Goal: Task Accomplishment & Management: Use online tool/utility

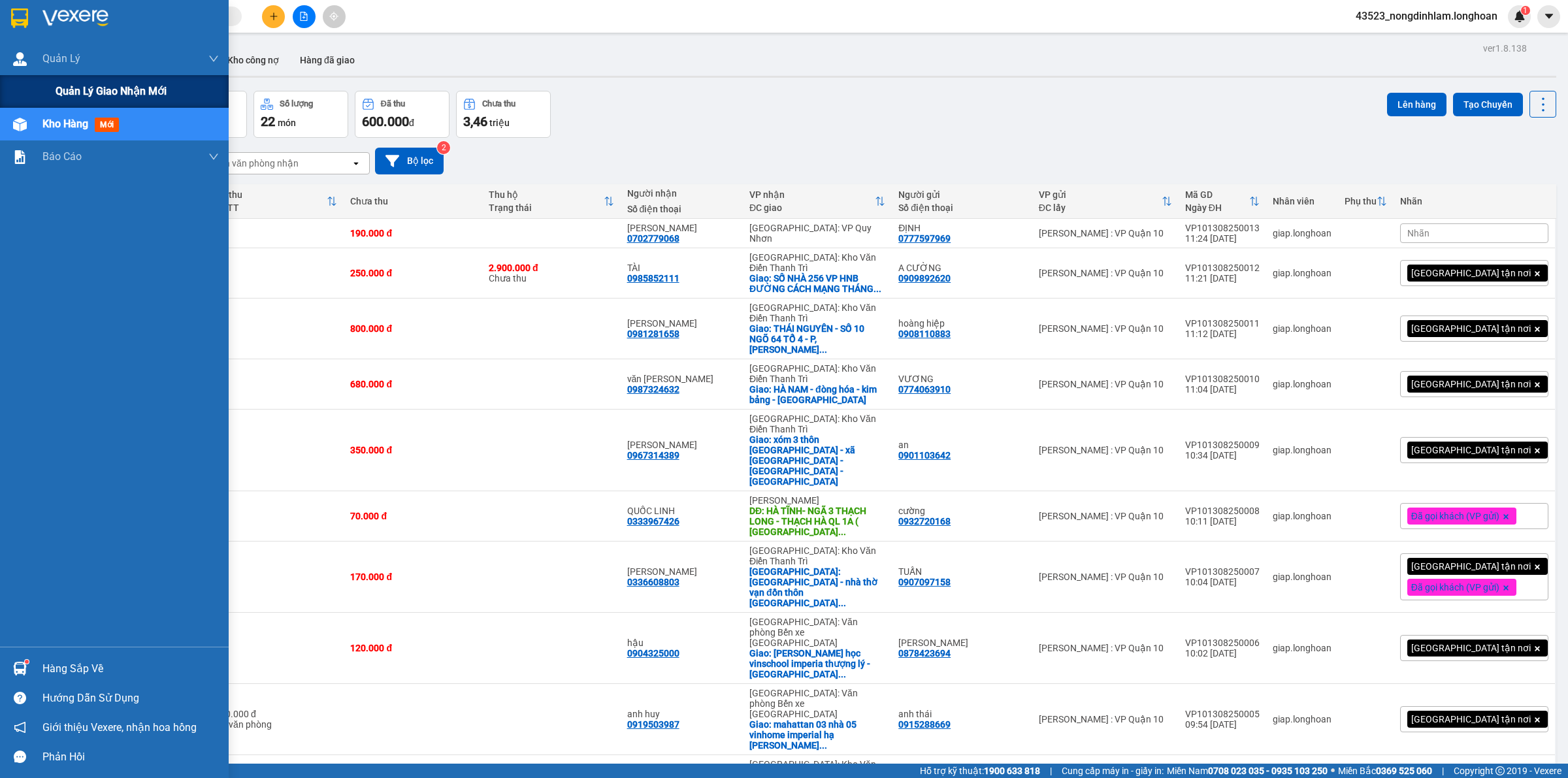
click at [25, 83] on div "Quản lý giao nhận mới" at bounding box center [114, 91] width 229 height 33
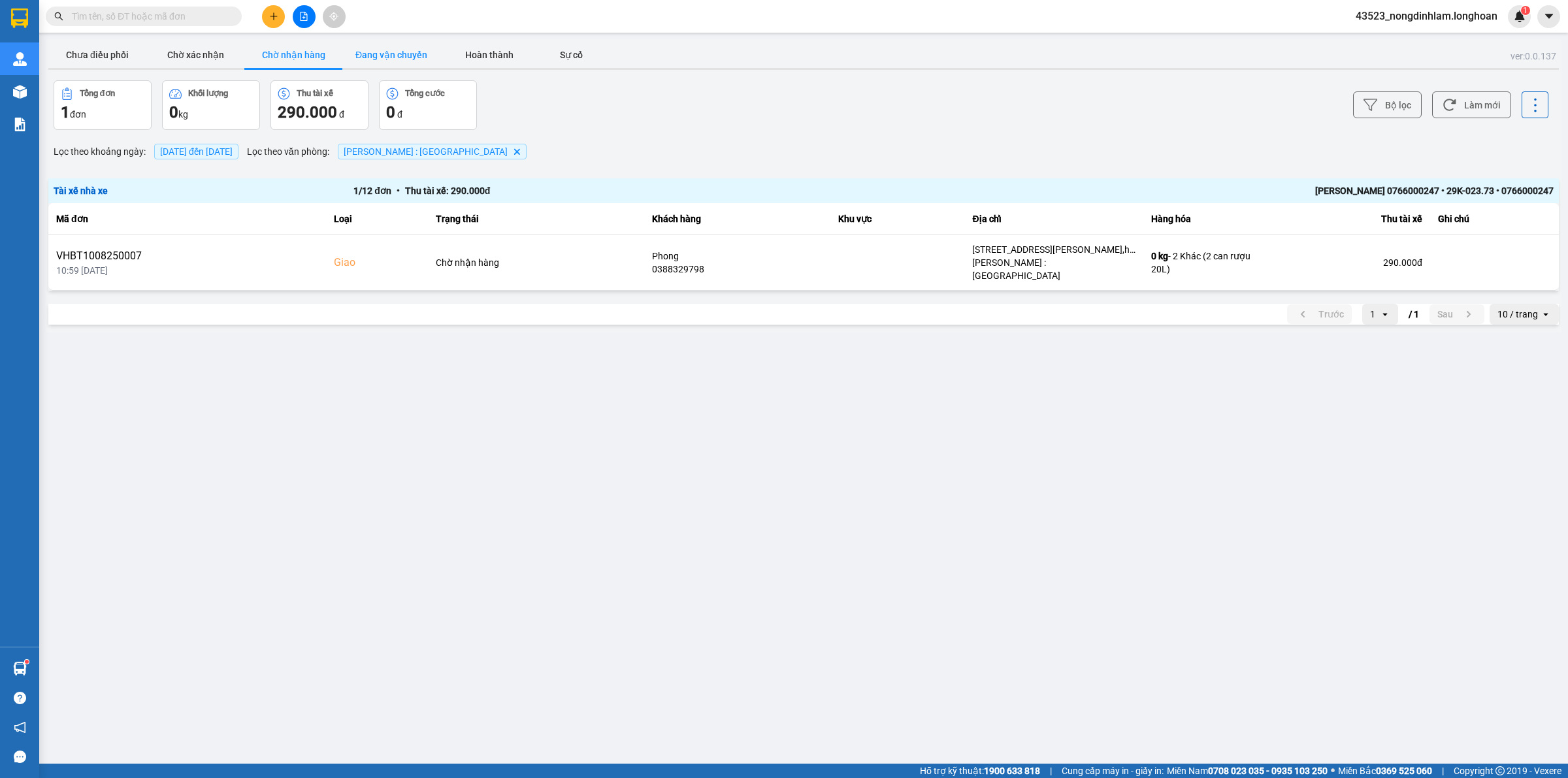
click at [398, 55] on button "Đang vận chuyển" at bounding box center [391, 55] width 98 height 26
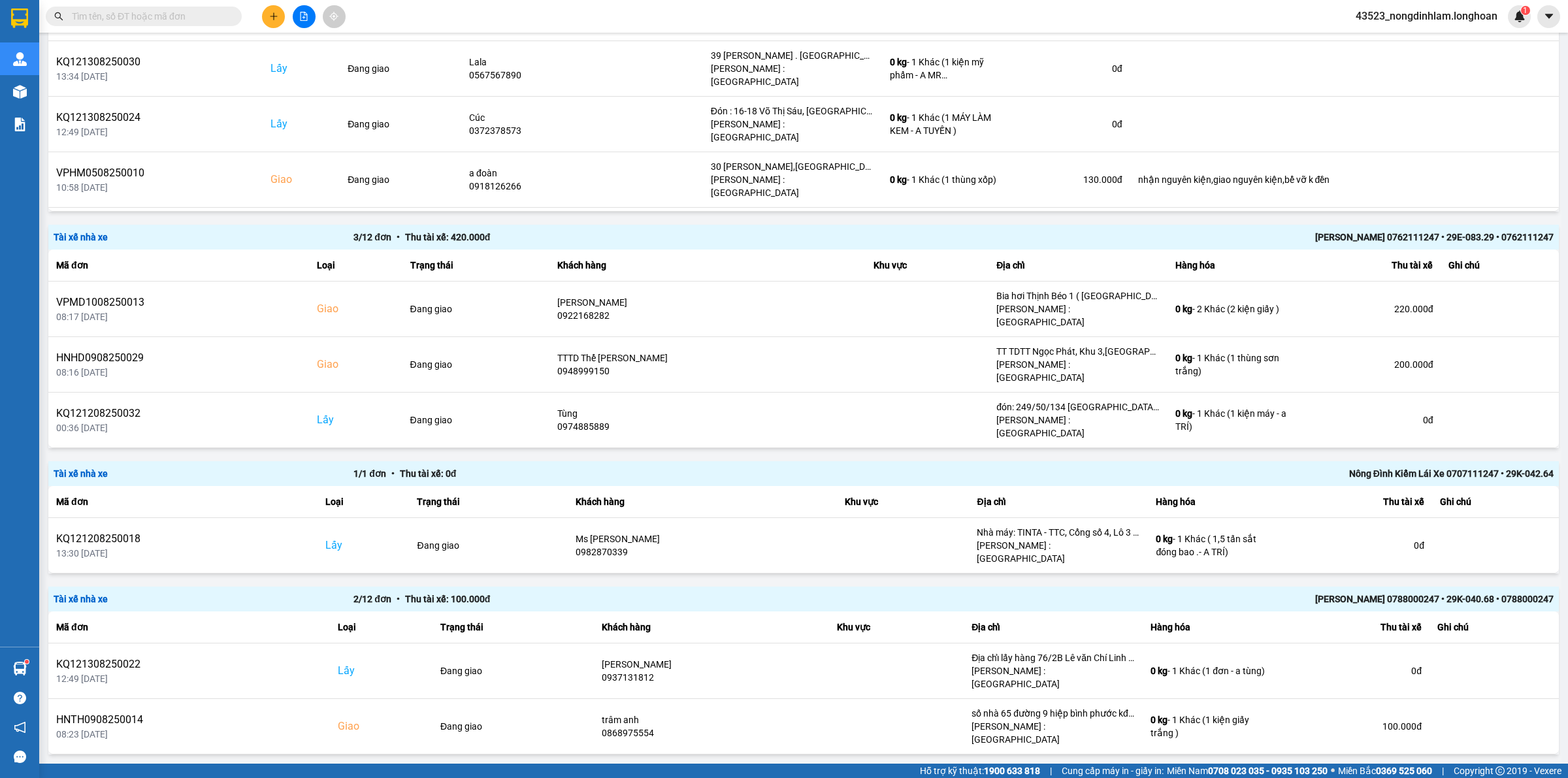
scroll to position [327, 0]
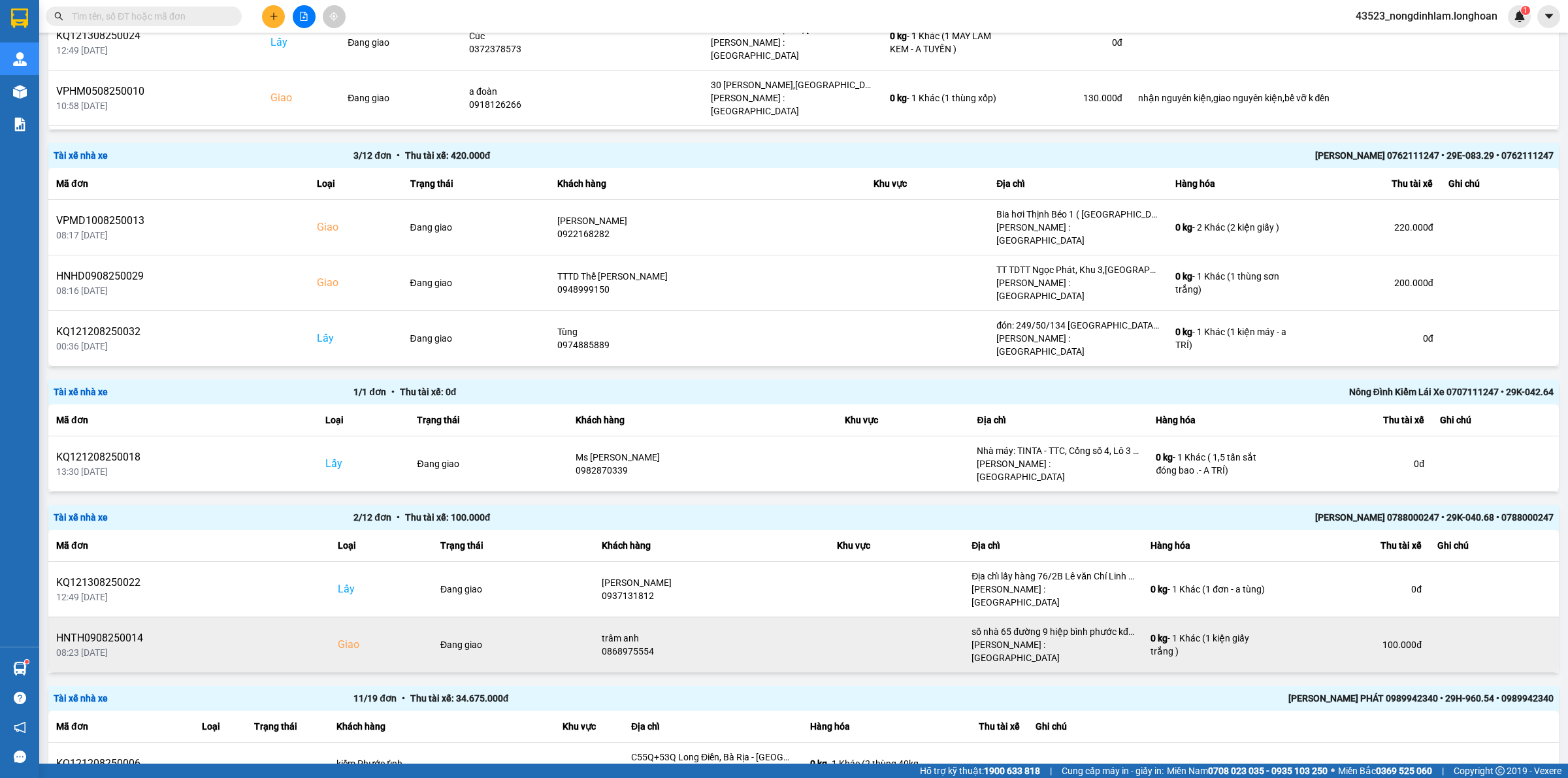
click at [626, 631] on div "trâm anh" at bounding box center [711, 638] width 219 height 13
click at [612, 631] on div "trâm anh" at bounding box center [711, 638] width 219 height 13
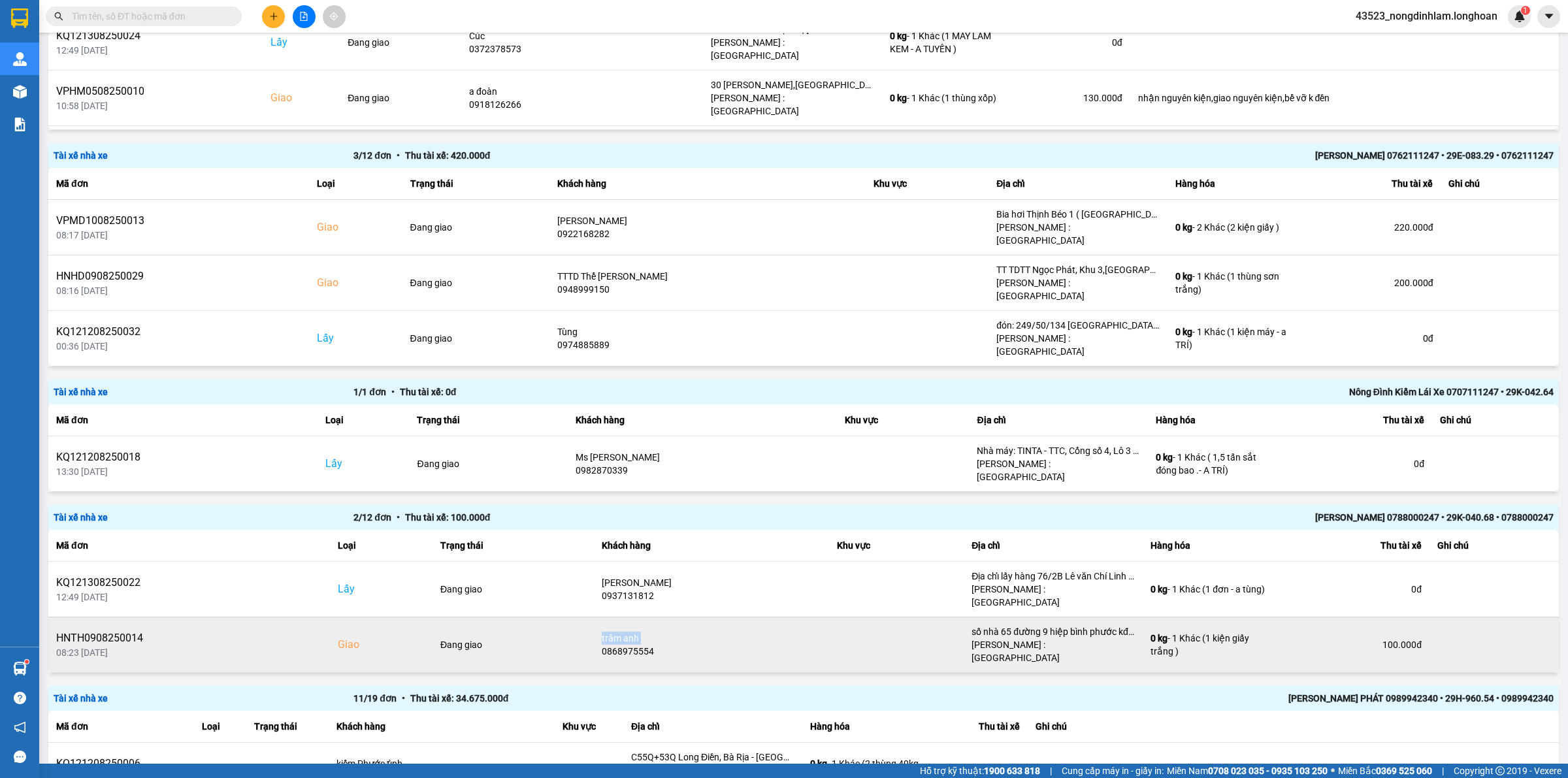
click at [612, 631] on div "trâm anh" at bounding box center [711, 638] width 219 height 13
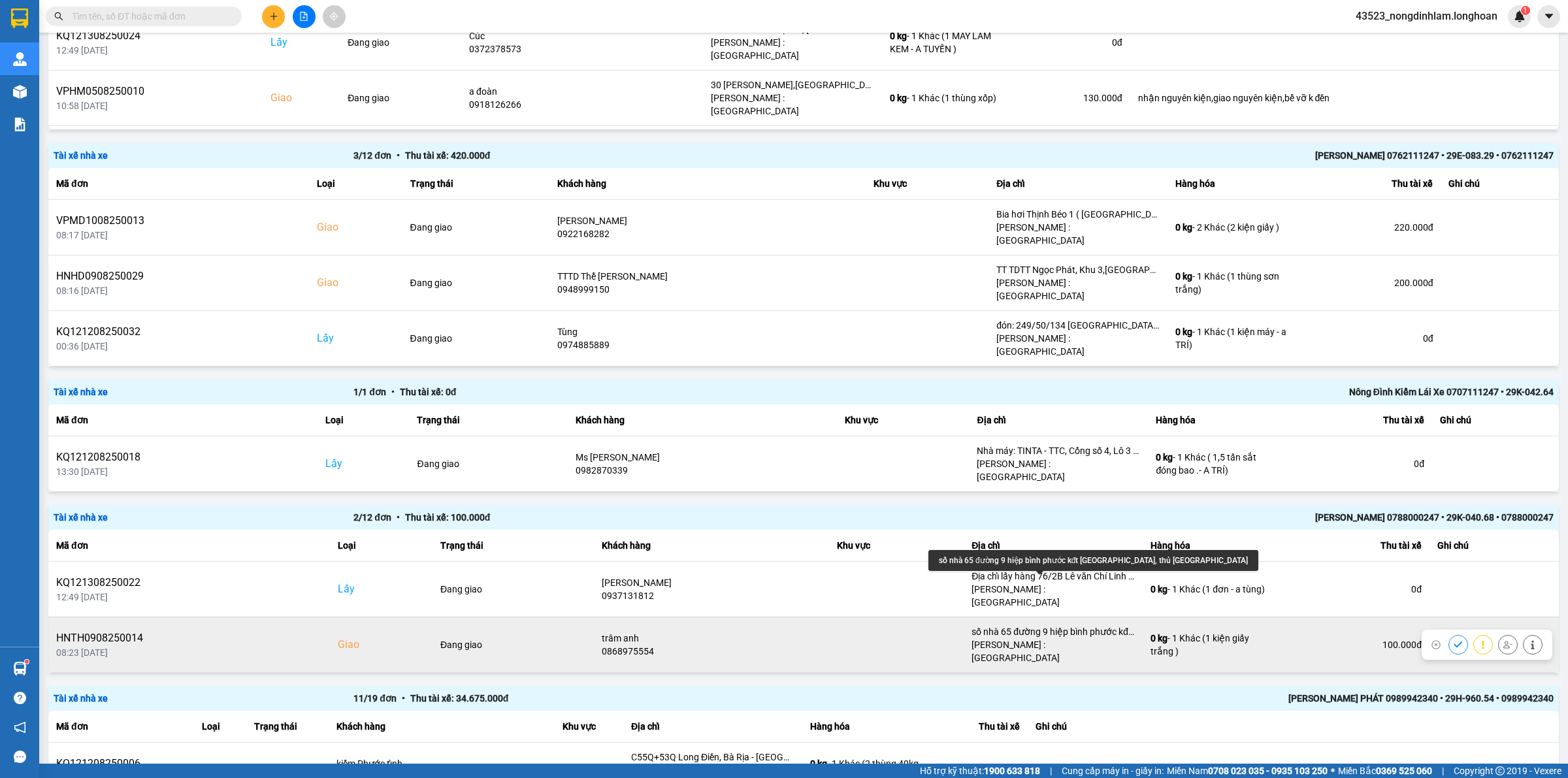
click at [1062, 626] on div "số nhà 65 đường 9 hiệp bình phước kđt [GEOGRAPHIC_DATA], thủ [GEOGRAPHIC_DATA]" at bounding box center [1053, 632] width 163 height 13
click at [1040, 638] on div "[PERSON_NAME] : [GEOGRAPHIC_DATA]" at bounding box center [1053, 651] width 163 height 26
click at [1037, 638] on div "[PERSON_NAME] : [GEOGRAPHIC_DATA]" at bounding box center [1053, 651] width 163 height 26
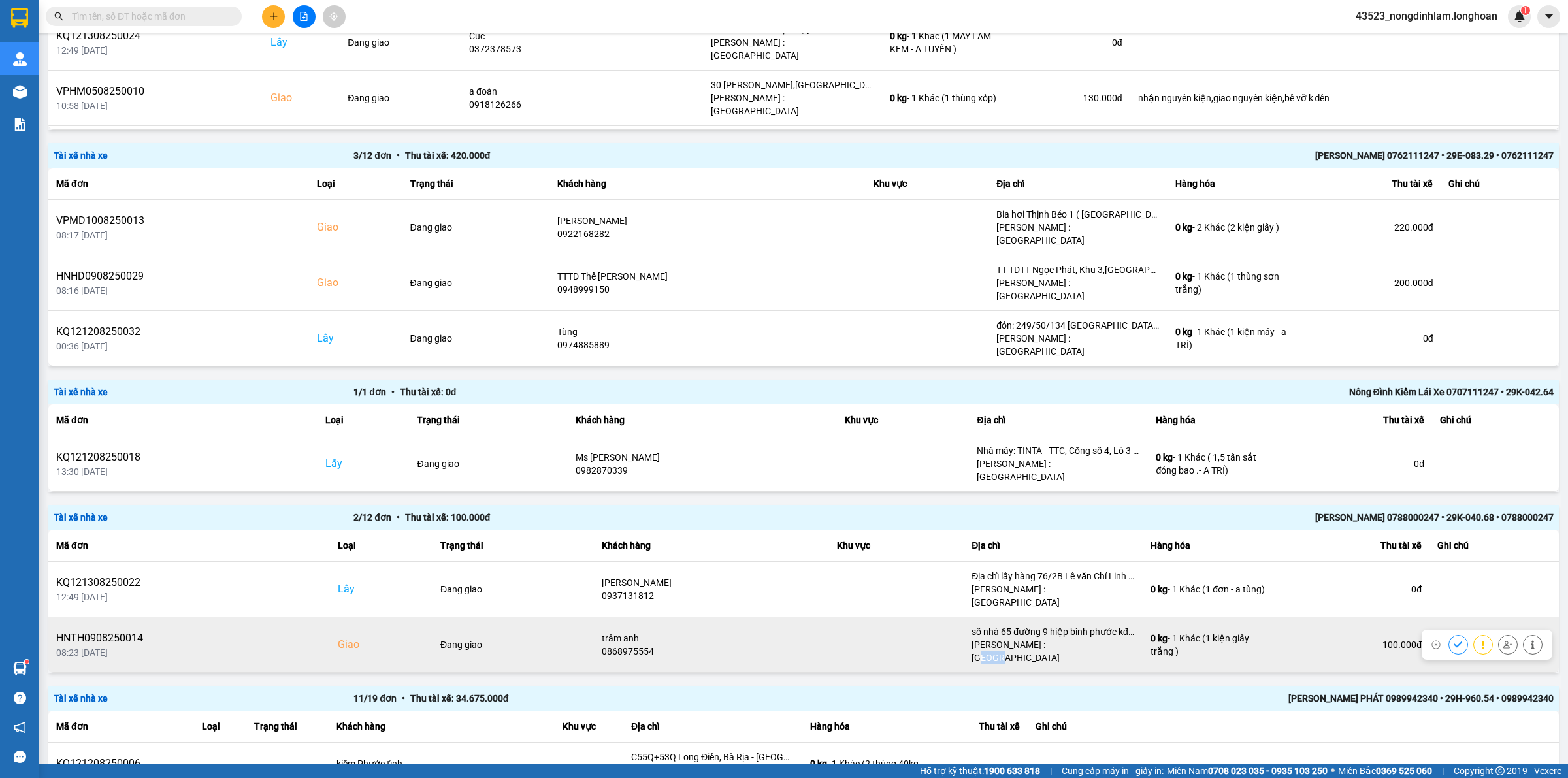
click at [1037, 638] on div "[PERSON_NAME] : [GEOGRAPHIC_DATA]" at bounding box center [1053, 651] width 163 height 26
click at [1034, 626] on div "số nhà 65 đường 9 hiệp bình phước kđt [GEOGRAPHIC_DATA], thủ [GEOGRAPHIC_DATA]" at bounding box center [1053, 632] width 163 height 13
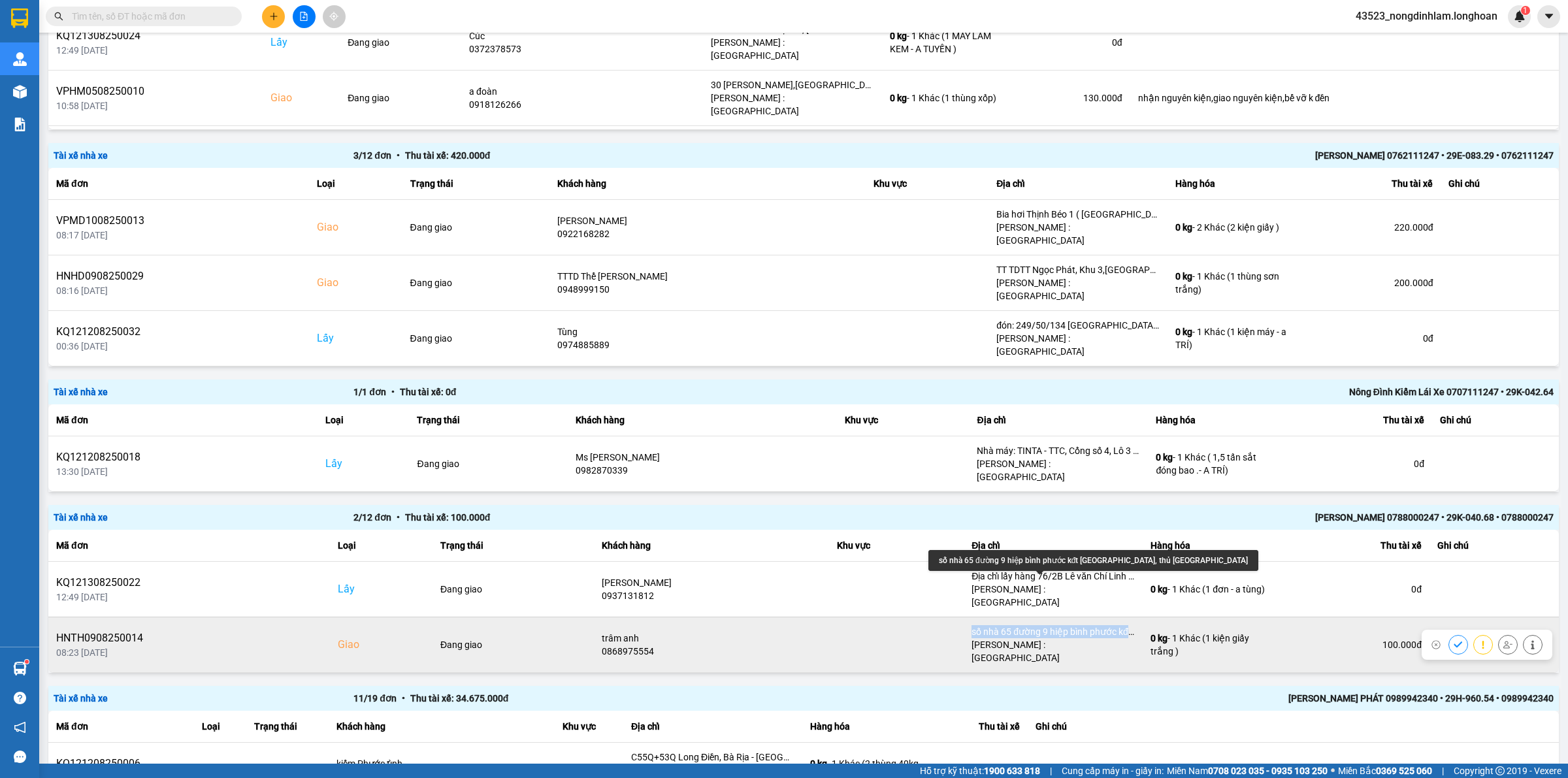
click at [1034, 626] on div "số nhà 65 đường 9 hiệp bình phước kđt [GEOGRAPHIC_DATA], thủ [GEOGRAPHIC_DATA]" at bounding box center [1053, 632] width 163 height 13
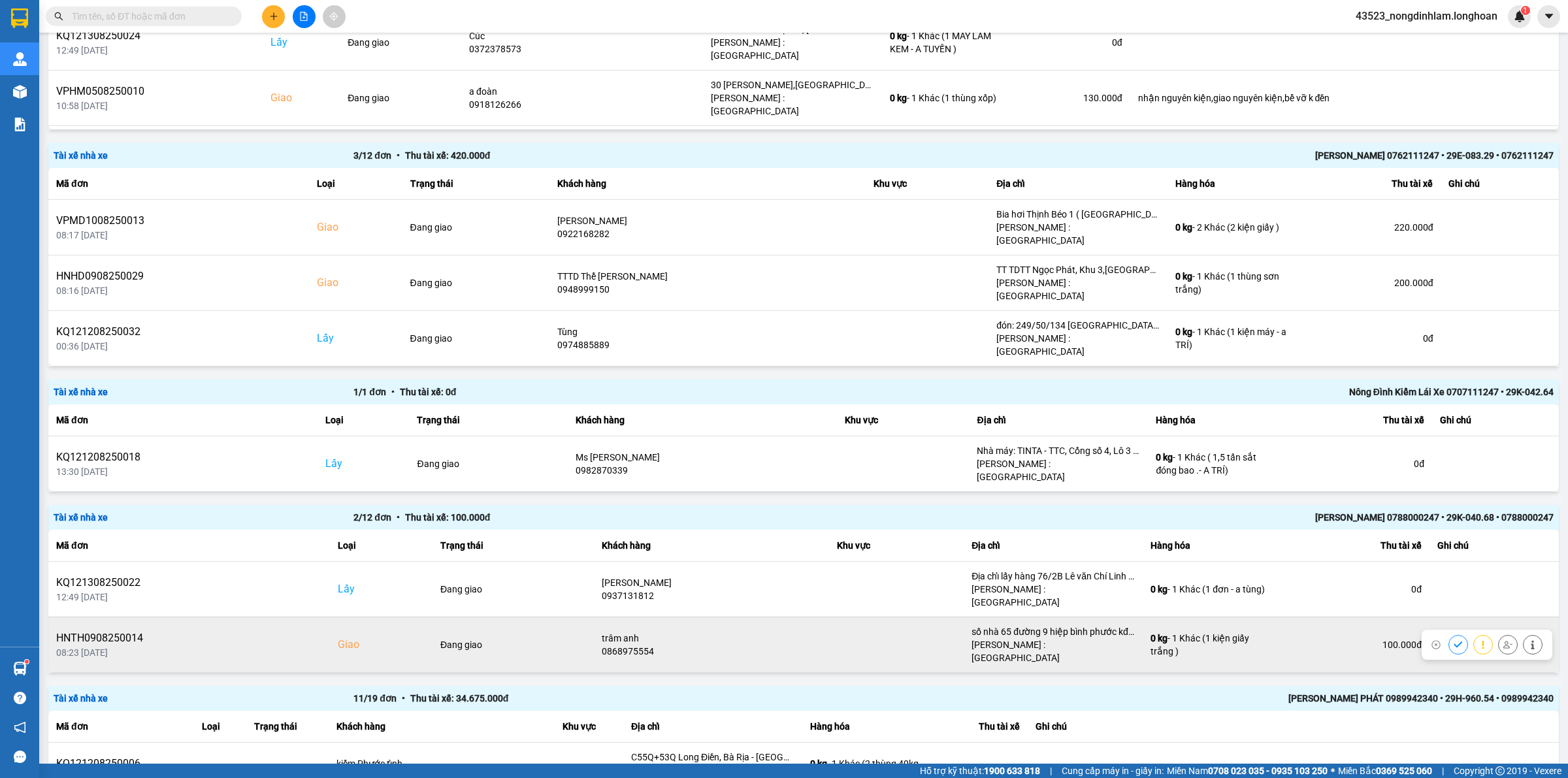
click at [1024, 638] on div "[PERSON_NAME] : [GEOGRAPHIC_DATA]" at bounding box center [1053, 651] width 163 height 26
click at [1023, 626] on div "số nhà 65 đường 9 hiệp bình phước kđt [GEOGRAPHIC_DATA], thủ [GEOGRAPHIC_DATA]" at bounding box center [1053, 632] width 163 height 13
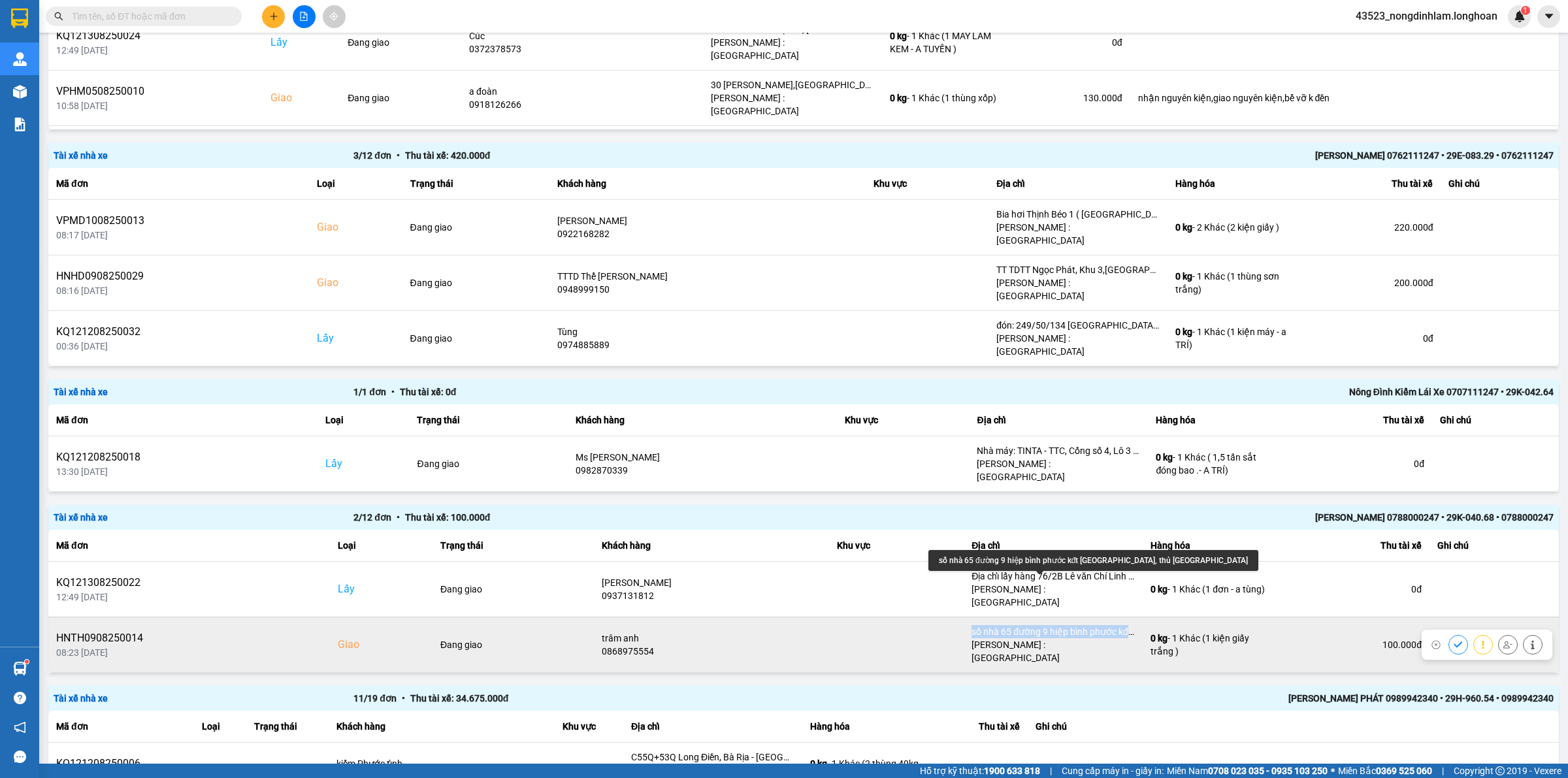
click at [1023, 626] on div "số nhà 65 đường 9 hiệp bình phước kđt [GEOGRAPHIC_DATA], thủ [GEOGRAPHIC_DATA]" at bounding box center [1053, 632] width 163 height 13
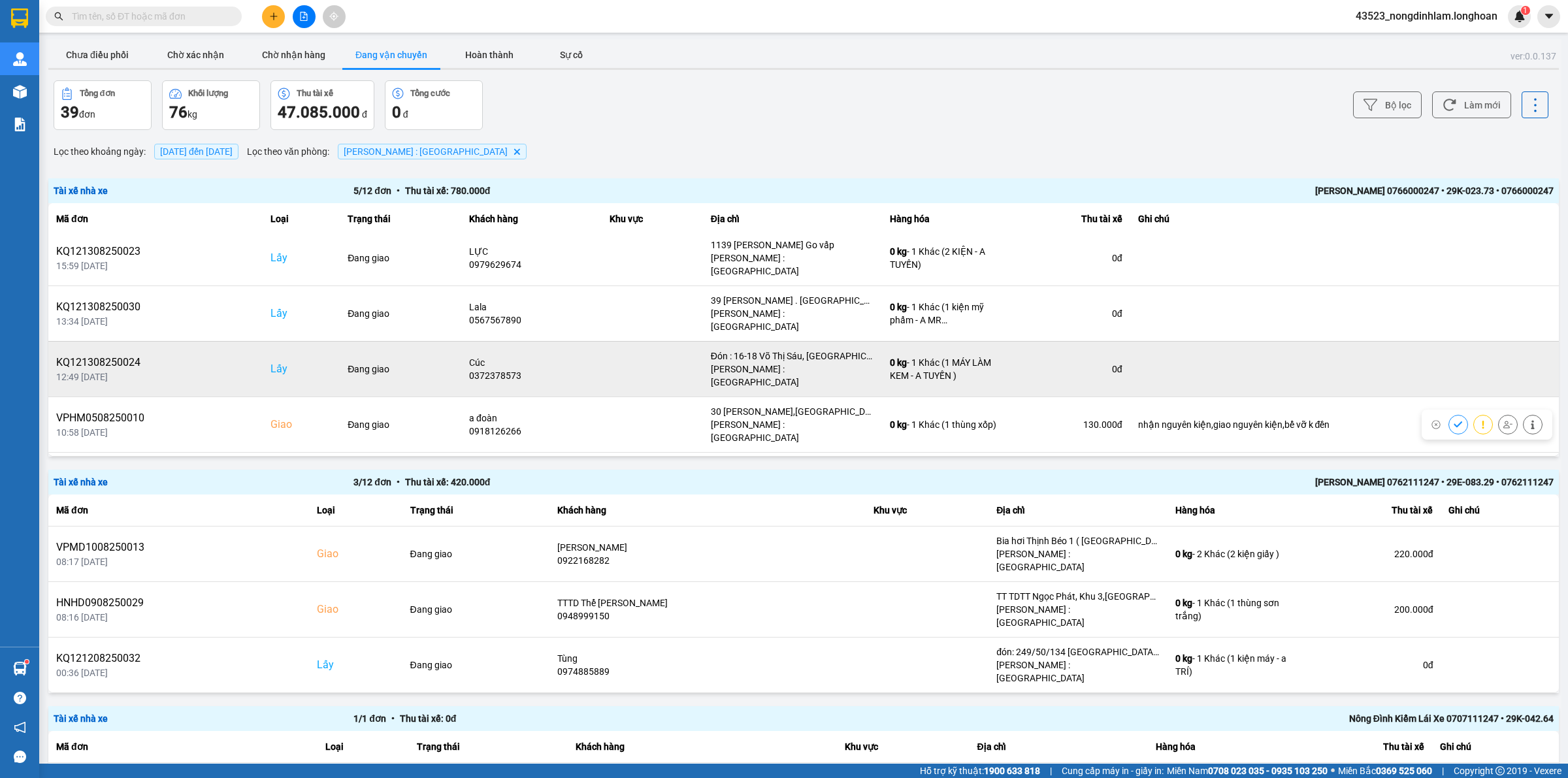
scroll to position [0, 0]
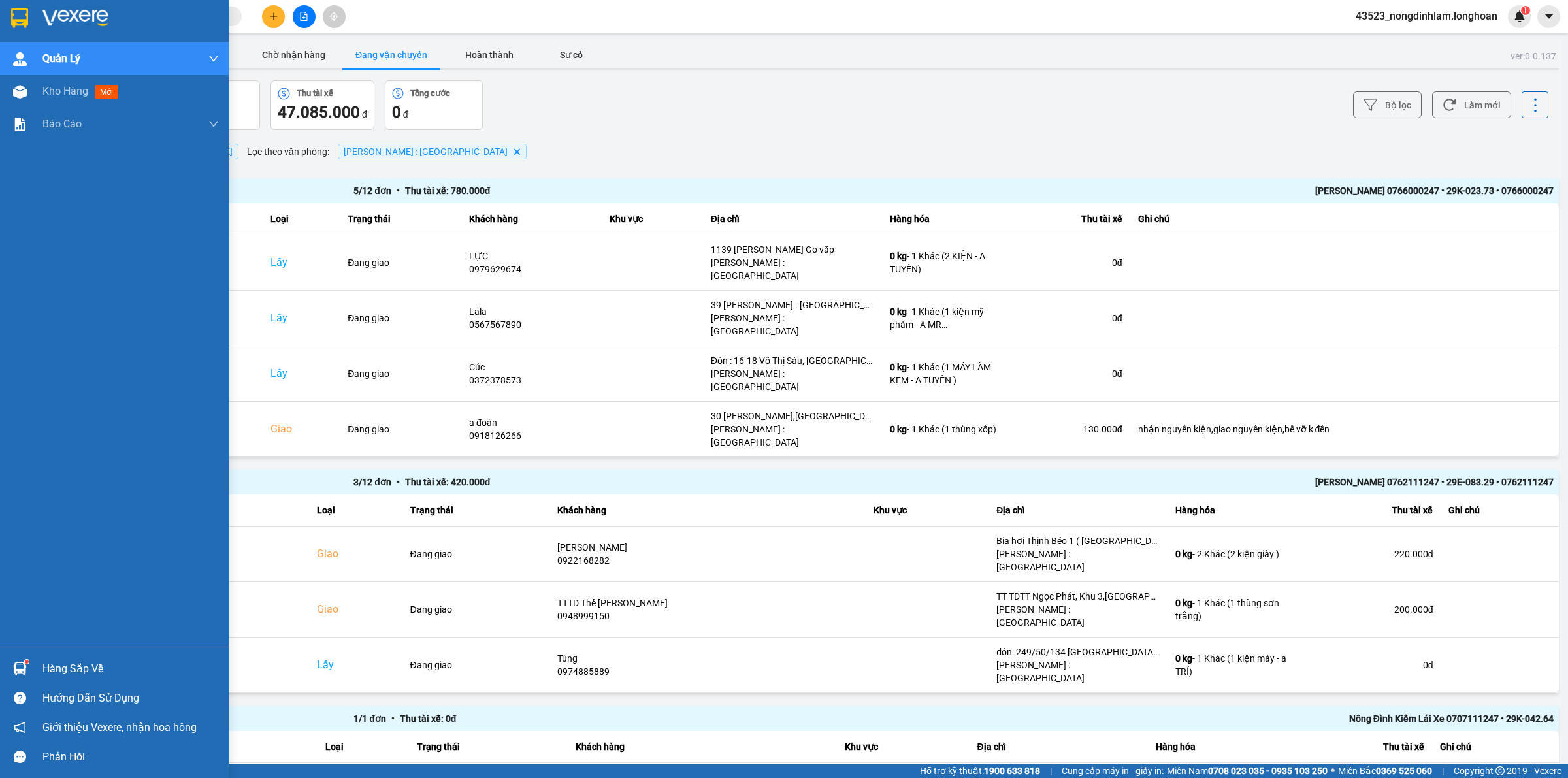
drag, startPoint x: 34, startPoint y: 18, endPoint x: 28, endPoint y: 11, distance: 9.2
click at [33, 17] on div at bounding box center [114, 21] width 229 height 42
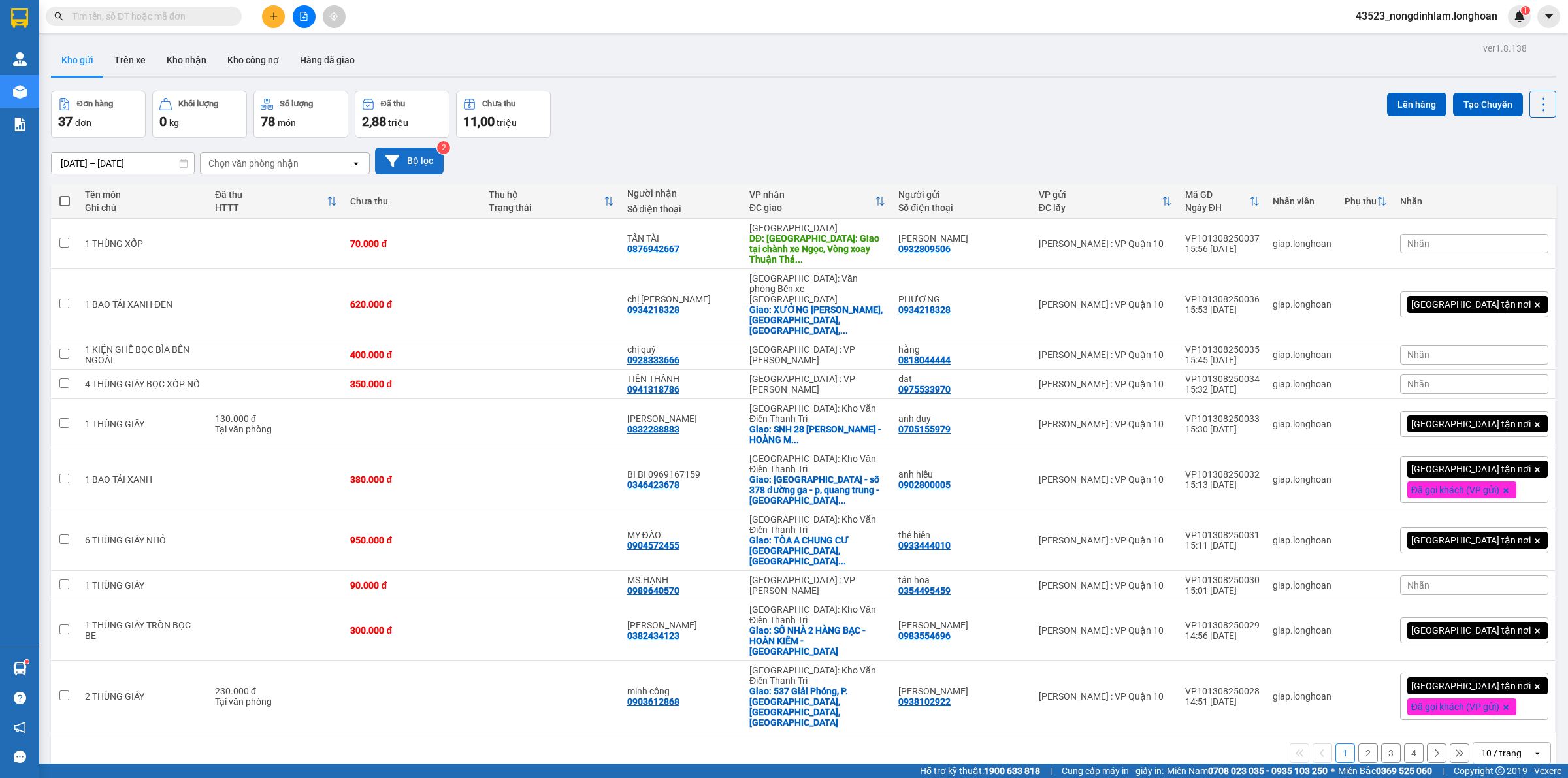
click at [436, 160] on button "Bộ lọc" at bounding box center [409, 161] width 69 height 27
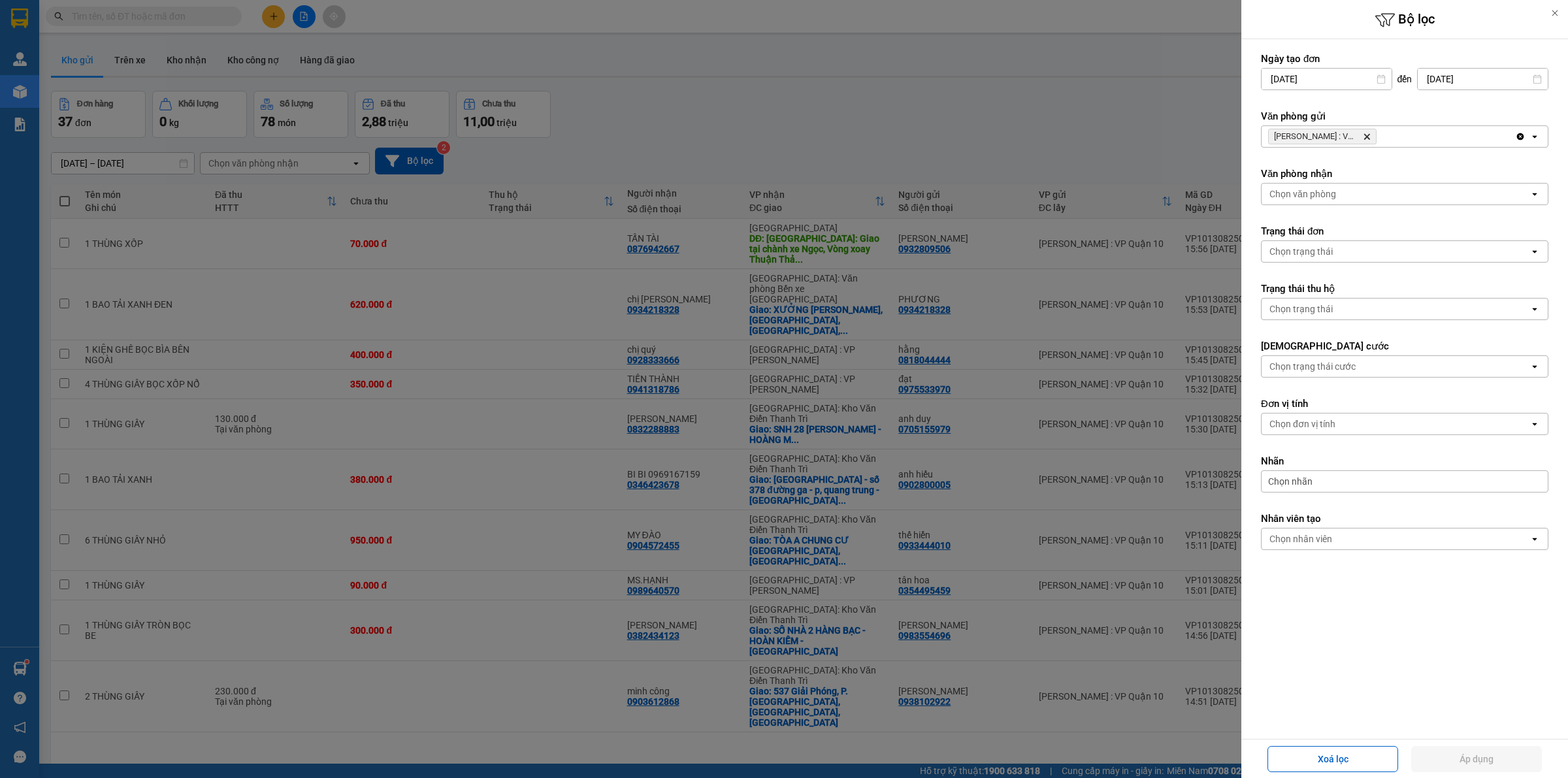
click at [1433, 136] on div "Hồ Chí Minh : VP Quận 10 Delete" at bounding box center [1389, 137] width 254 height 21
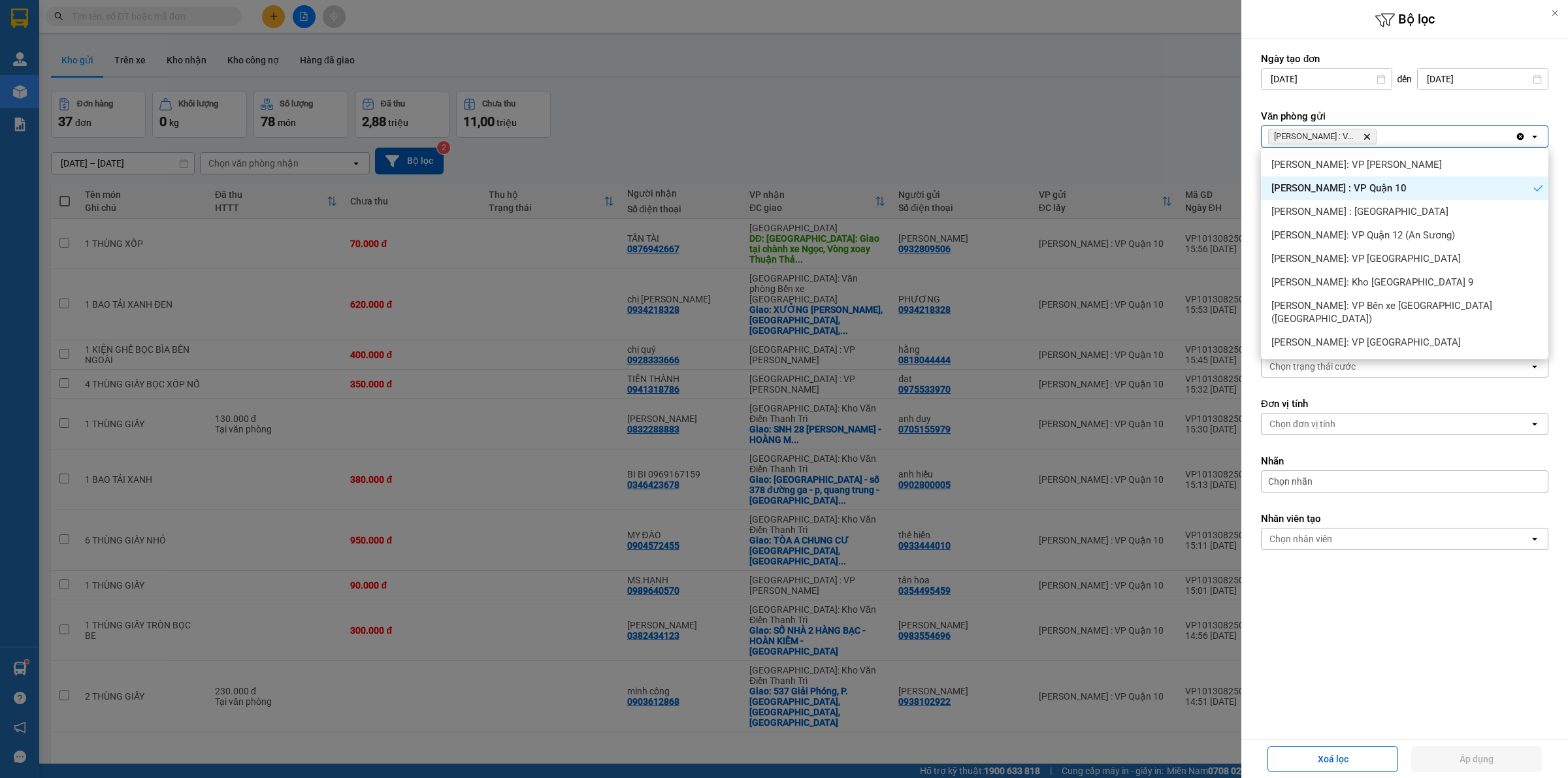
click at [1359, 191] on span "[PERSON_NAME] : VP Quận 10" at bounding box center [1339, 189] width 135 height 13
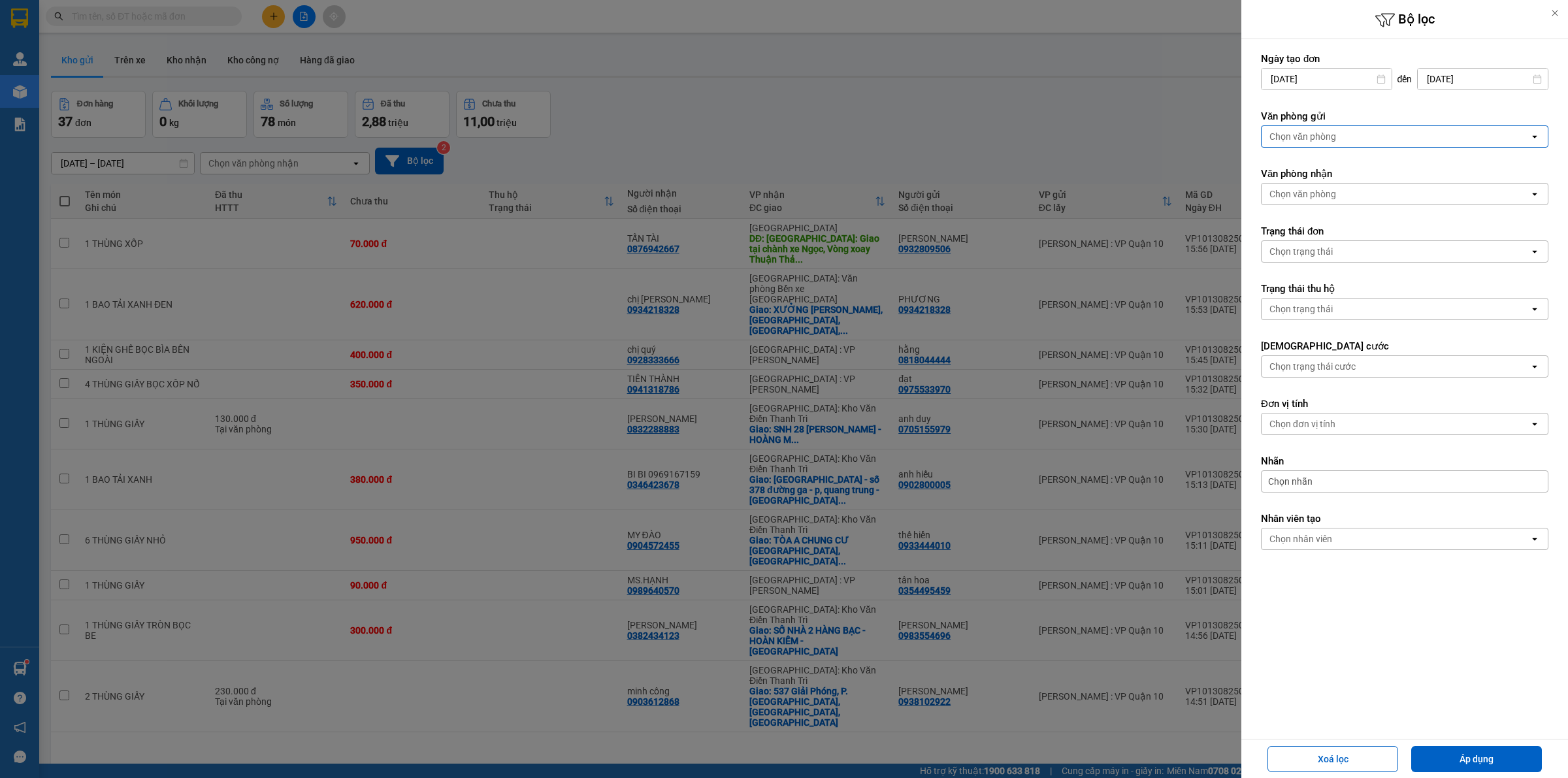
click at [1399, 137] on div "Chọn văn phòng" at bounding box center [1396, 137] width 268 height 21
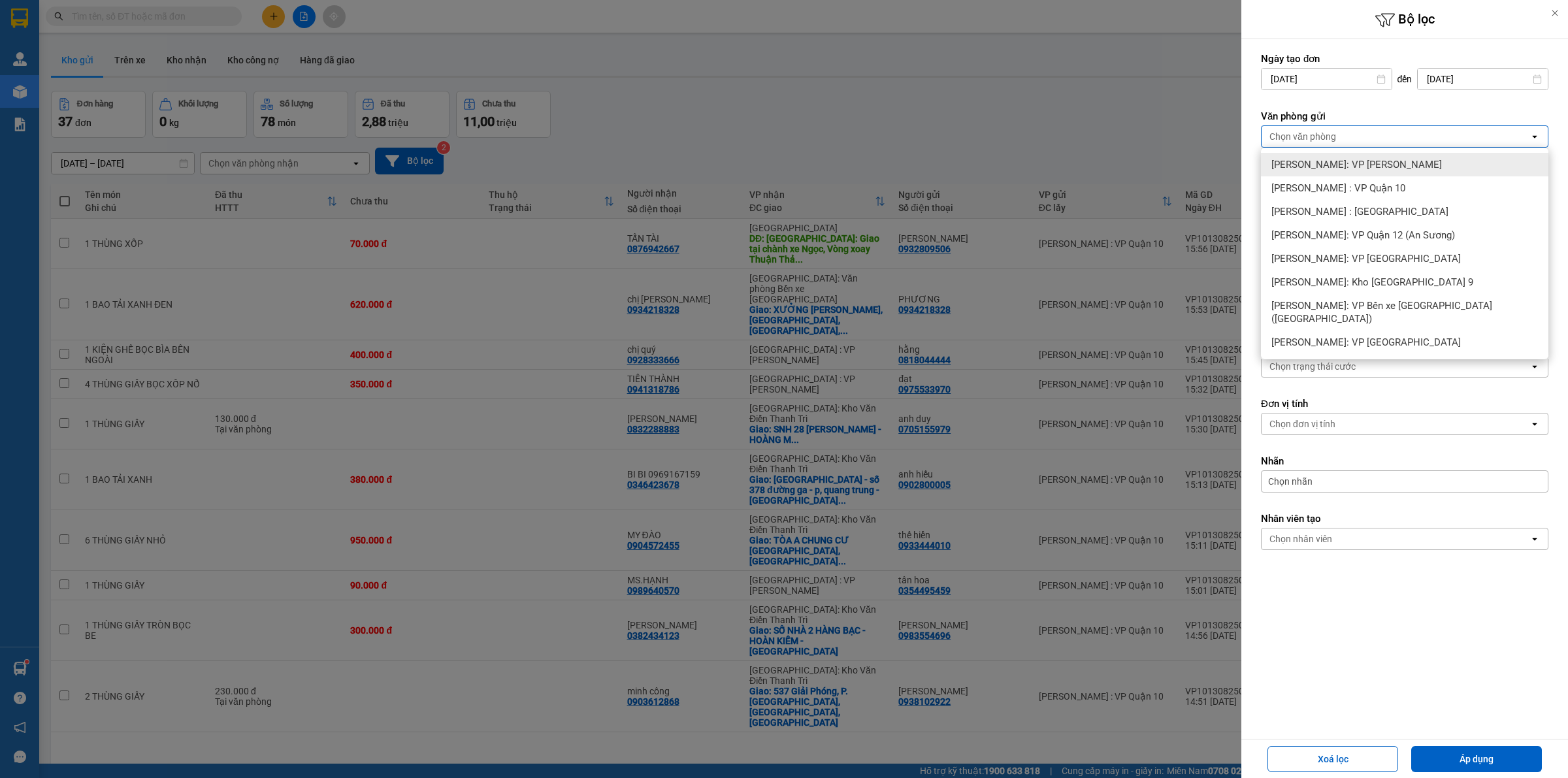
click at [1327, 164] on span "[PERSON_NAME]: VP [PERSON_NAME]" at bounding box center [1357, 165] width 171 height 13
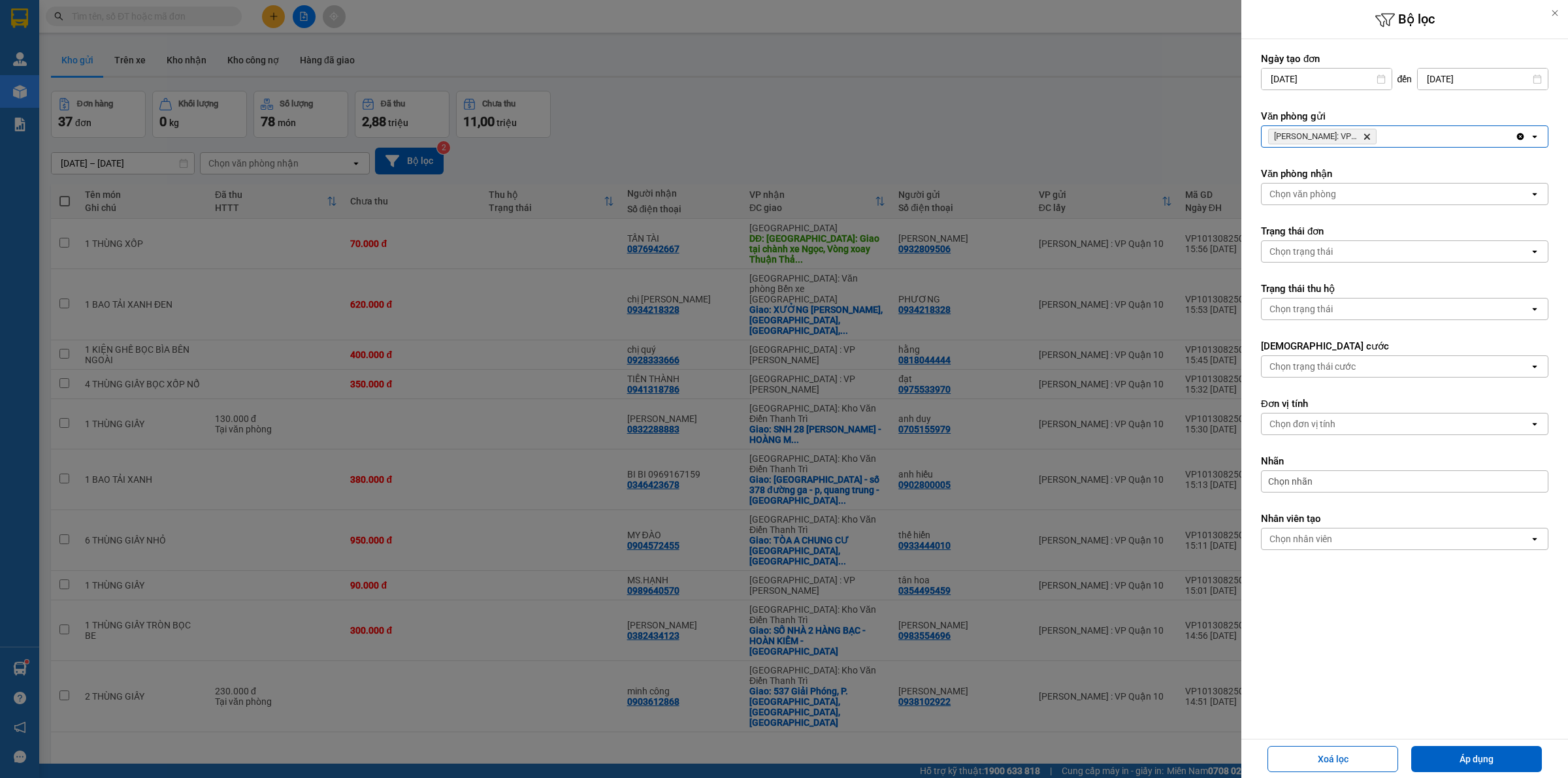
click at [1396, 142] on div "Hồ Chí Minh: VP Bình Thạnh Delete" at bounding box center [1389, 137] width 254 height 21
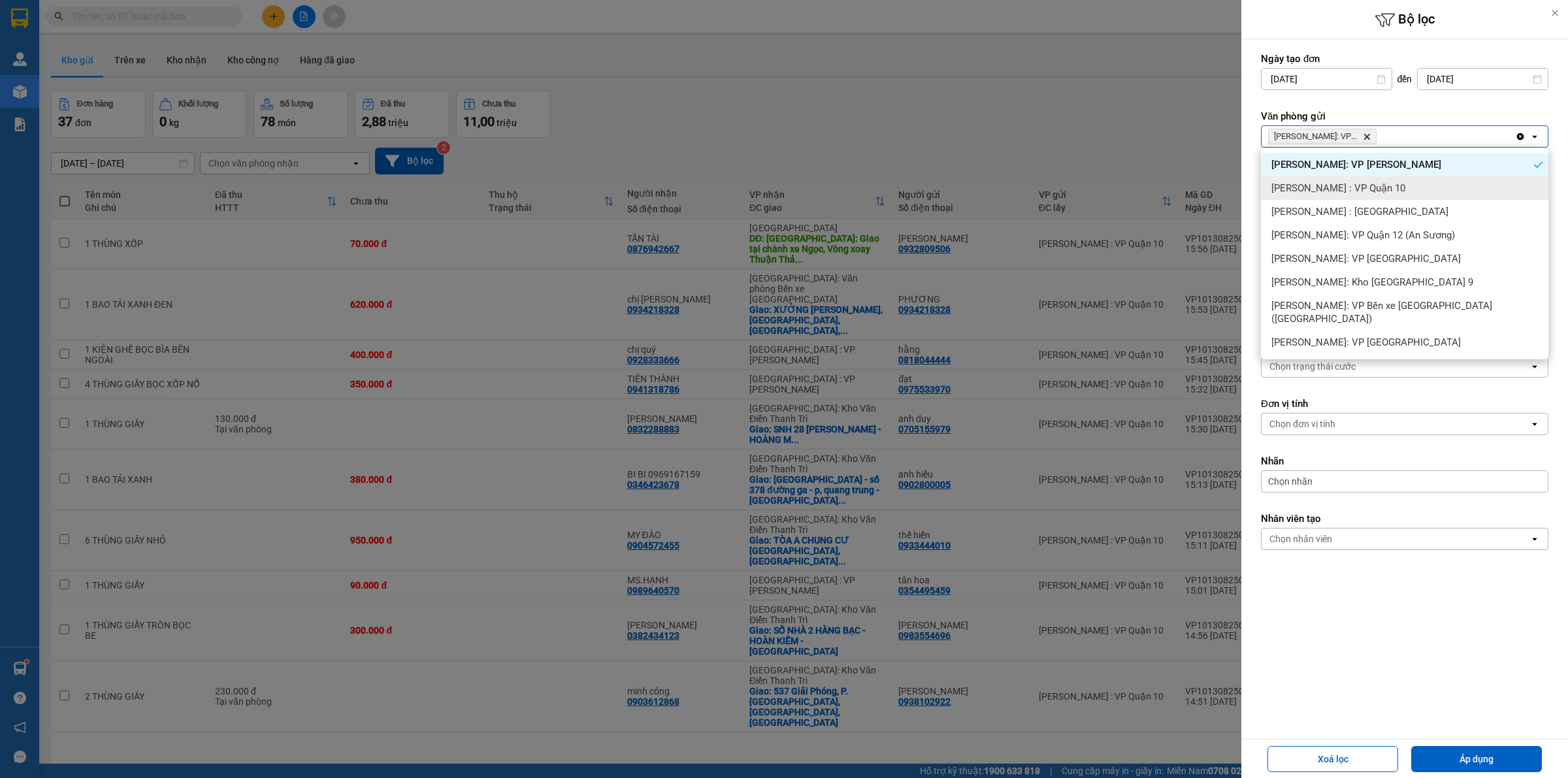
click at [1387, 181] on div "[PERSON_NAME] : VP Quận 10" at bounding box center [1405, 188] width 288 height 24
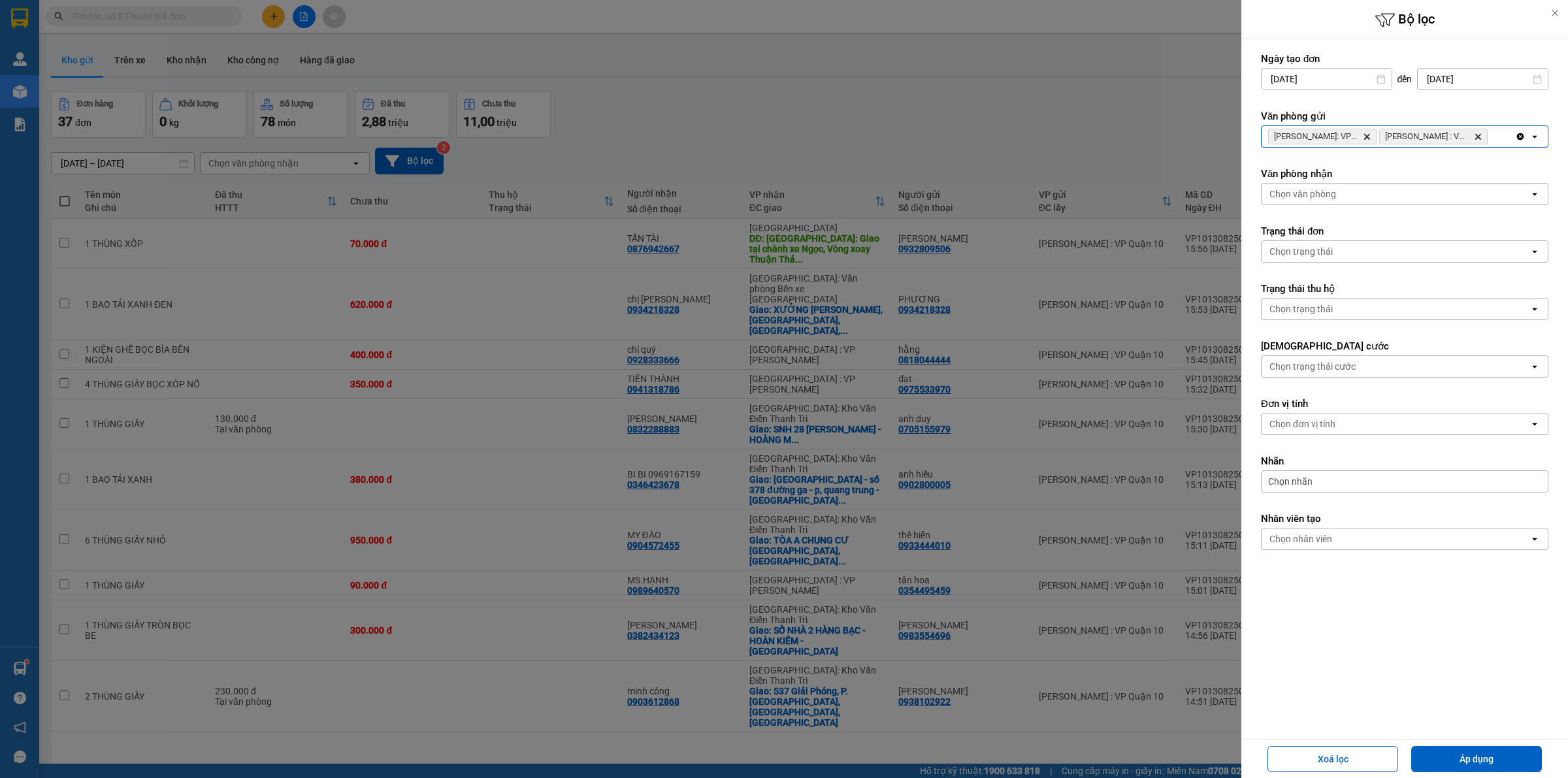
click at [1500, 131] on div "Hồ Chí Minh: VP Bình Thạnh Delete Hồ Chí Minh : VP Quận 10 Delete" at bounding box center [1389, 137] width 254 height 21
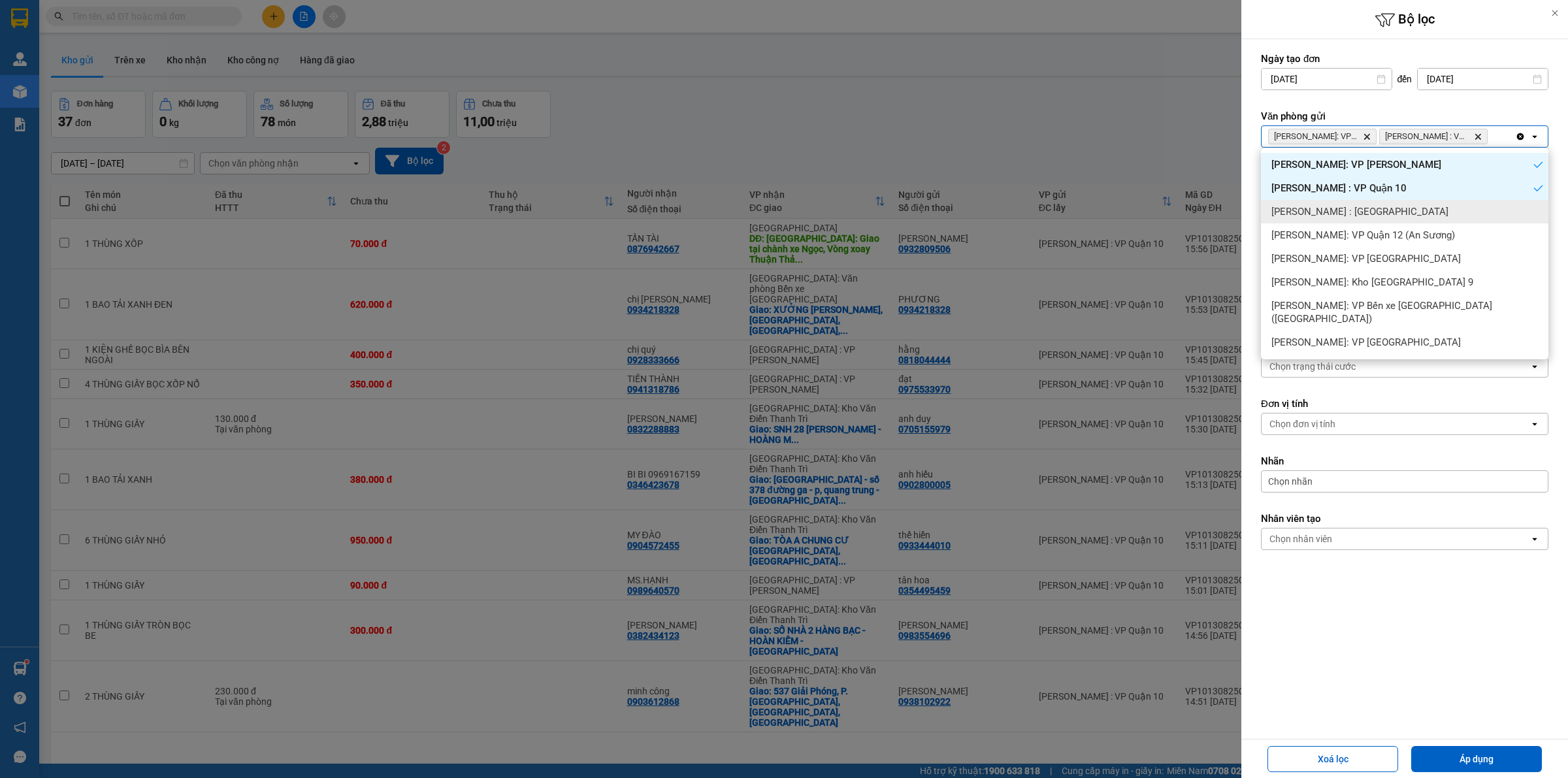
click at [1408, 200] on div "[PERSON_NAME] : [GEOGRAPHIC_DATA]" at bounding box center [1405, 212] width 288 height 24
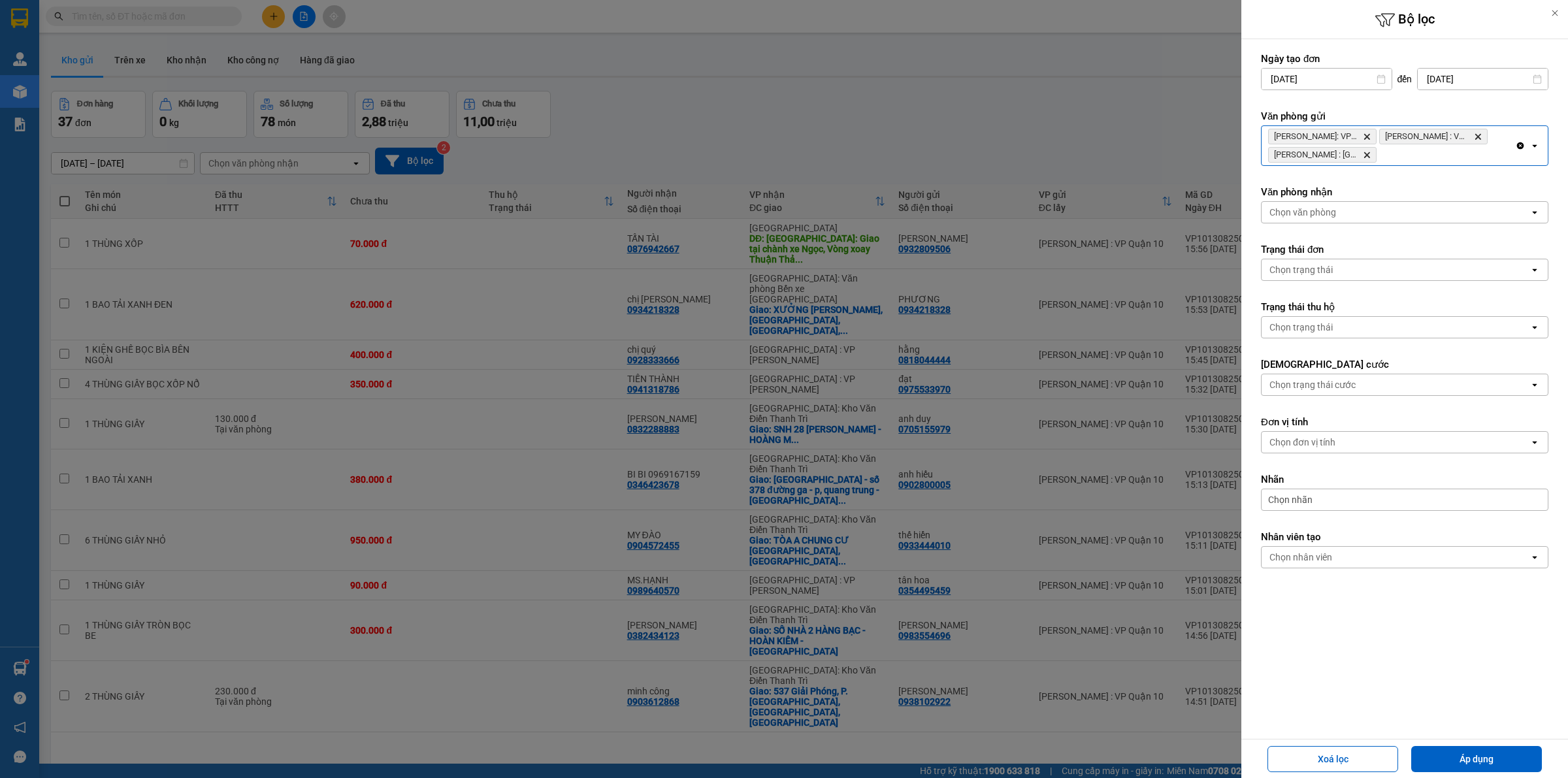
click at [1433, 166] on div "Hồ Chí Minh: VP Bình Thạnh Delete Hồ Chí Minh : VP Quận 10 Delete Hồ Chí Minh :…" at bounding box center [1405, 146] width 288 height 40
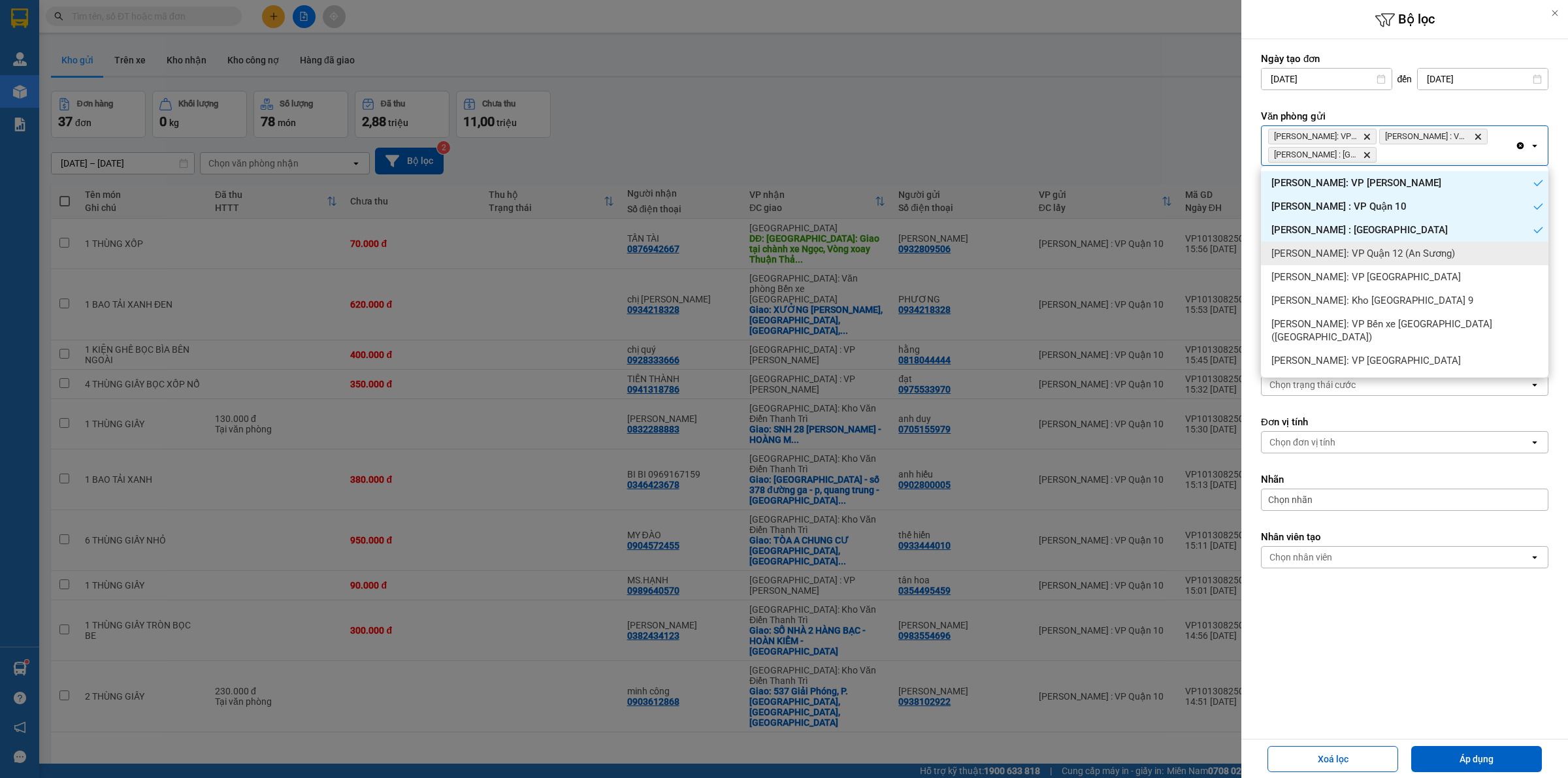
click at [1387, 253] on span "[PERSON_NAME]: VP Quận 12 (An Sương)" at bounding box center [1364, 254] width 184 height 13
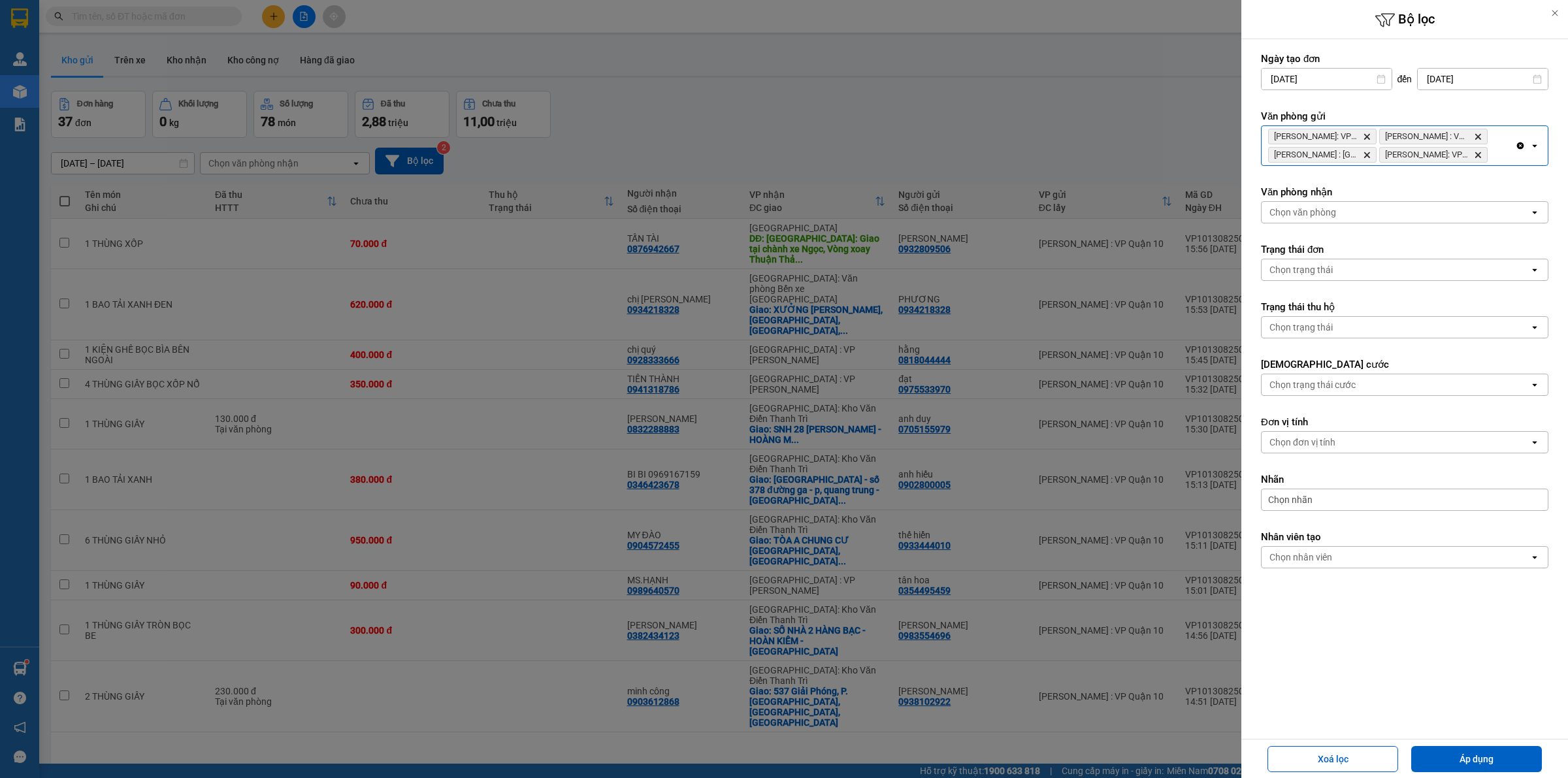
click at [1502, 155] on div "Hồ Chí Minh: VP Bình Thạnh Delete Hồ Chí Minh : VP Quận 10 Delete Hồ Chí Minh :…" at bounding box center [1389, 146] width 254 height 39
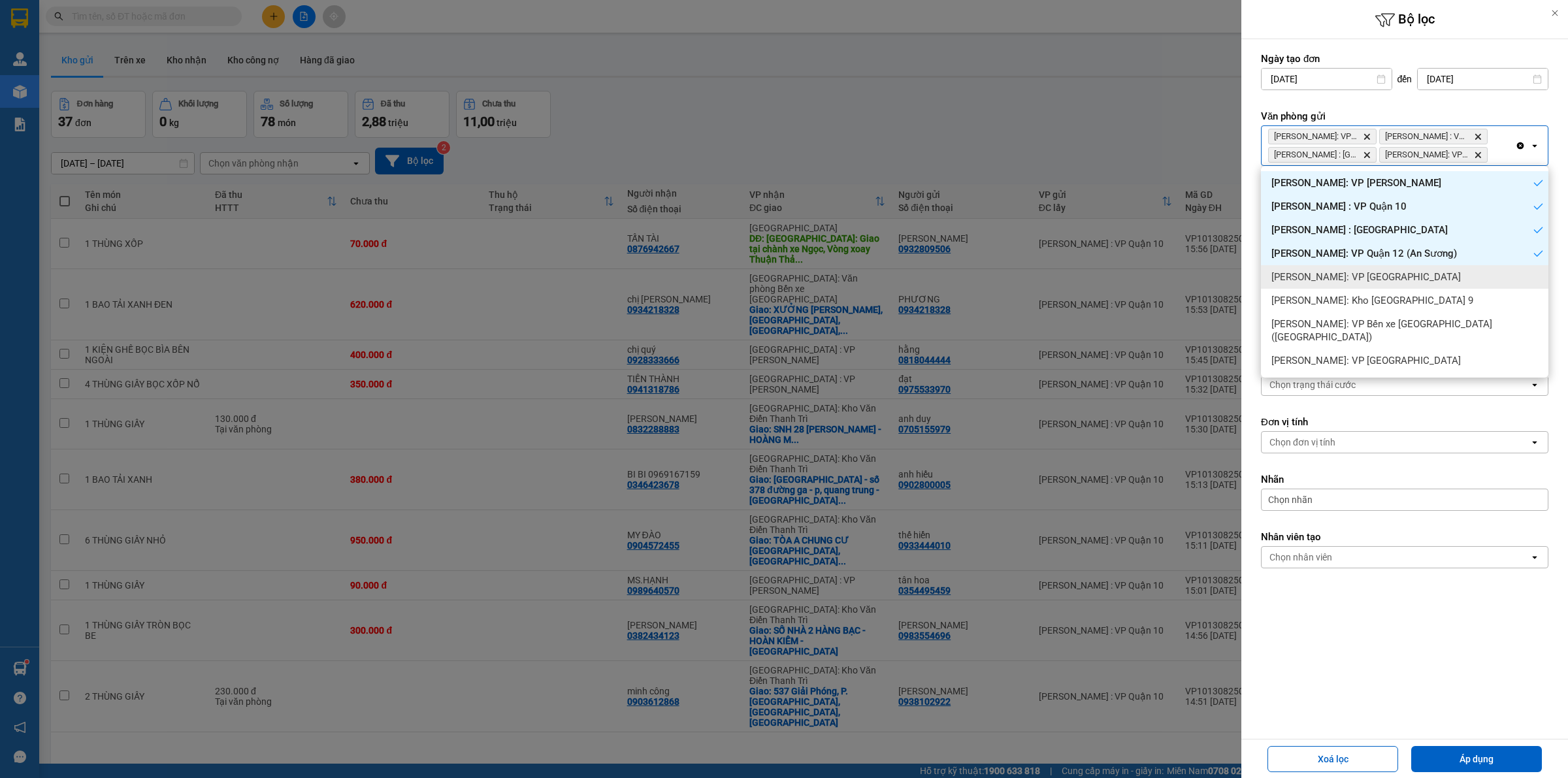
click at [1391, 273] on span "[PERSON_NAME]: VP [GEOGRAPHIC_DATA]" at bounding box center [1367, 277] width 190 height 13
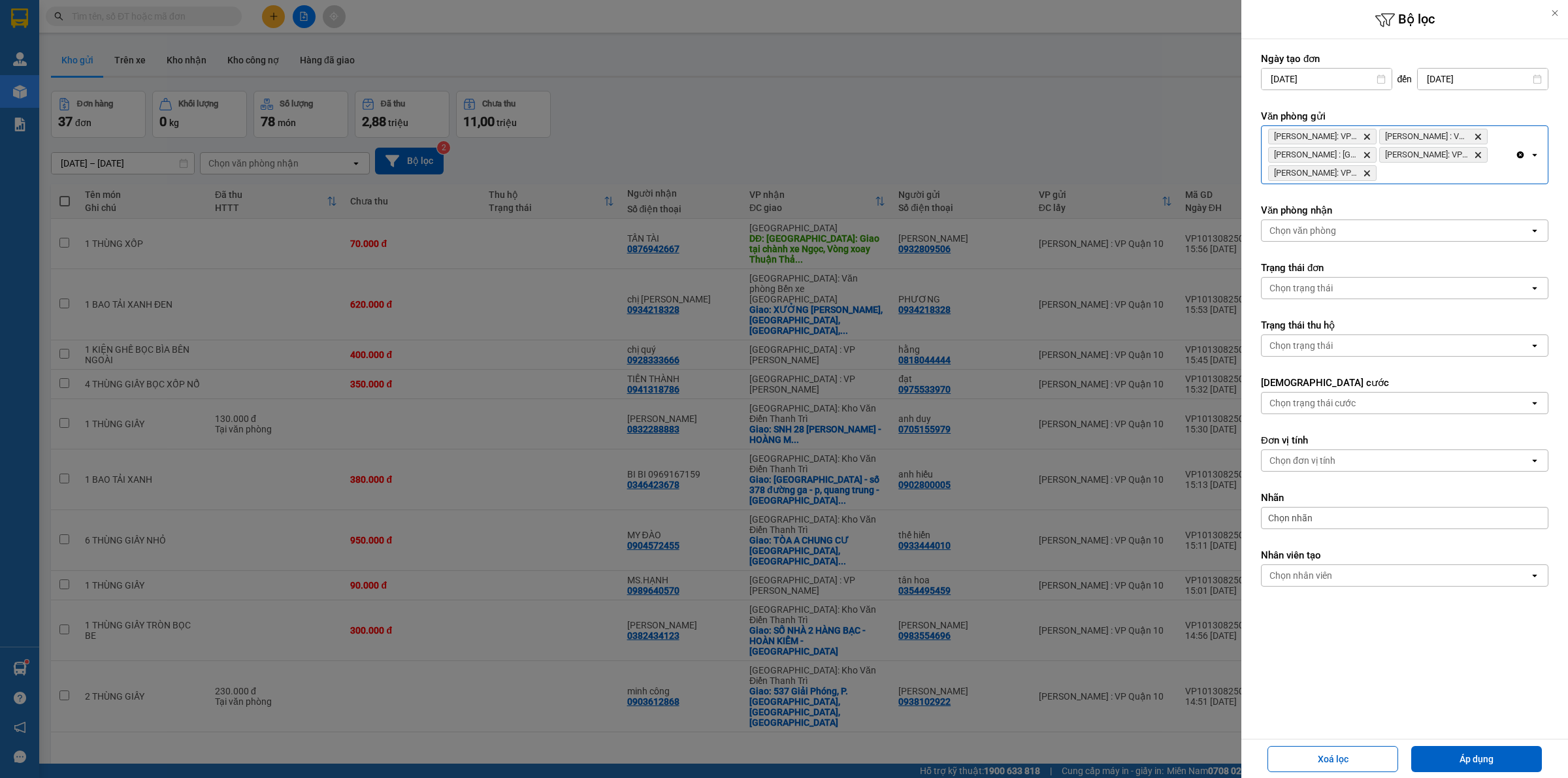
click at [1410, 176] on div "Hồ Chí Minh: VP Bình Thạnh Delete Hồ Chí Minh : VP Quận 10 Delete Hồ Chí Minh :…" at bounding box center [1389, 155] width 254 height 57
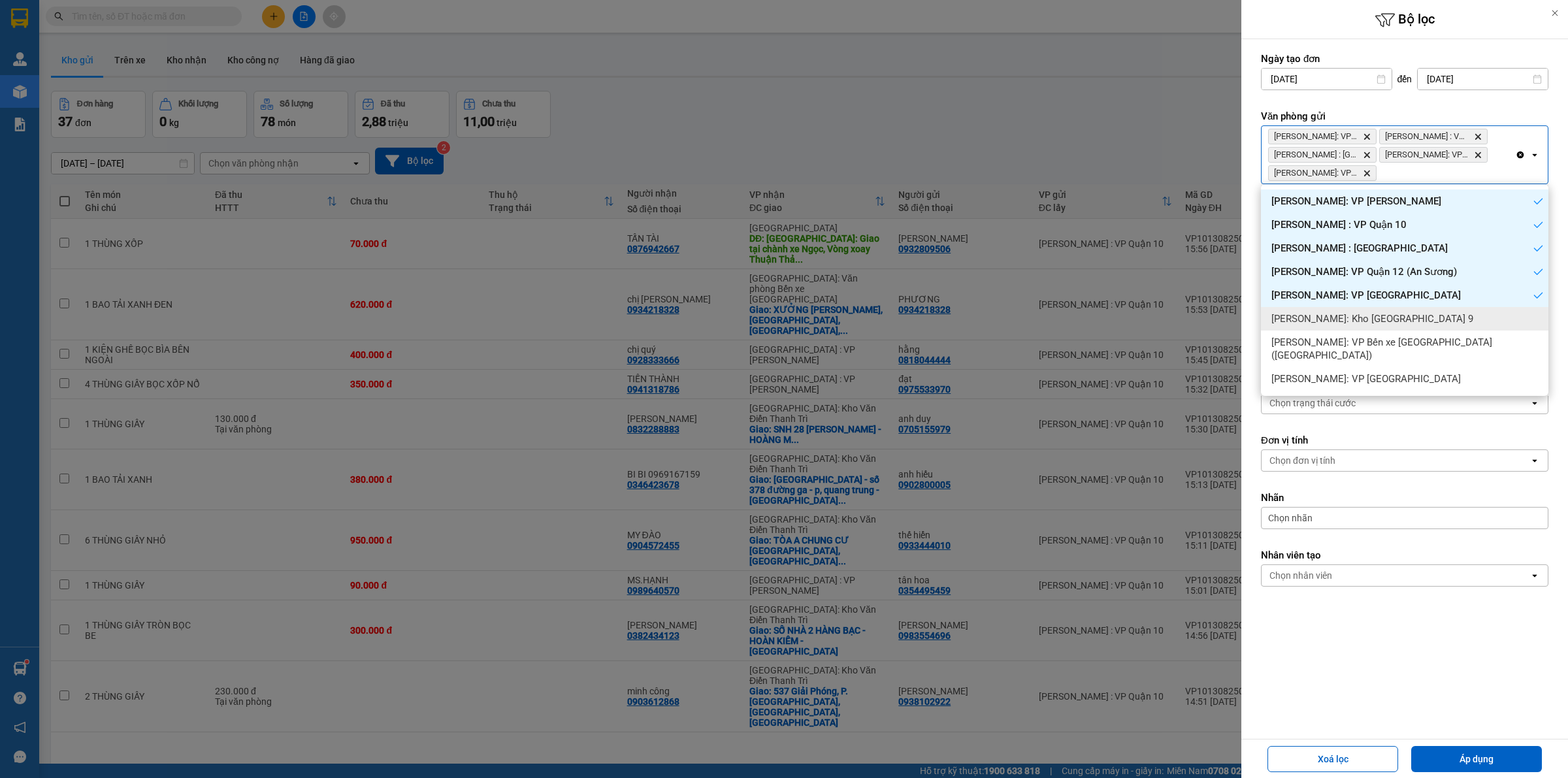
click at [1412, 324] on span "[PERSON_NAME]: Kho [GEOGRAPHIC_DATA] 9" at bounding box center [1372, 319] width 202 height 13
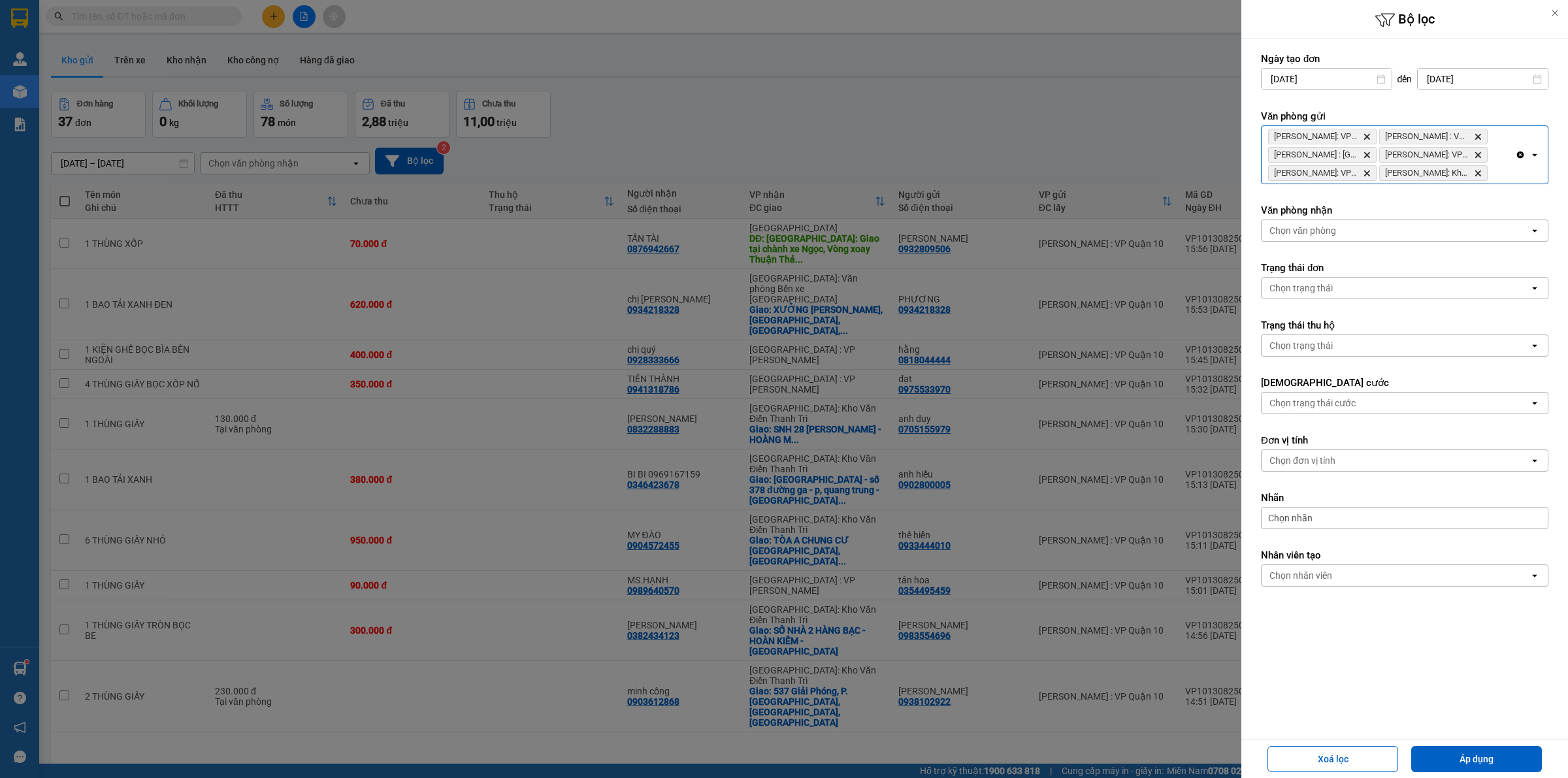
click at [1494, 177] on div "Hồ Chí Minh: VP Bình Thạnh Delete Hồ Chí Minh : VP Quận 10 Delete Hồ Chí Minh :…" at bounding box center [1389, 155] width 254 height 57
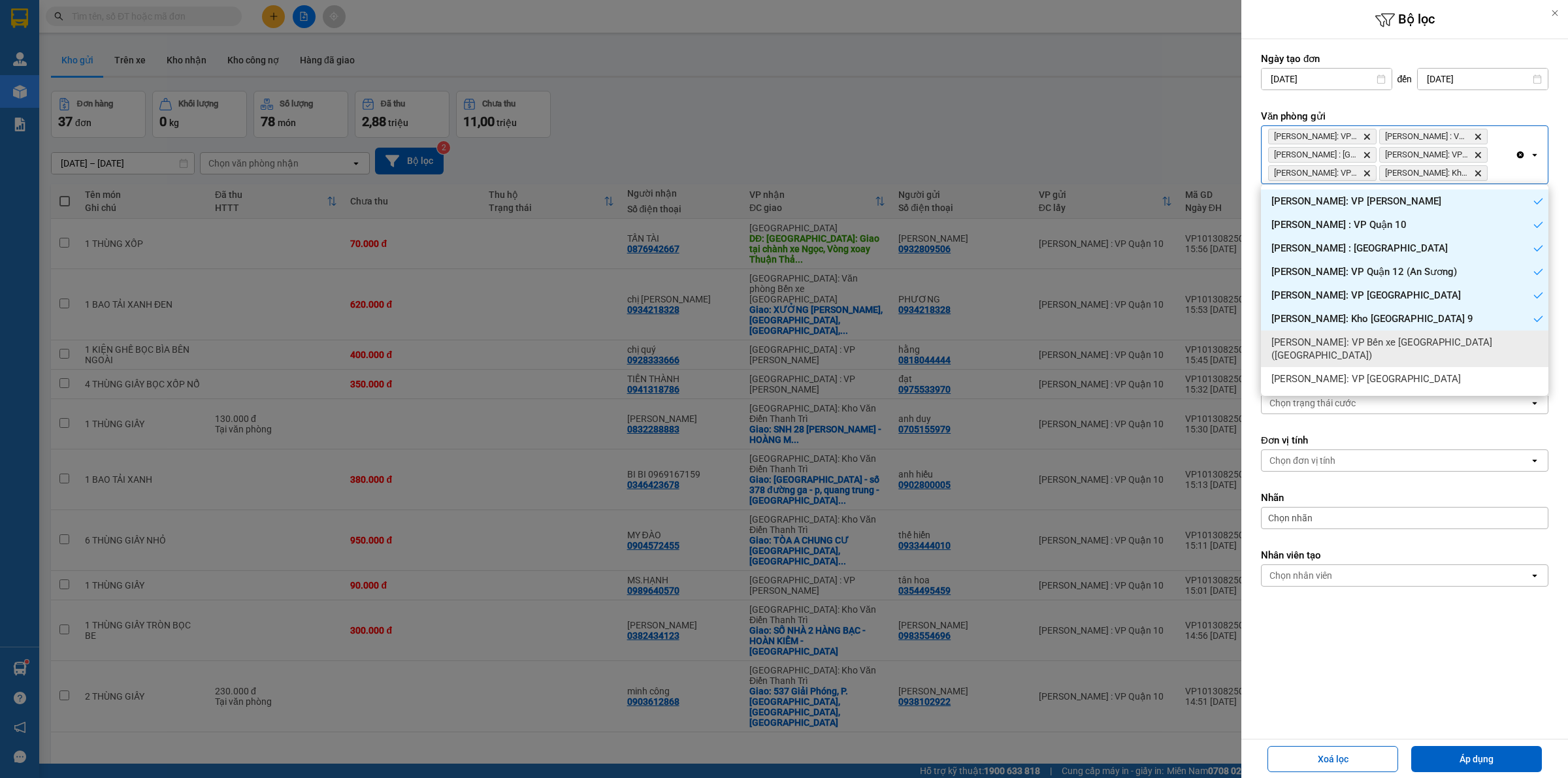
click at [1448, 338] on span "[PERSON_NAME]: VP Bến xe [GEOGRAPHIC_DATA] ([GEOGRAPHIC_DATA])" at bounding box center [1408, 348] width 272 height 26
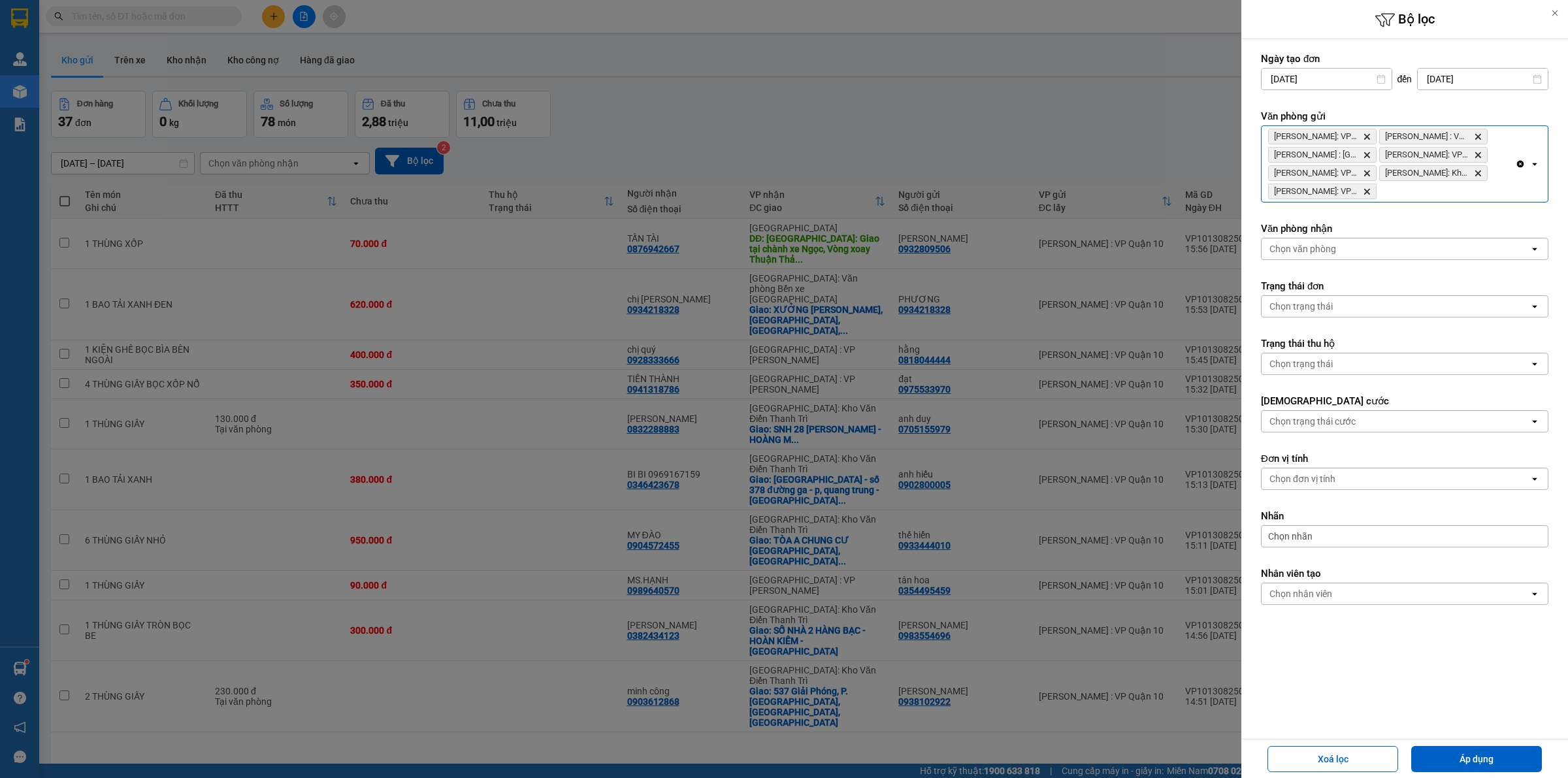
click at [1474, 190] on div "Hồ Chí Minh: VP Bình Thạnh Delete Hồ Chí Minh : VP Quận 10 Delete Hồ Chí Minh :…" at bounding box center [1389, 164] width 254 height 76
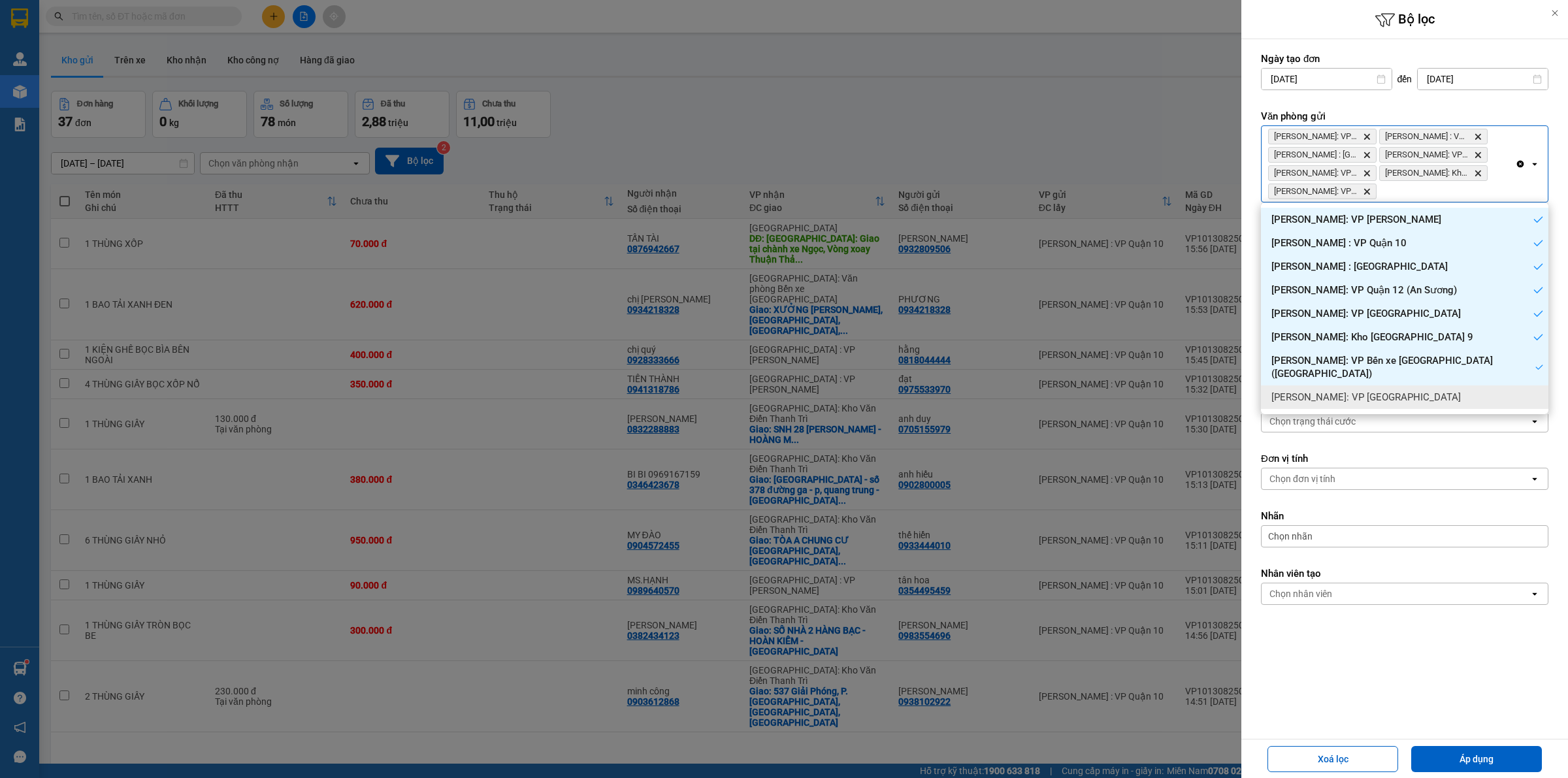
click at [1388, 391] on span "[PERSON_NAME]: VP [GEOGRAPHIC_DATA]" at bounding box center [1367, 398] width 190 height 13
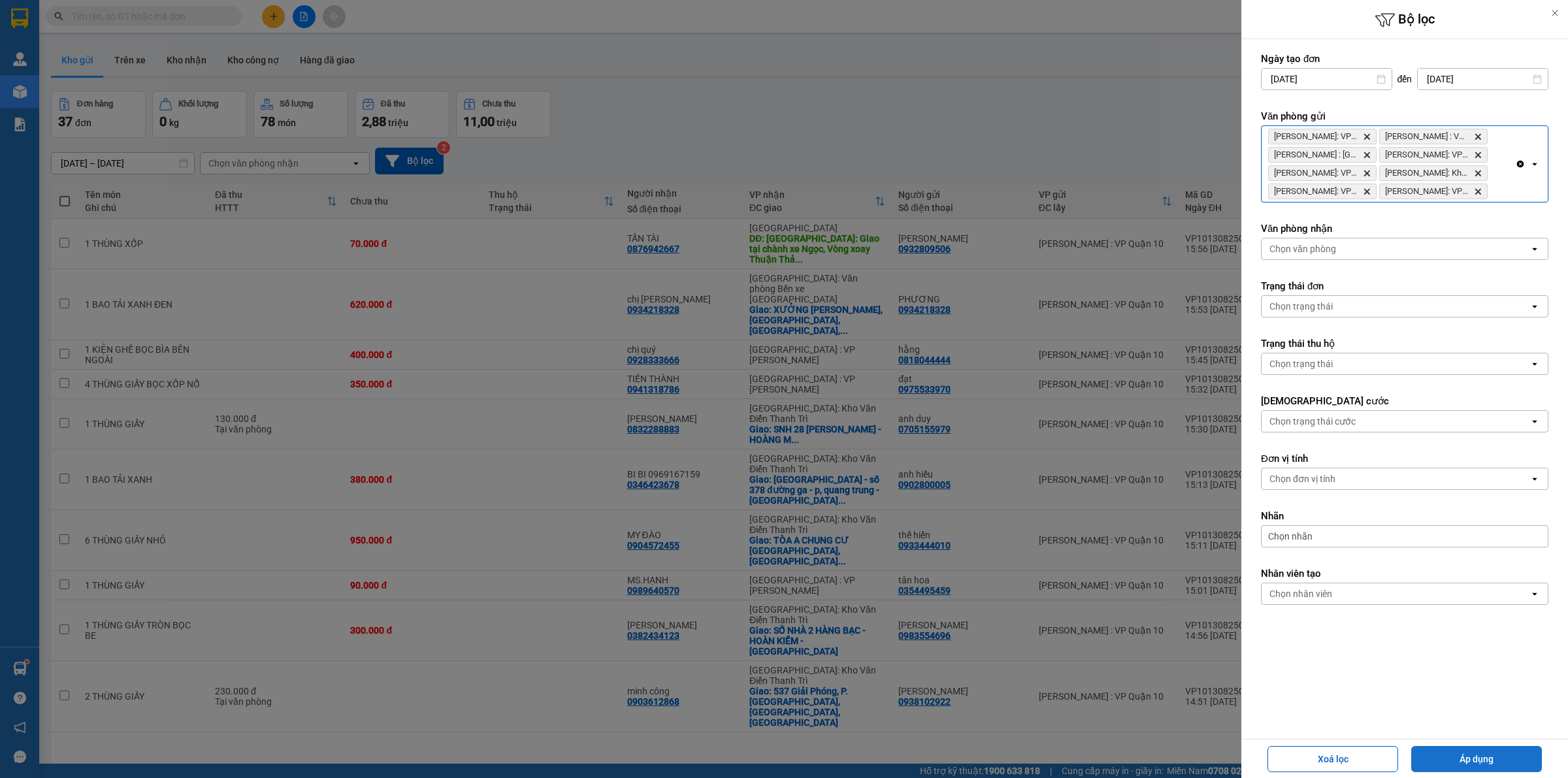
click at [1465, 760] on button "Áp dụng" at bounding box center [1477, 759] width 130 height 26
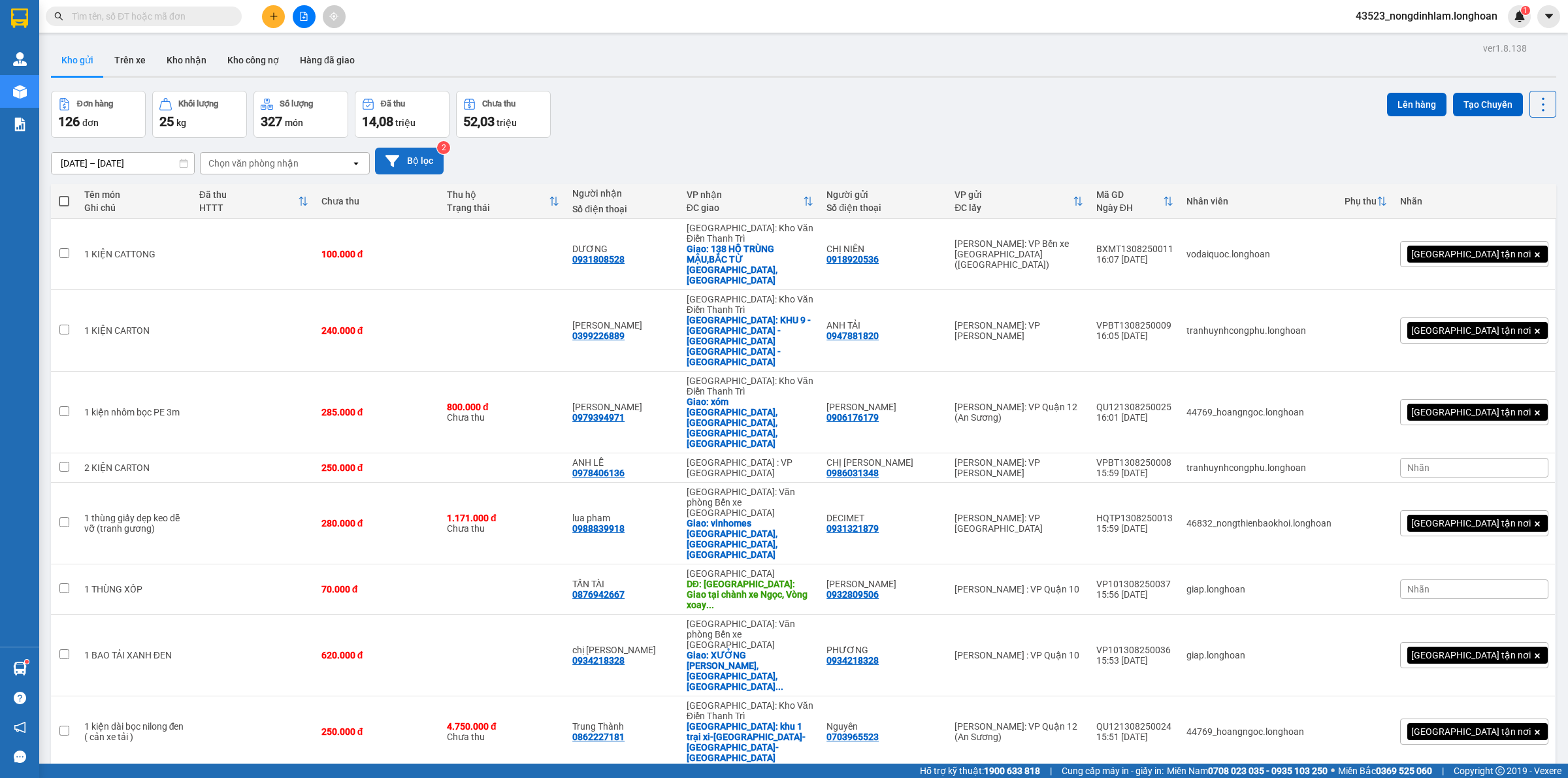
click at [425, 161] on button "Bộ lọc" at bounding box center [409, 161] width 69 height 27
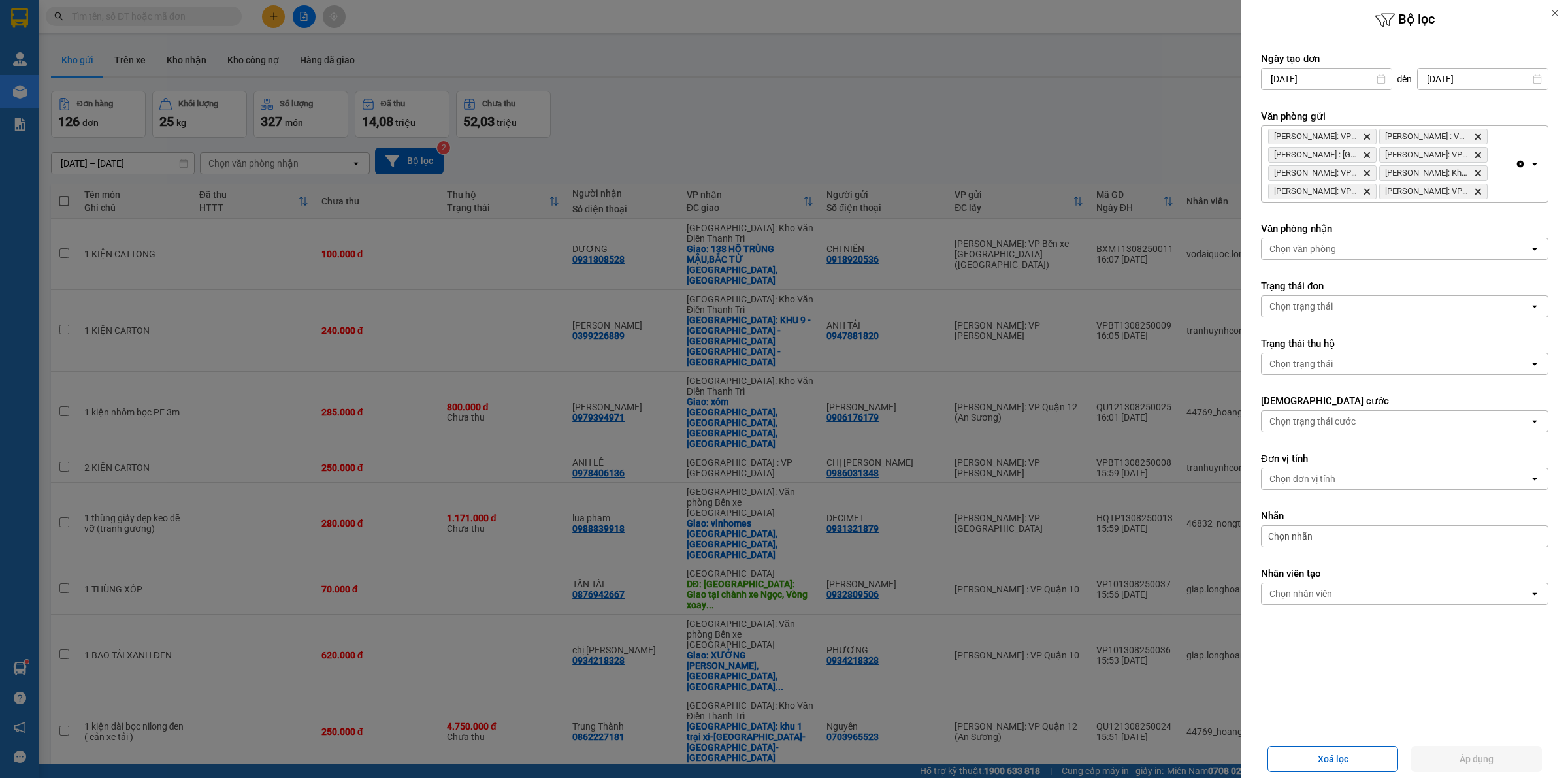
click at [1478, 132] on icon "Delete" at bounding box center [1478, 136] width 8 height 8
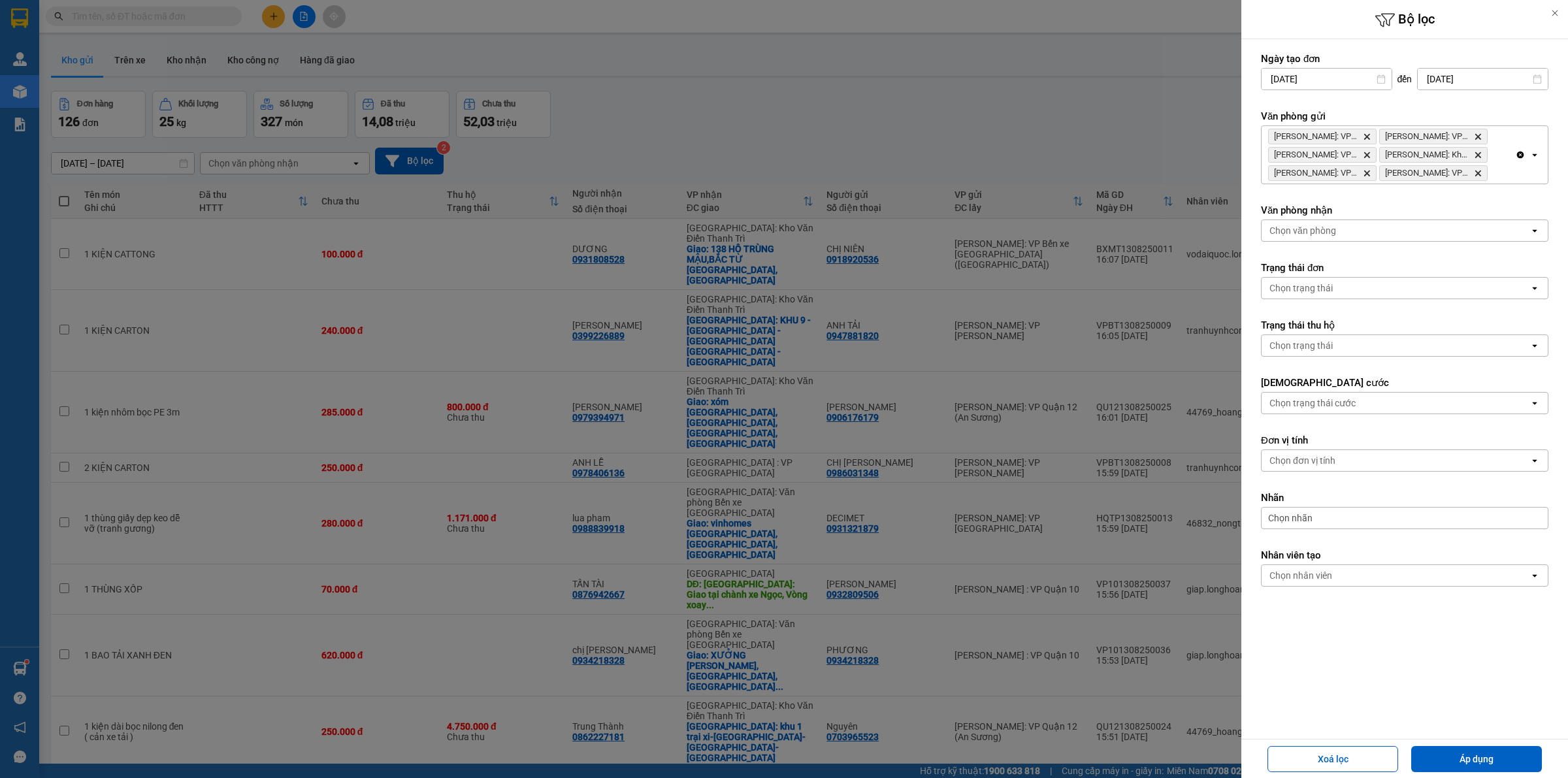
click at [1479, 132] on icon "Delete" at bounding box center [1478, 136] width 8 height 8
click at [1478, 132] on icon "Delete" at bounding box center [1478, 136] width 8 height 8
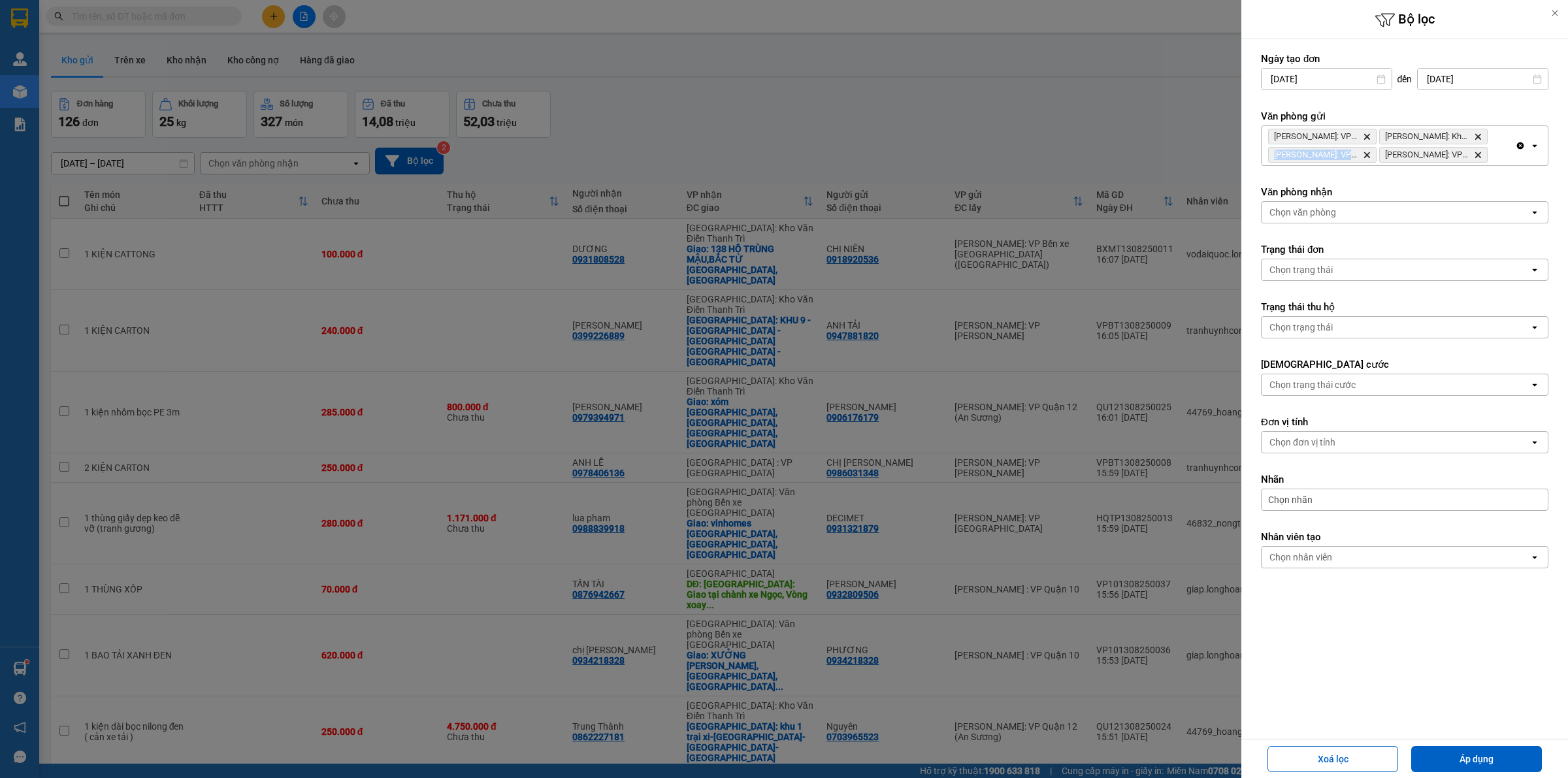
click at [1478, 132] on icon "Delete" at bounding box center [1478, 136] width 8 height 8
click at [1478, 134] on icon "Delete" at bounding box center [1478, 136] width 8 height 8
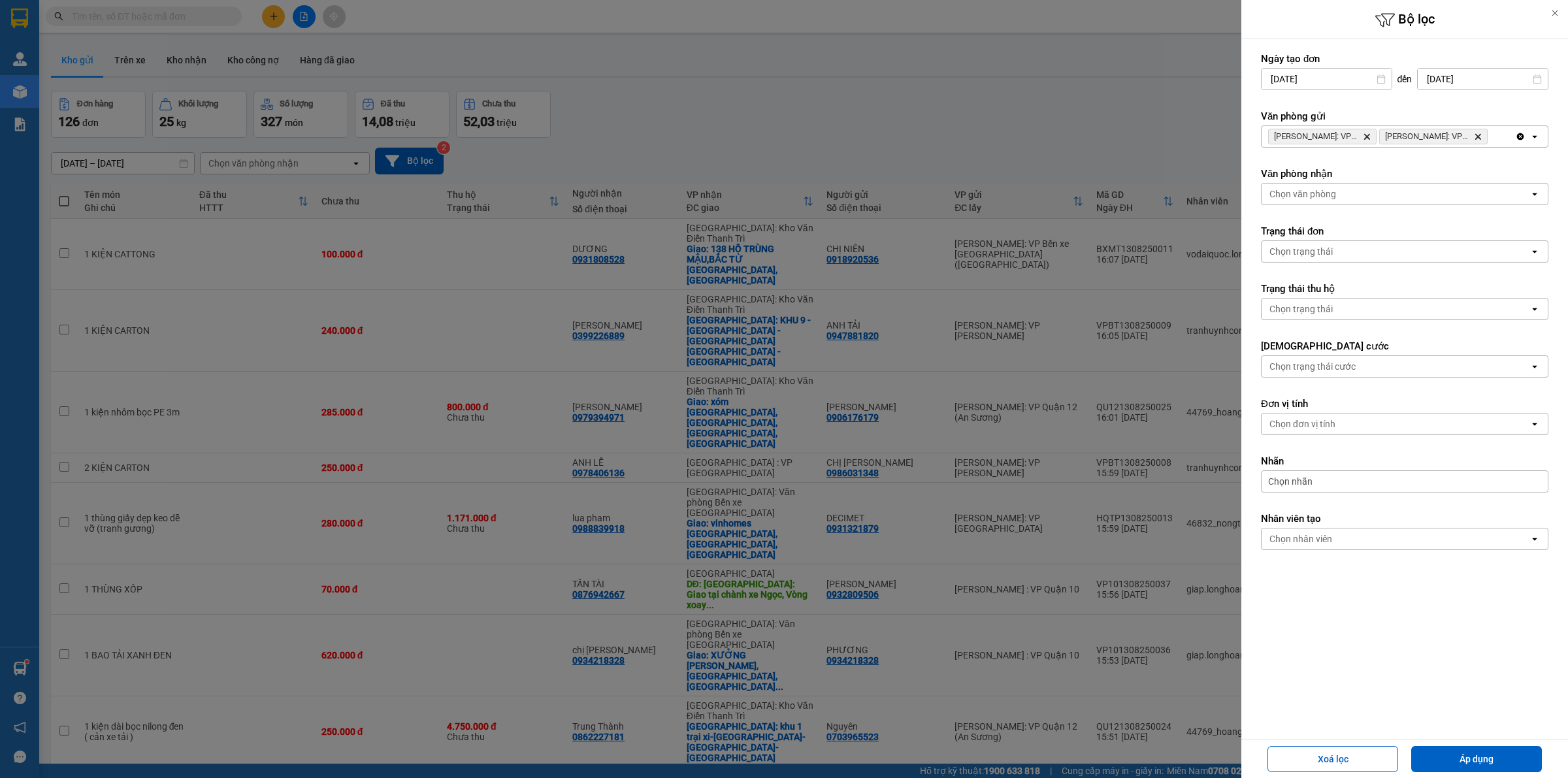
click at [1478, 136] on icon "Hồ Chí Minh: VP Quận Tân Bình, close by backspace" at bounding box center [1479, 137] width 6 height 6
drag, startPoint x: 1507, startPoint y: 755, endPoint x: 1455, endPoint y: 718, distance: 63.8
click at [1507, 753] on button "Áp dụng" at bounding box center [1477, 759] width 130 height 26
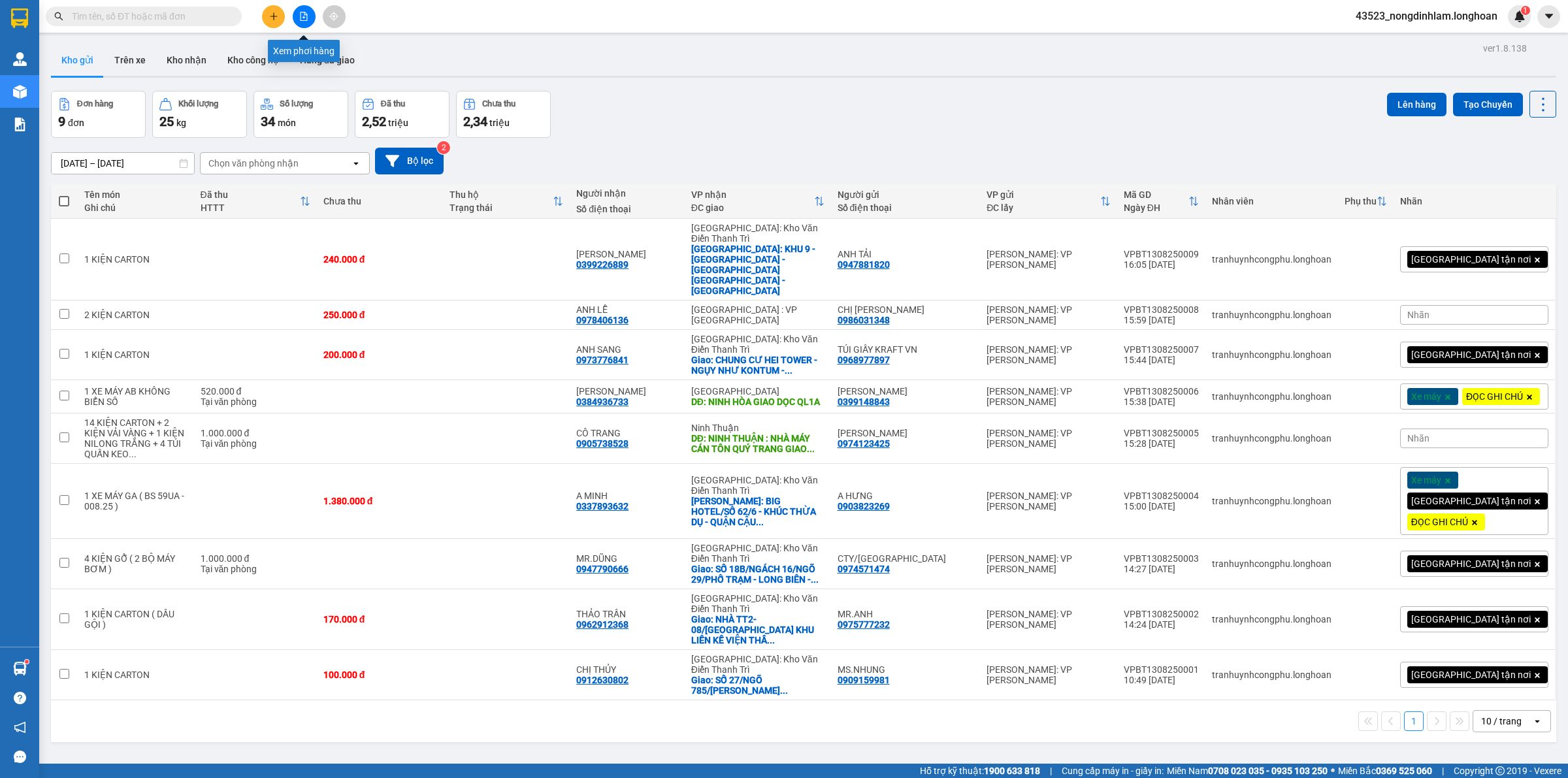
click at [301, 13] on icon "file-add" at bounding box center [304, 16] width 10 height 10
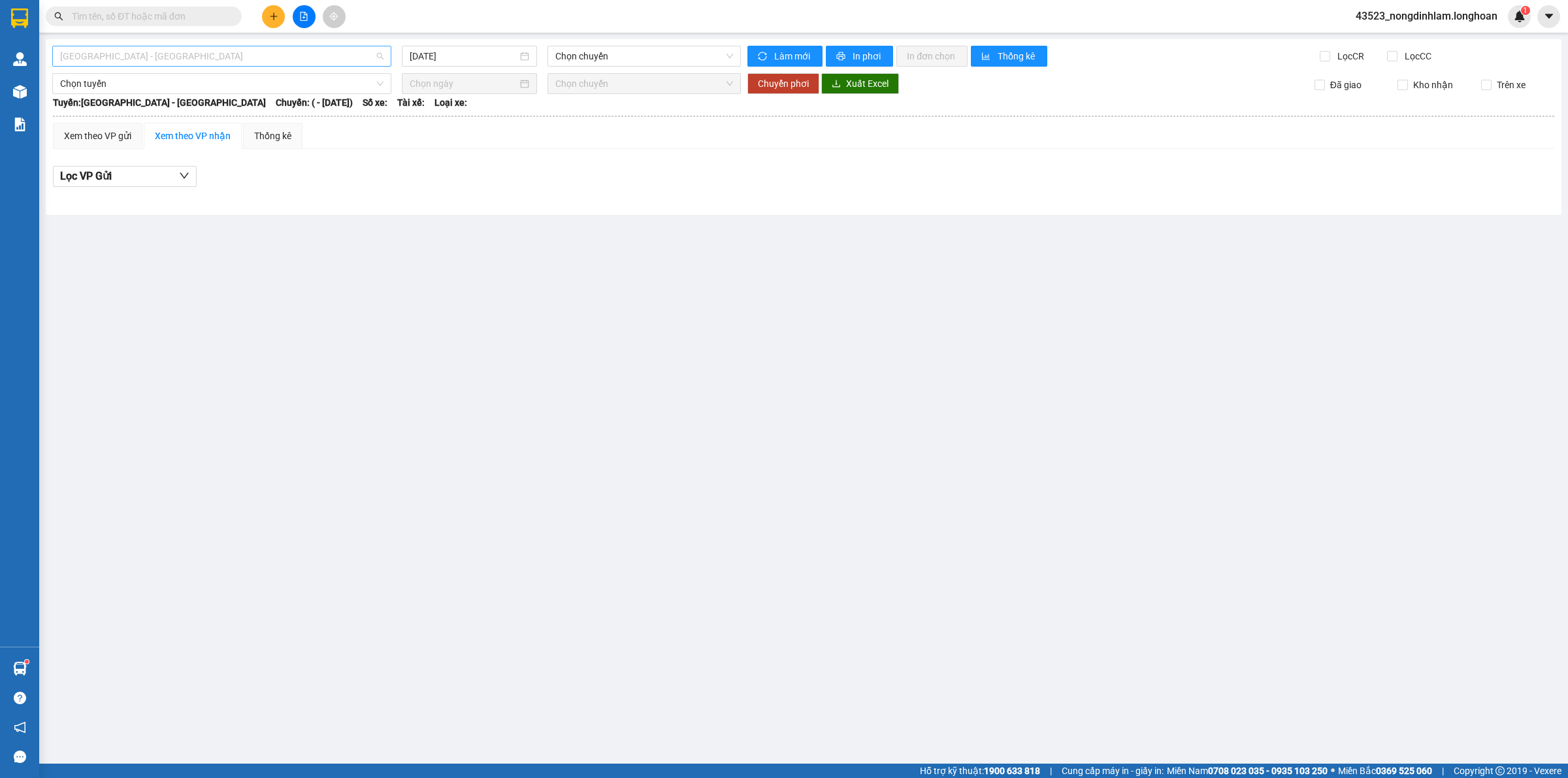
click at [238, 57] on span "[GEOGRAPHIC_DATA] - [GEOGRAPHIC_DATA]" at bounding box center [222, 56] width 324 height 19
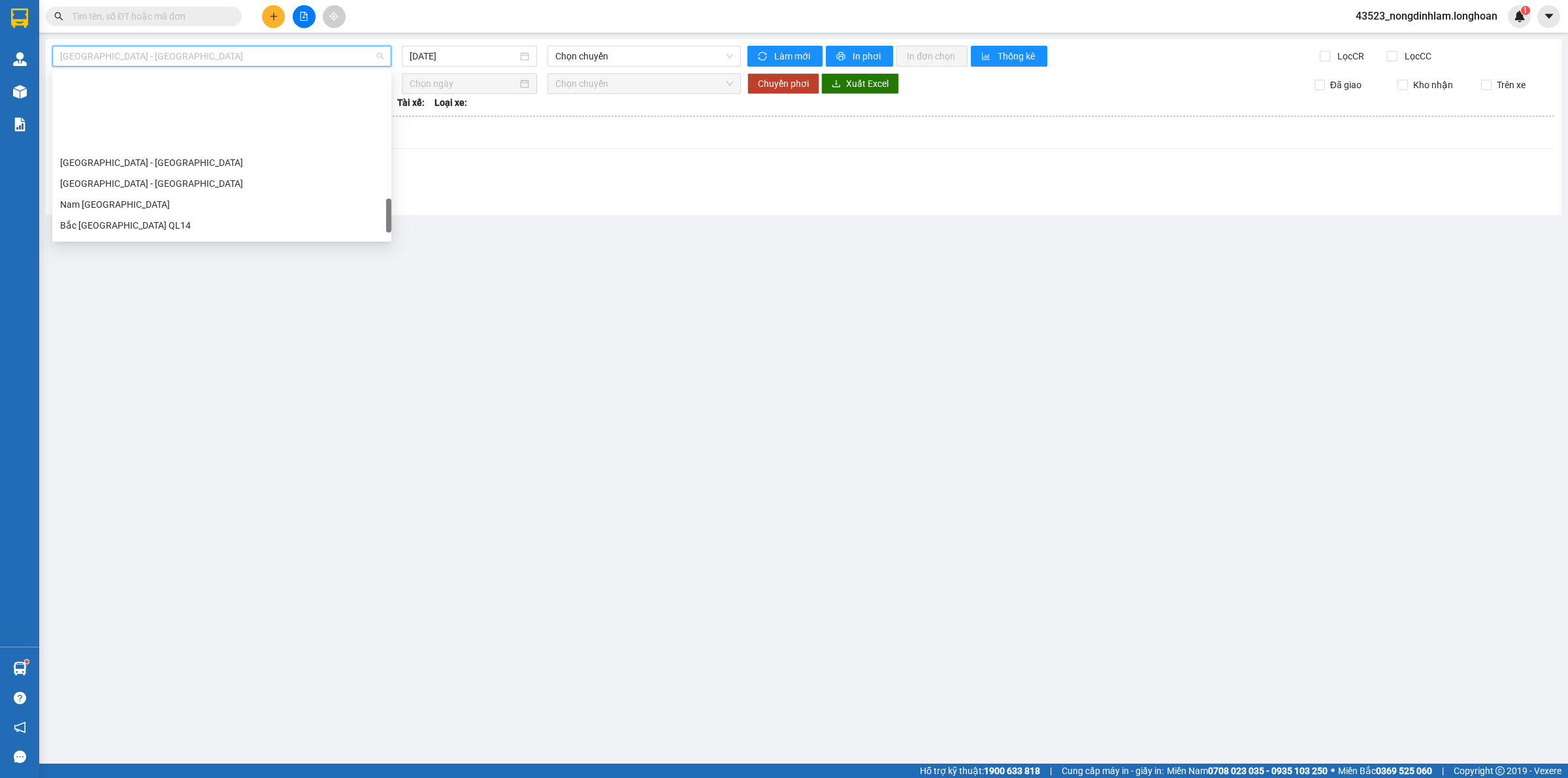
scroll to position [857, 0]
click at [159, 129] on div "Nam [GEOGRAPHIC_DATA]" at bounding box center [222, 125] width 324 height 14
type input "[DATE]"
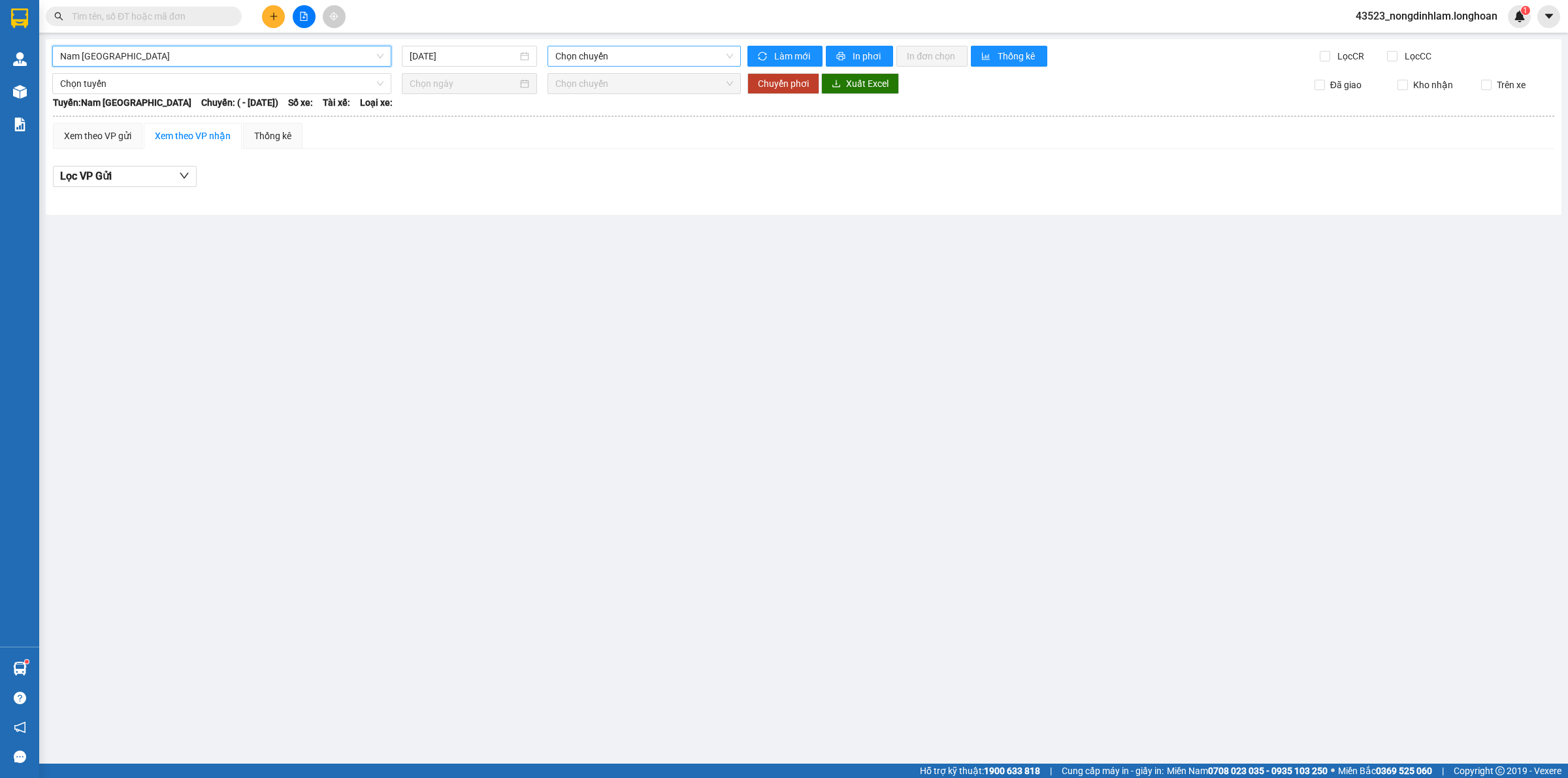
click at [616, 50] on span "Chọn chuyến" at bounding box center [644, 56] width 177 height 19
click at [619, 55] on span "Chọn chuyến" at bounding box center [644, 56] width 177 height 19
click at [471, 54] on input "[DATE]" at bounding box center [464, 56] width 108 height 14
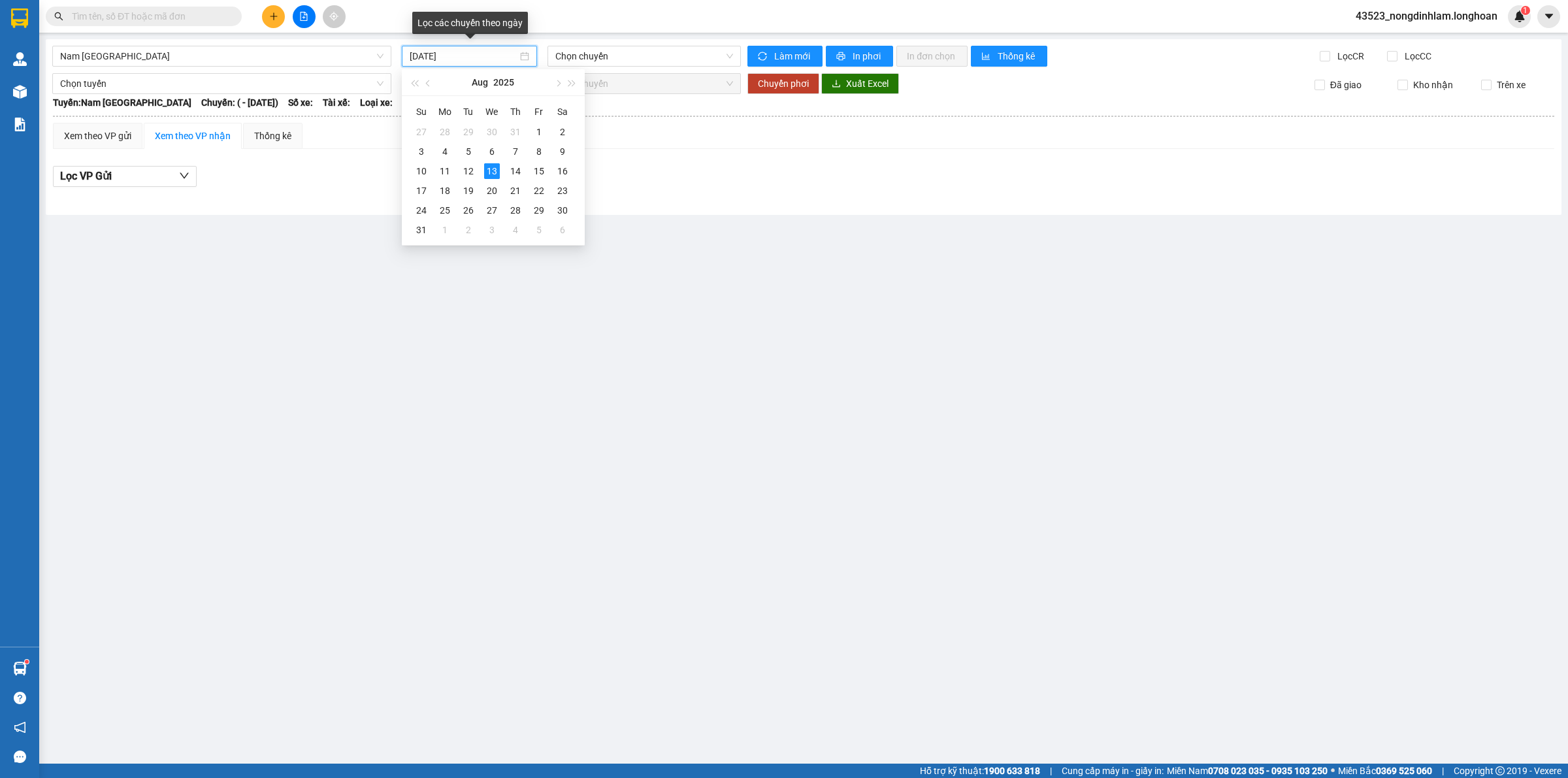
click at [471, 54] on input "[DATE]" at bounding box center [464, 56] width 108 height 14
click at [634, 62] on span "Chọn chuyến" at bounding box center [644, 56] width 177 height 19
click at [648, 211] on div "Nam Trung Bắc QL1A 13/08/2025 Chọn chuyến Làm mới In phơi In đơn chọn Thống kê …" at bounding box center [804, 126] width 1516 height 175
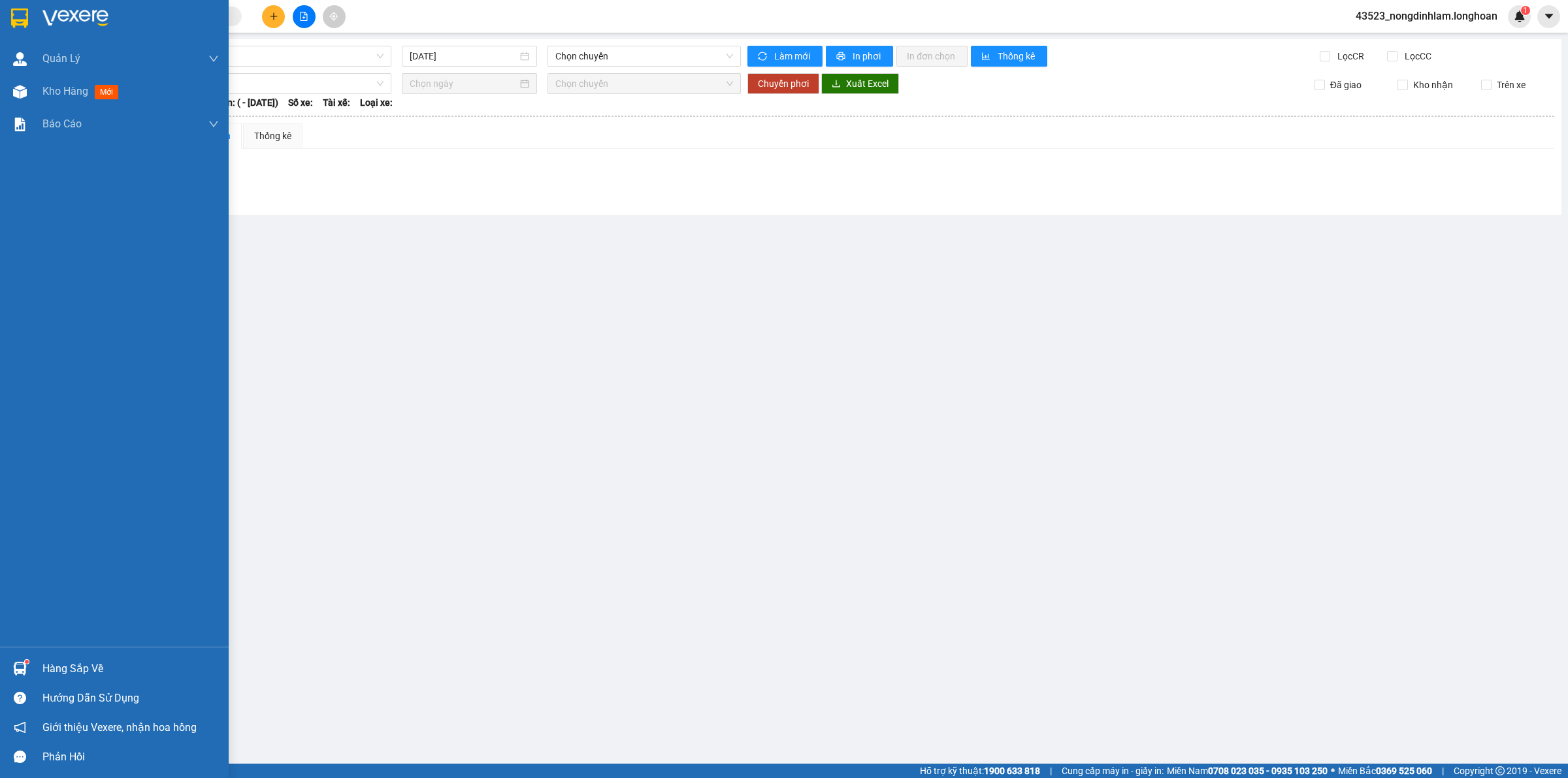
click at [26, 19] on img at bounding box center [20, 18] width 17 height 19
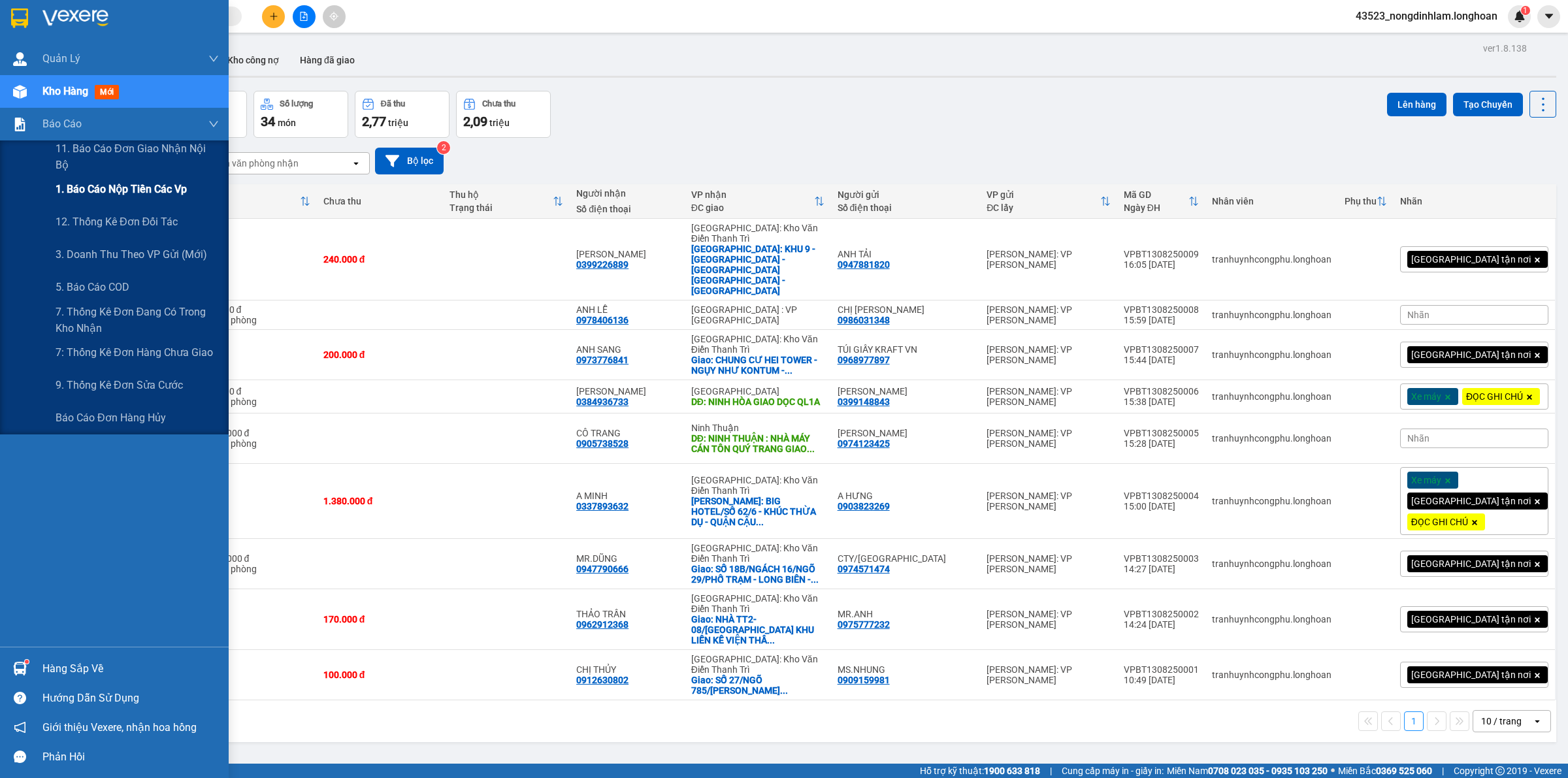
click at [141, 201] on div "1. Báo cáo nộp tiền các vp" at bounding box center [137, 190] width 163 height 33
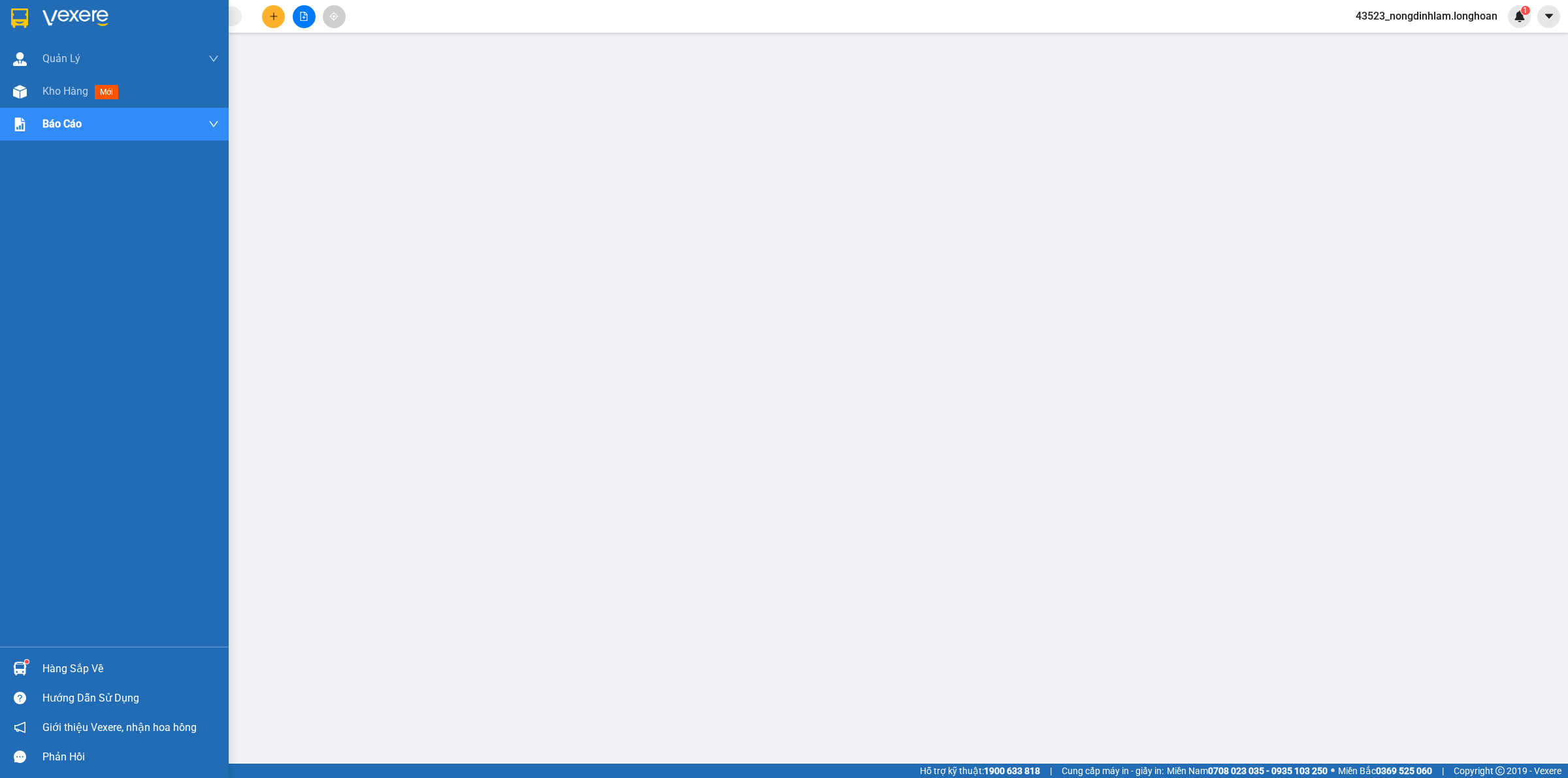
click at [25, 9] on img at bounding box center [20, 18] width 17 height 19
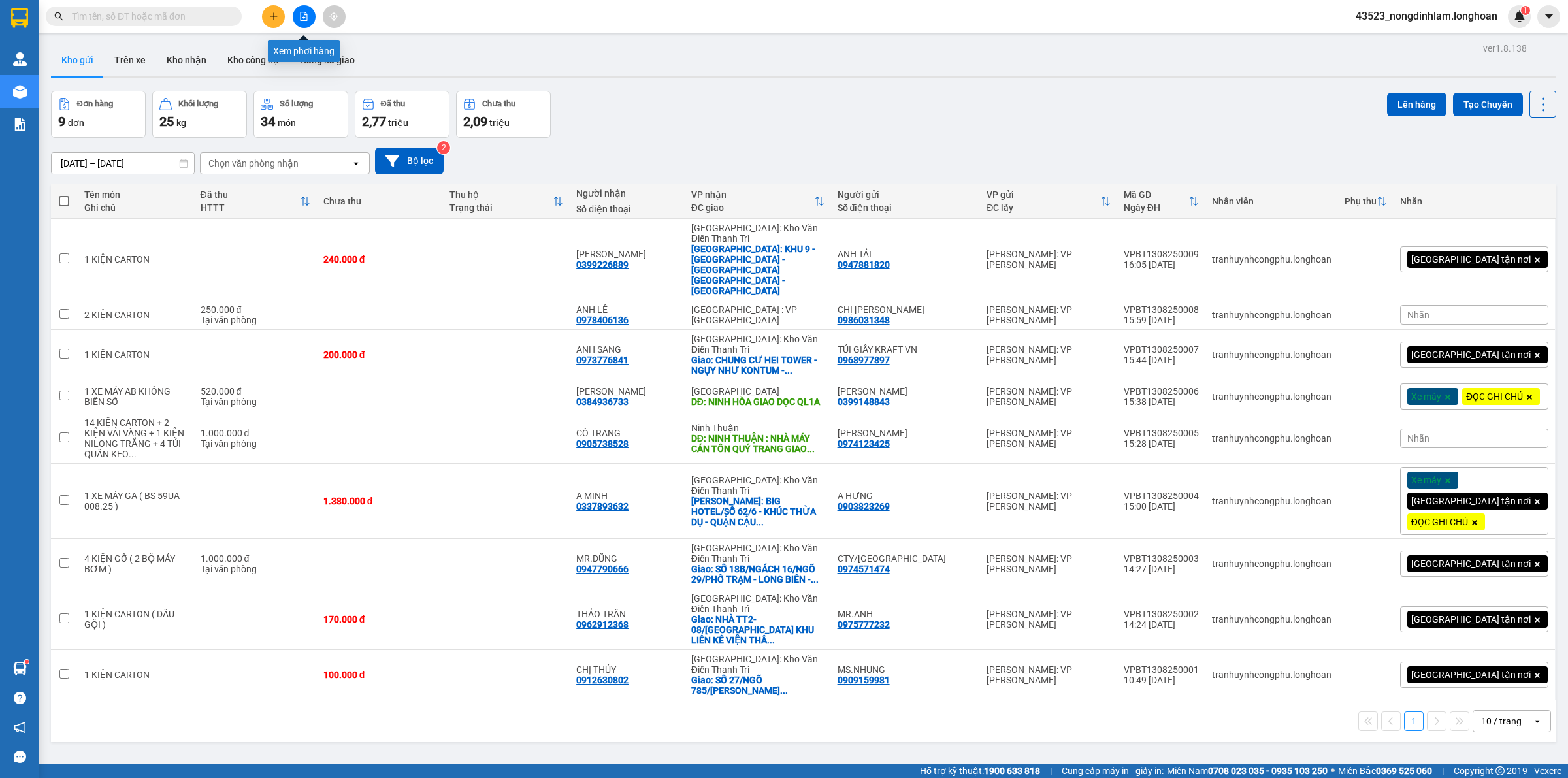
click at [301, 10] on button at bounding box center [304, 16] width 23 height 23
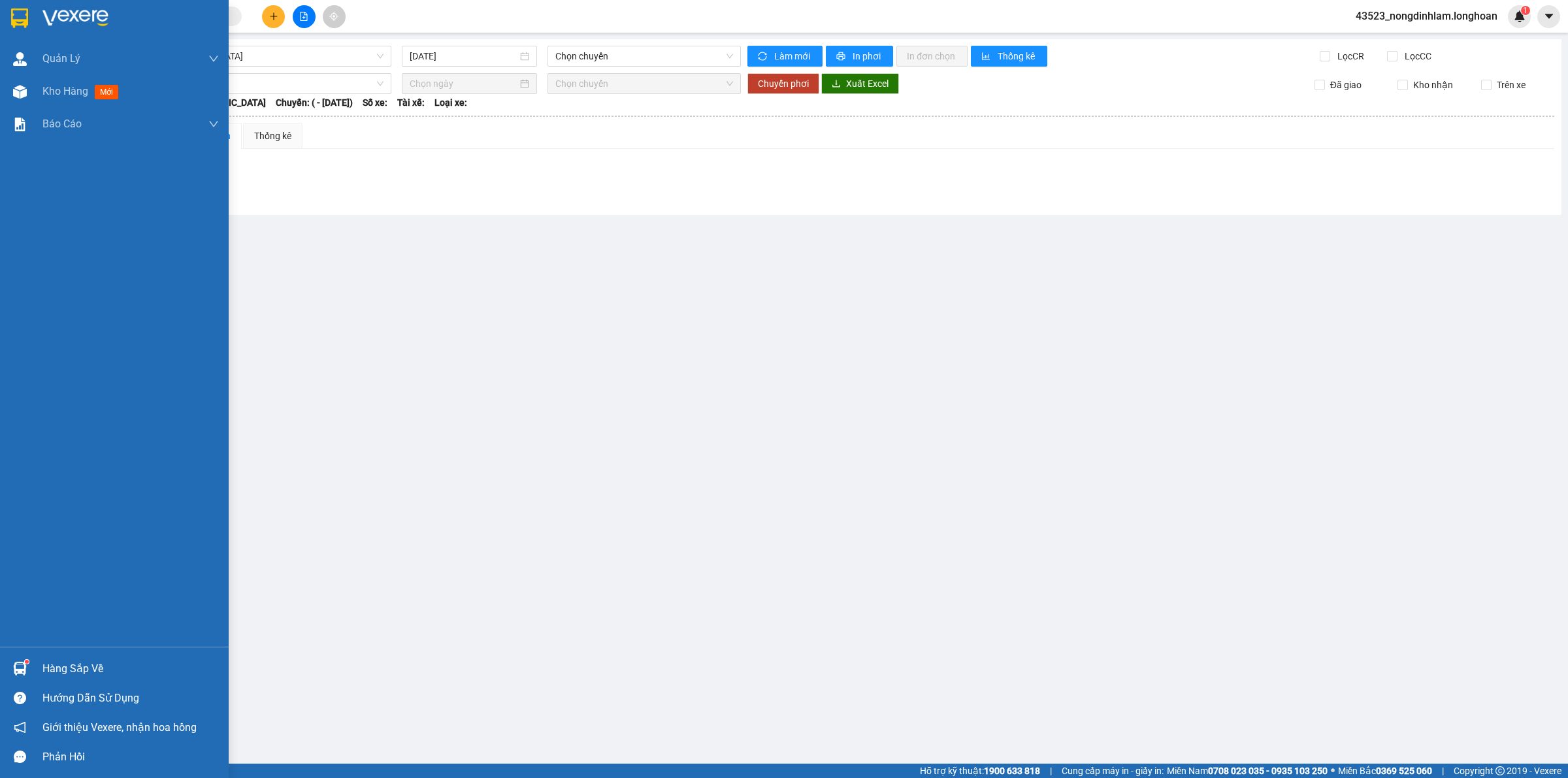
click at [17, 23] on img at bounding box center [20, 18] width 17 height 19
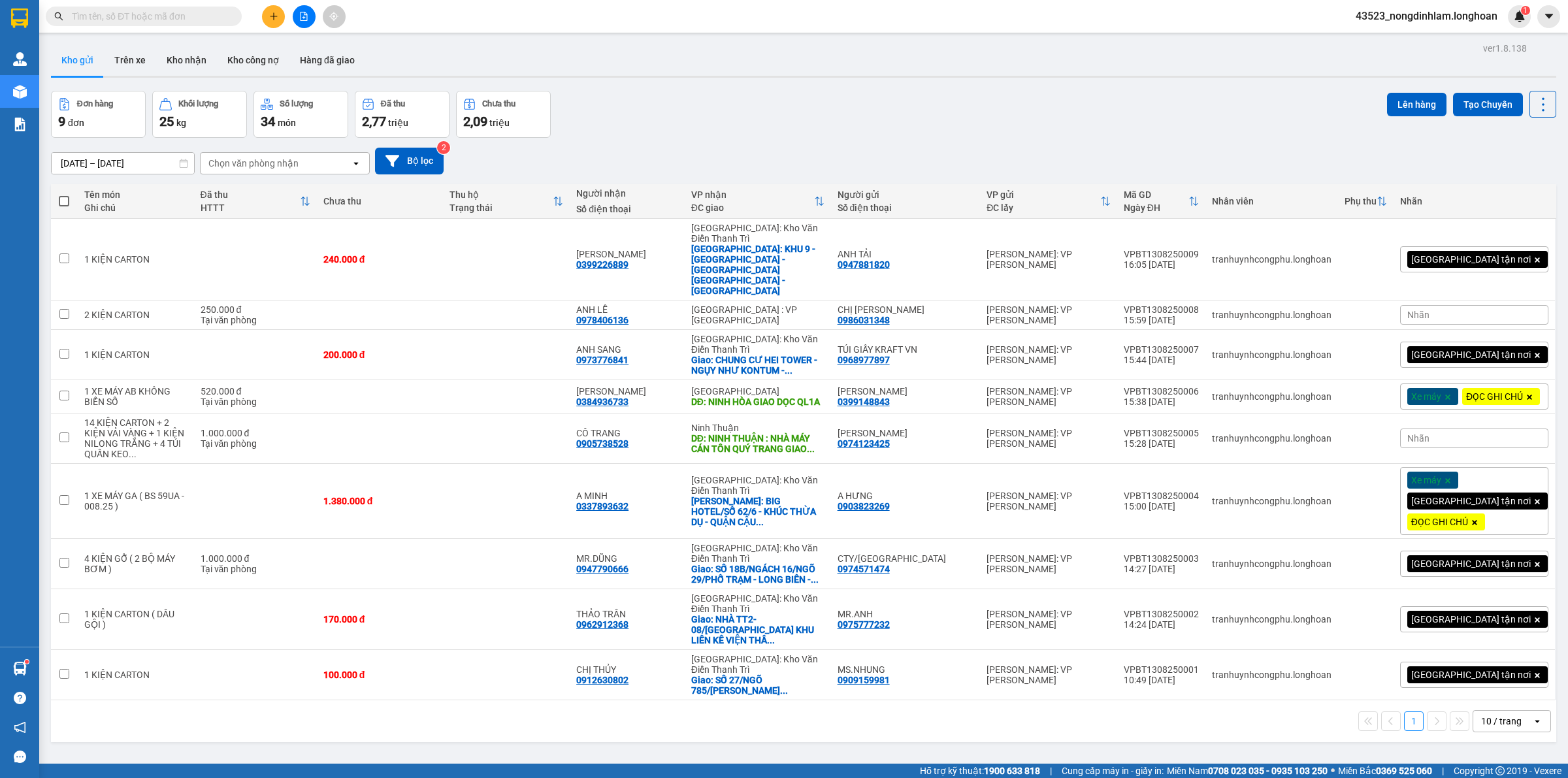
click at [301, 20] on icon "file-add" at bounding box center [305, 16] width 8 height 10
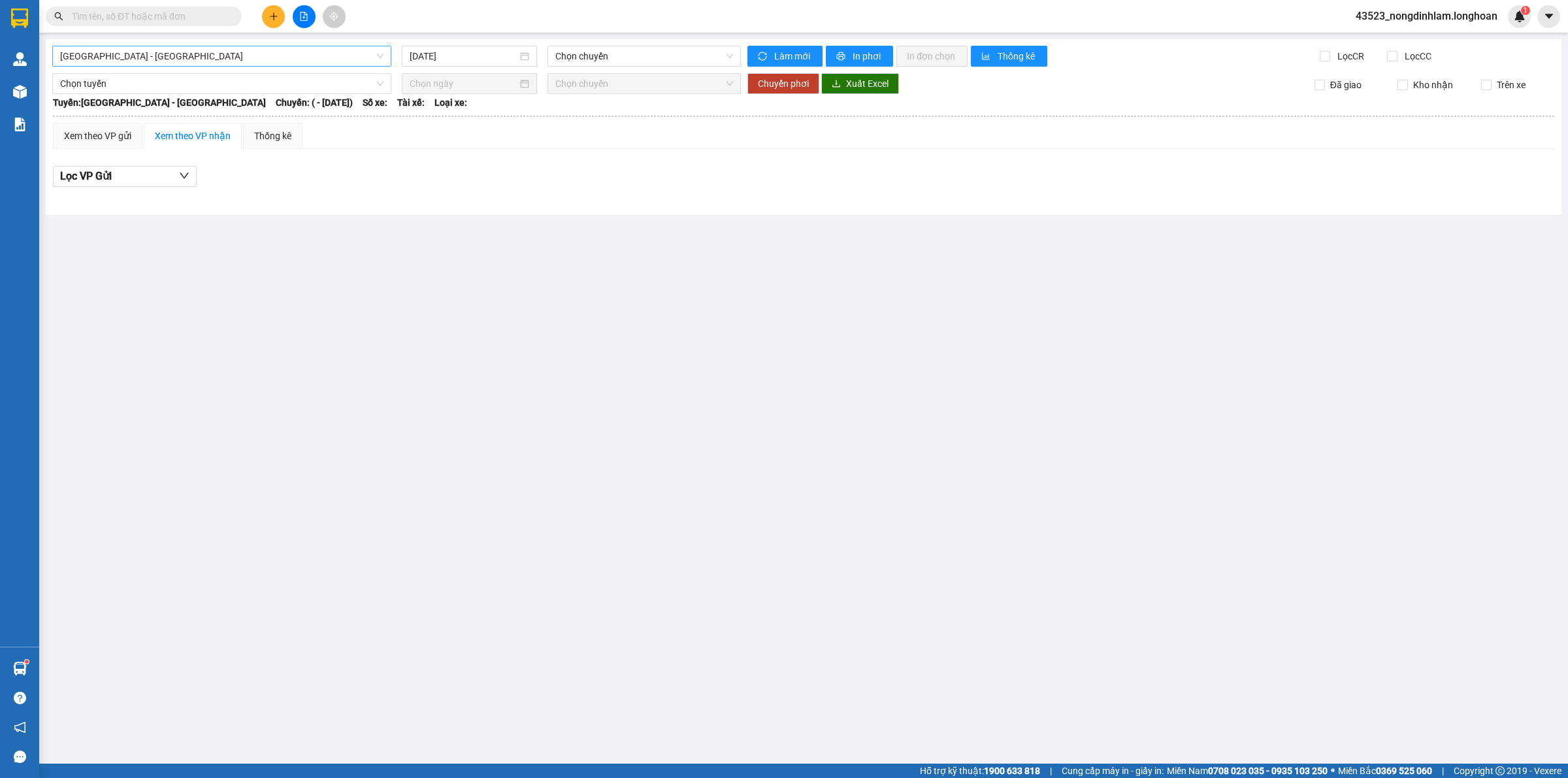
click at [198, 57] on span "[GEOGRAPHIC_DATA] - [GEOGRAPHIC_DATA]" at bounding box center [222, 56] width 324 height 19
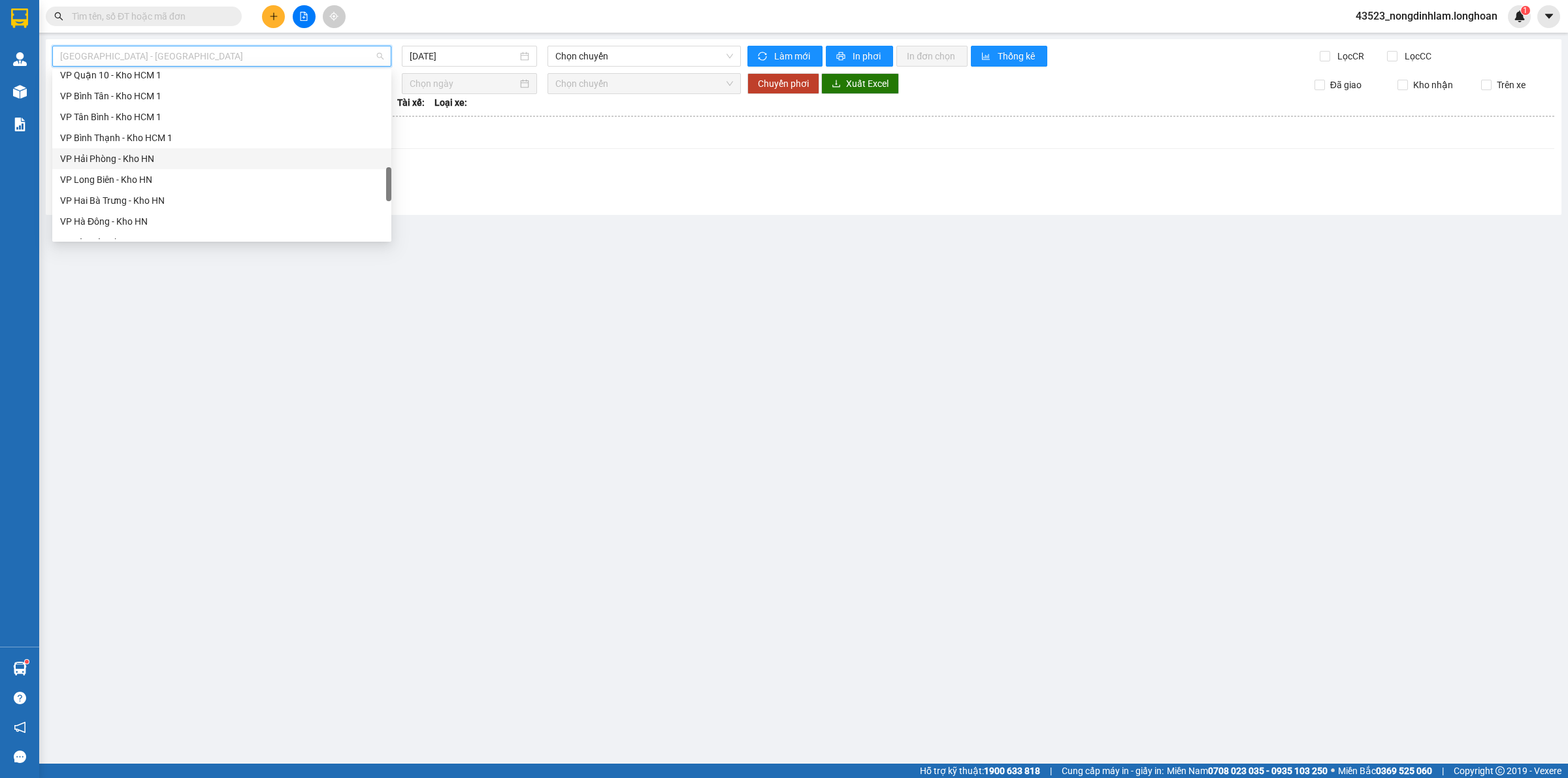
scroll to position [857, 0]
click at [139, 128] on div "Nam [GEOGRAPHIC_DATA]" at bounding box center [222, 125] width 324 height 14
type input "[DATE]"
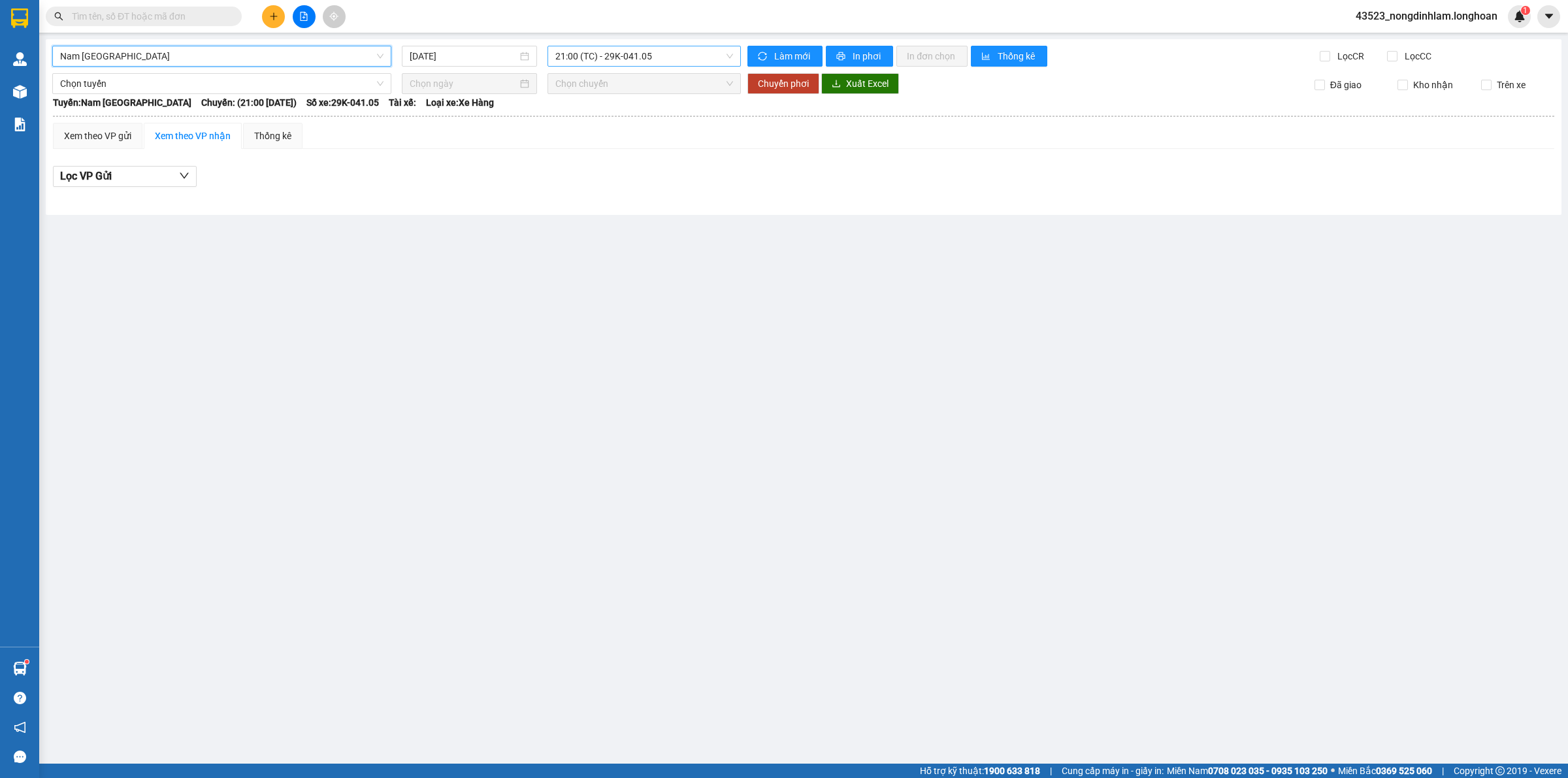
click at [635, 58] on span "21:00 (TC) - 29K-041.05" at bounding box center [644, 56] width 177 height 19
click at [632, 99] on div "21:00 (TC) - 29K-041.05" at bounding box center [607, 103] width 102 height 14
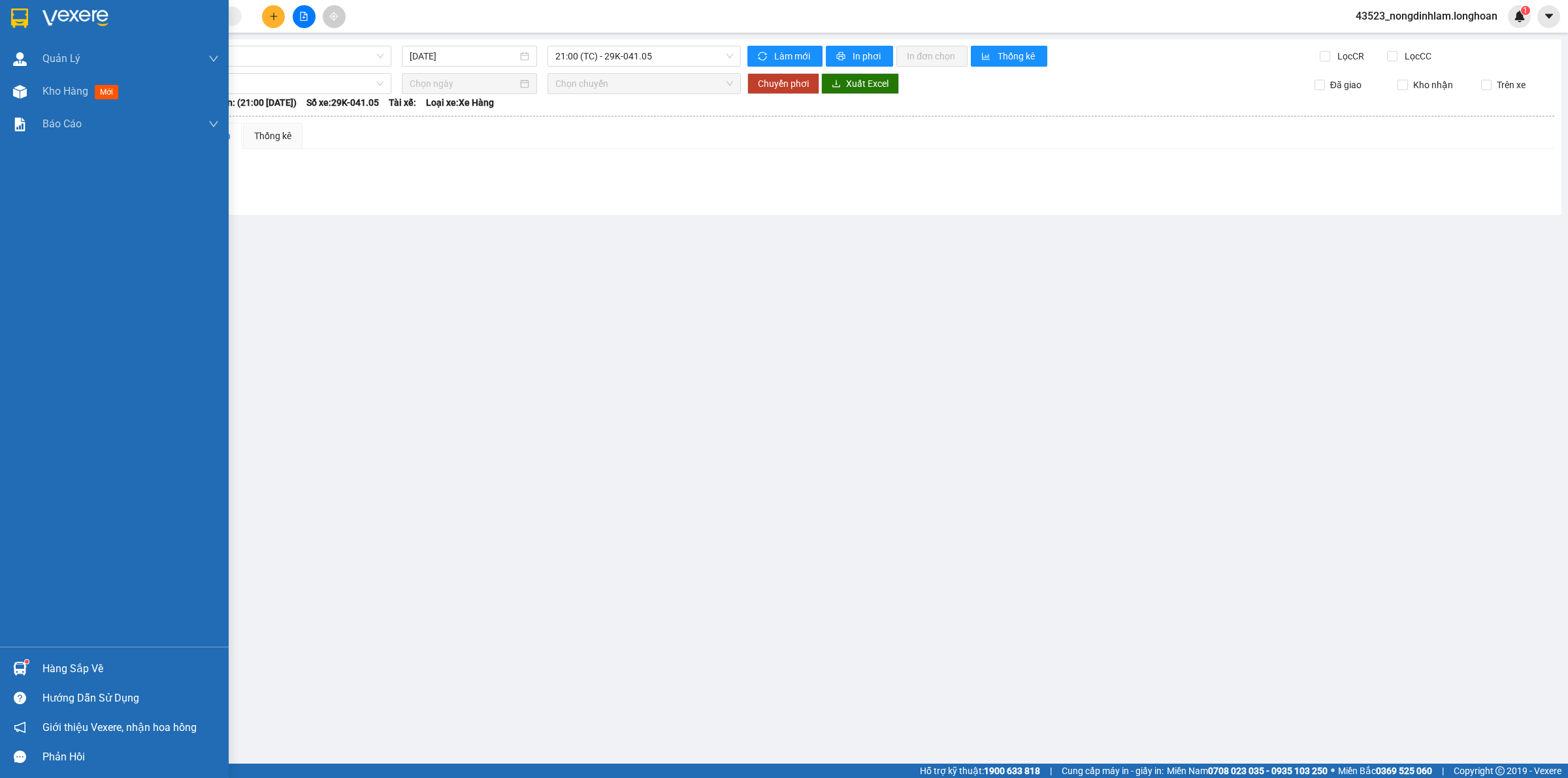
click at [12, 21] on img at bounding box center [20, 18] width 17 height 19
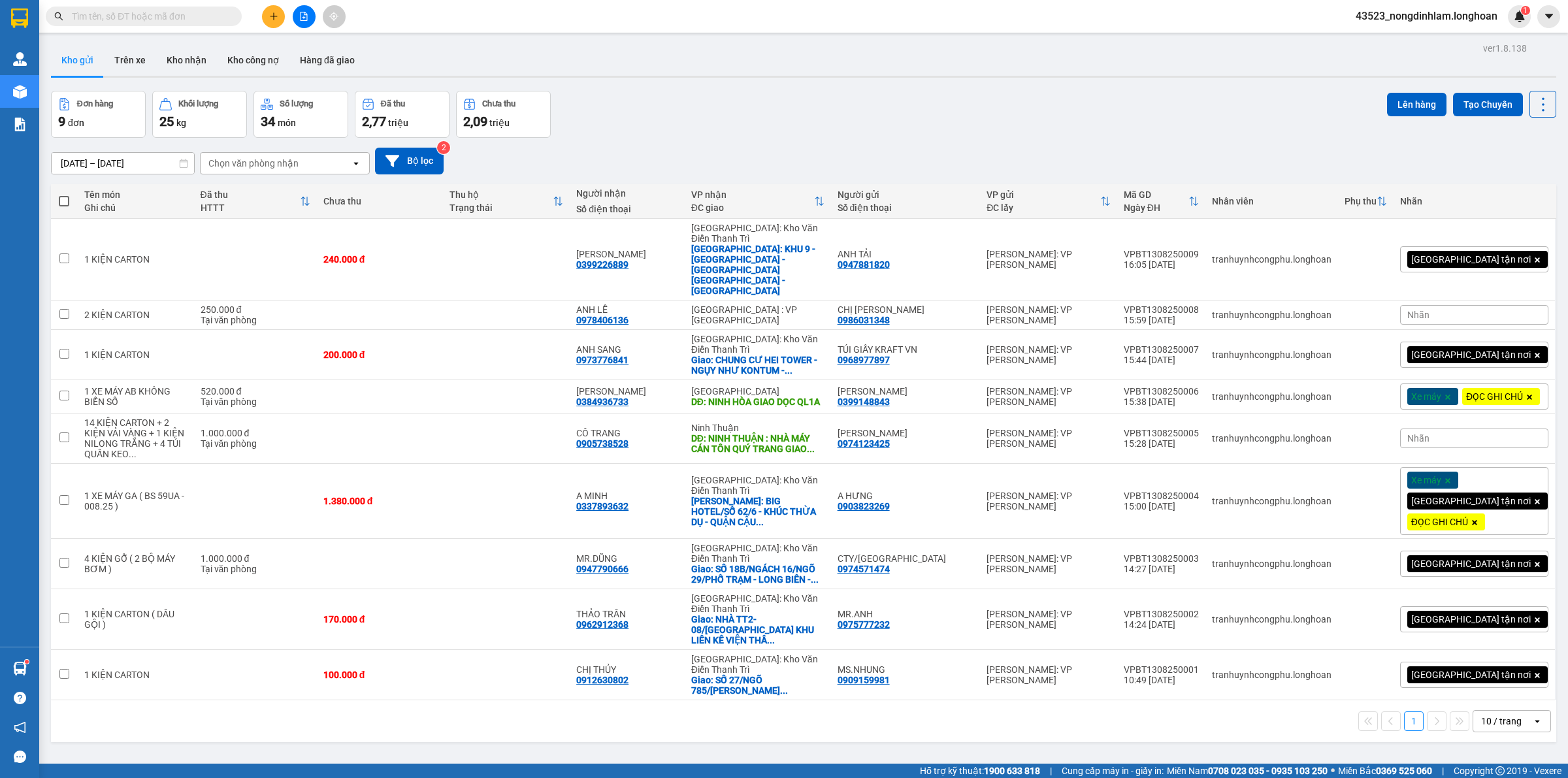
click at [298, 14] on button at bounding box center [304, 16] width 23 height 23
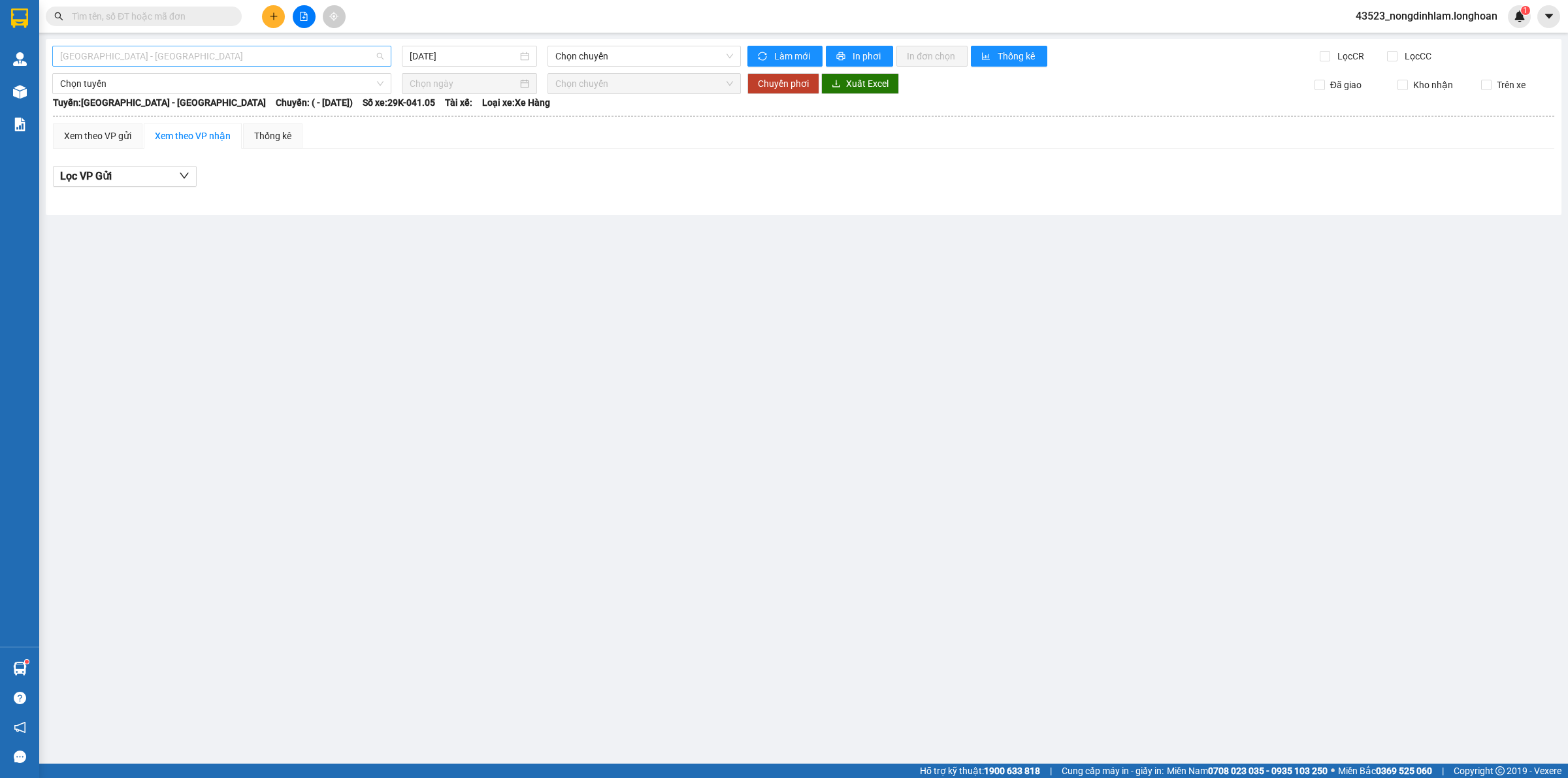
click at [158, 57] on span "[GEOGRAPHIC_DATA] - [GEOGRAPHIC_DATA]" at bounding box center [222, 56] width 324 height 19
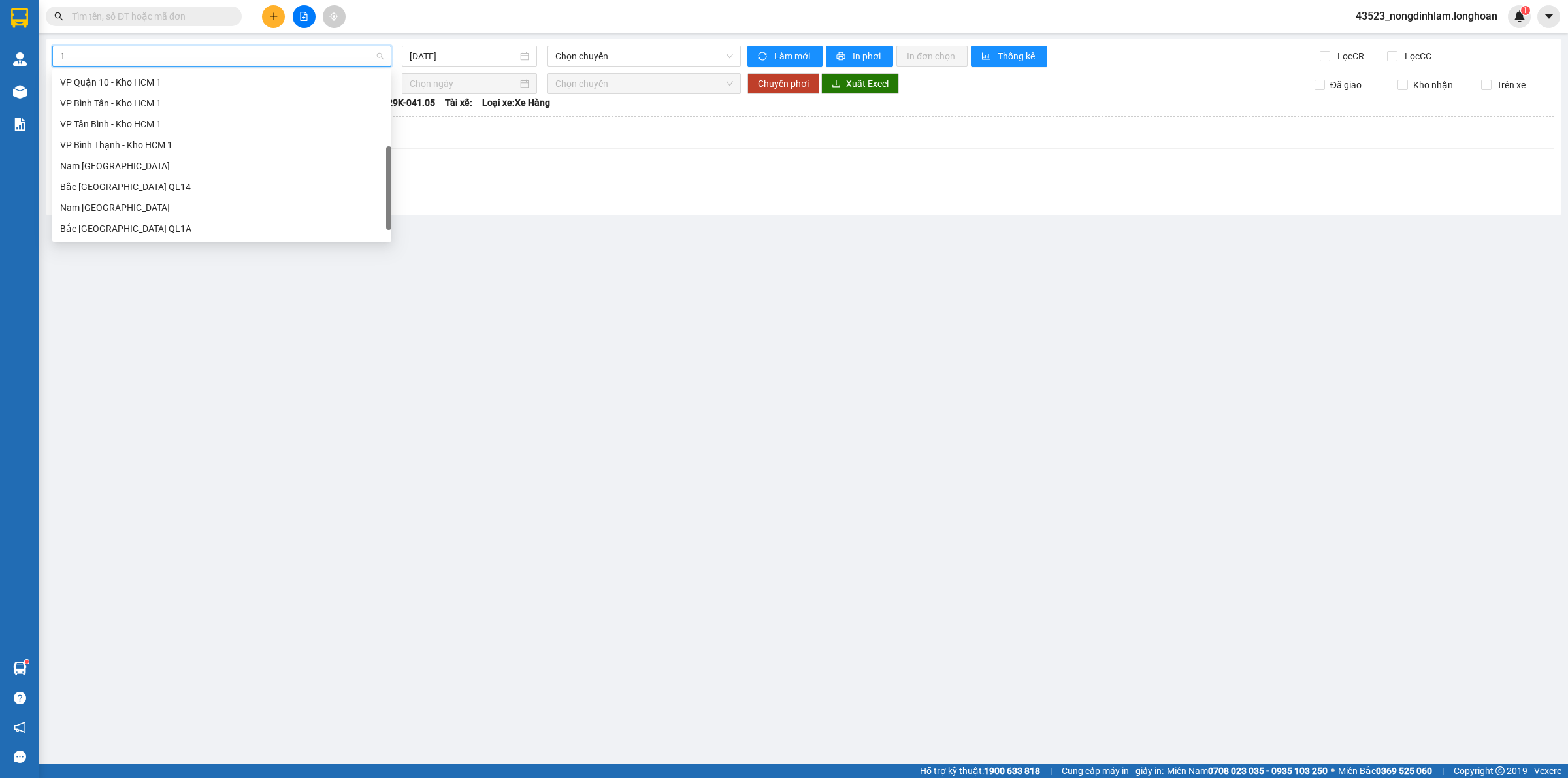
scroll to position [168, 0]
type input "10"
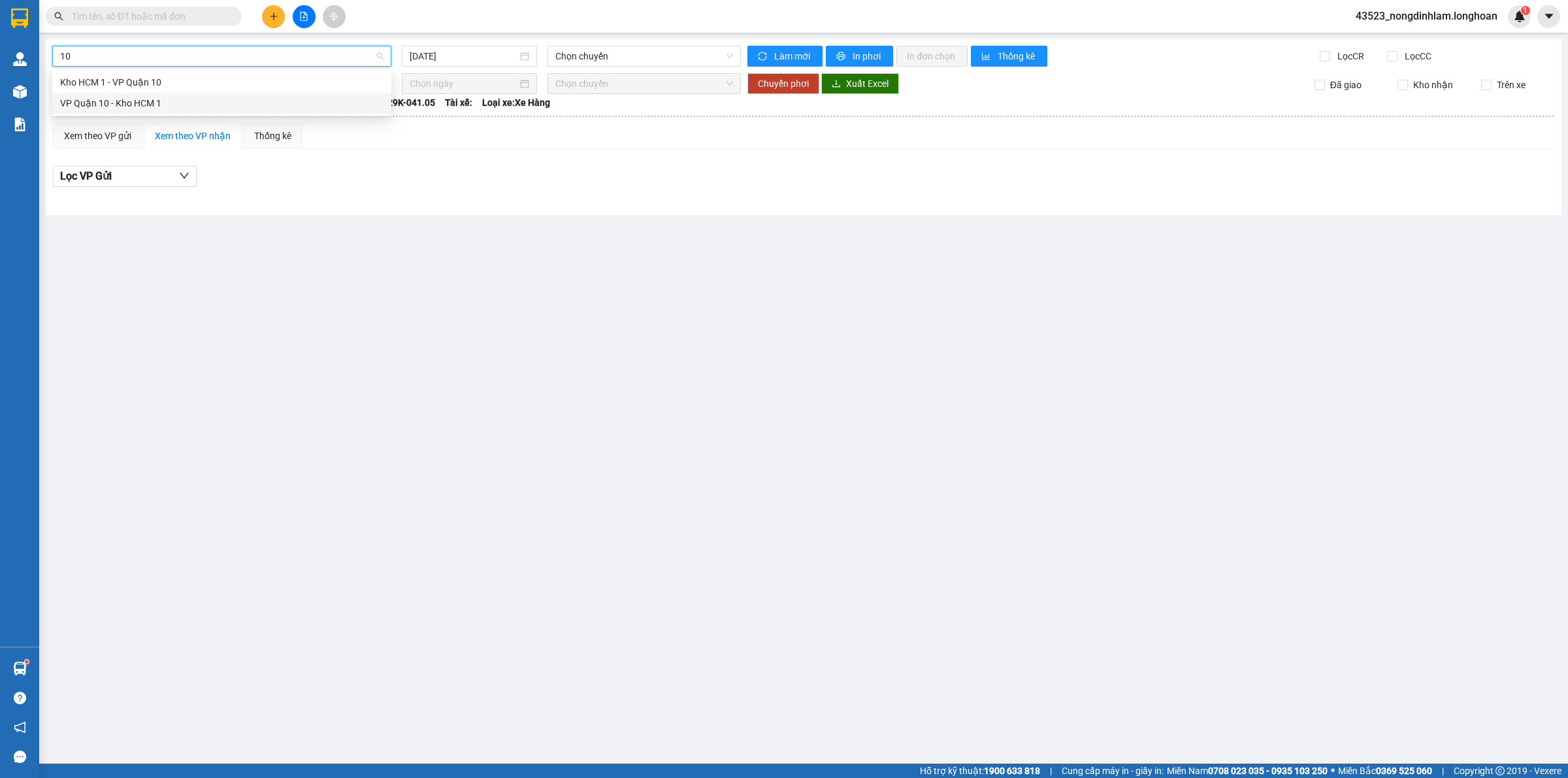
click at [158, 103] on div "VP Quận 10 - Kho HCM 1" at bounding box center [222, 103] width 324 height 14
type input "[DATE]"
click at [477, 57] on input "[DATE]" at bounding box center [464, 56] width 108 height 14
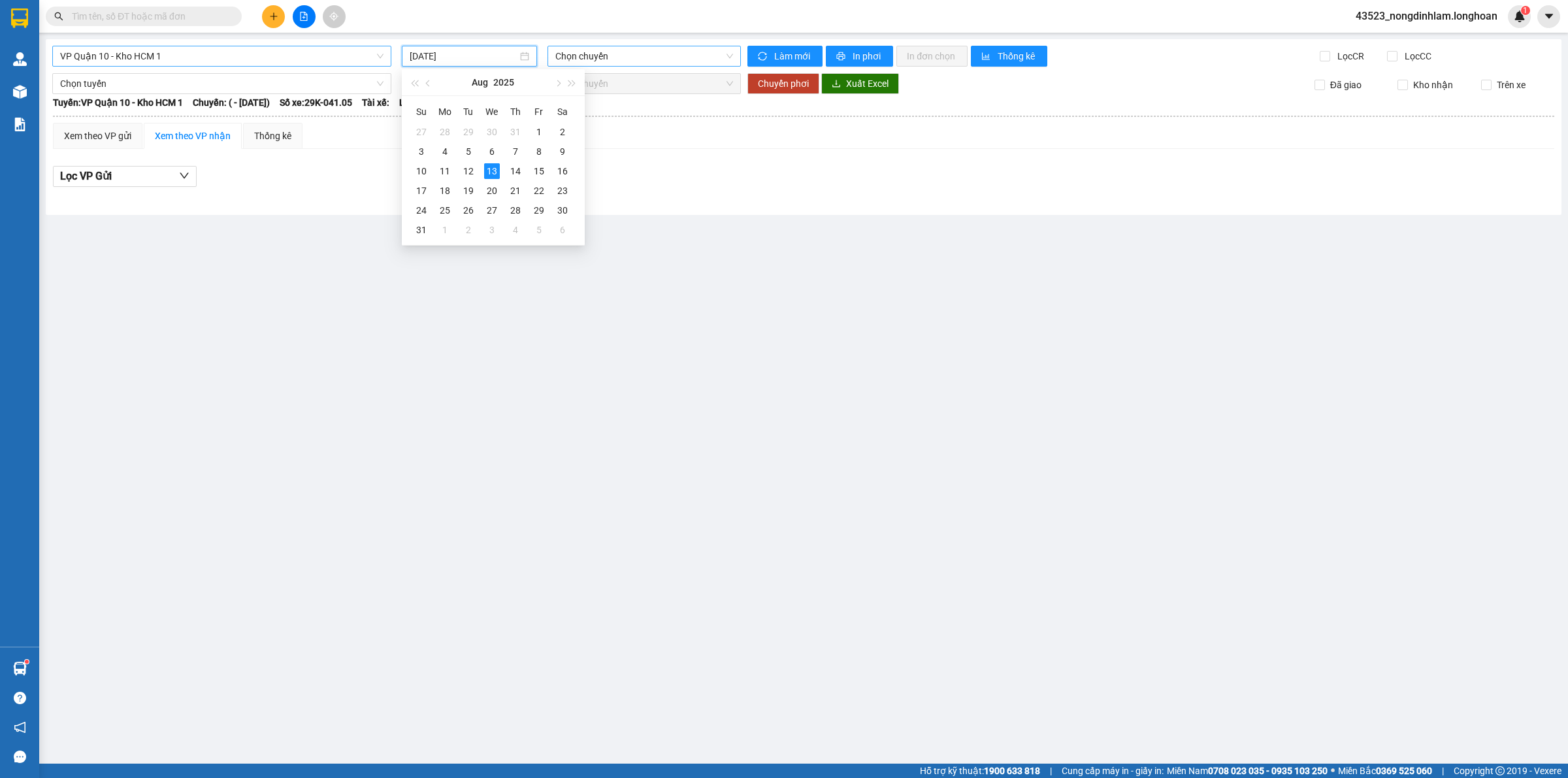
click at [592, 59] on span "Chọn chuyến" at bounding box center [644, 56] width 177 height 19
click at [462, 51] on input "[DATE]" at bounding box center [464, 56] width 108 height 14
click at [241, 62] on span "VP Quận 10 - Kho HCM 1" at bounding box center [222, 56] width 324 height 19
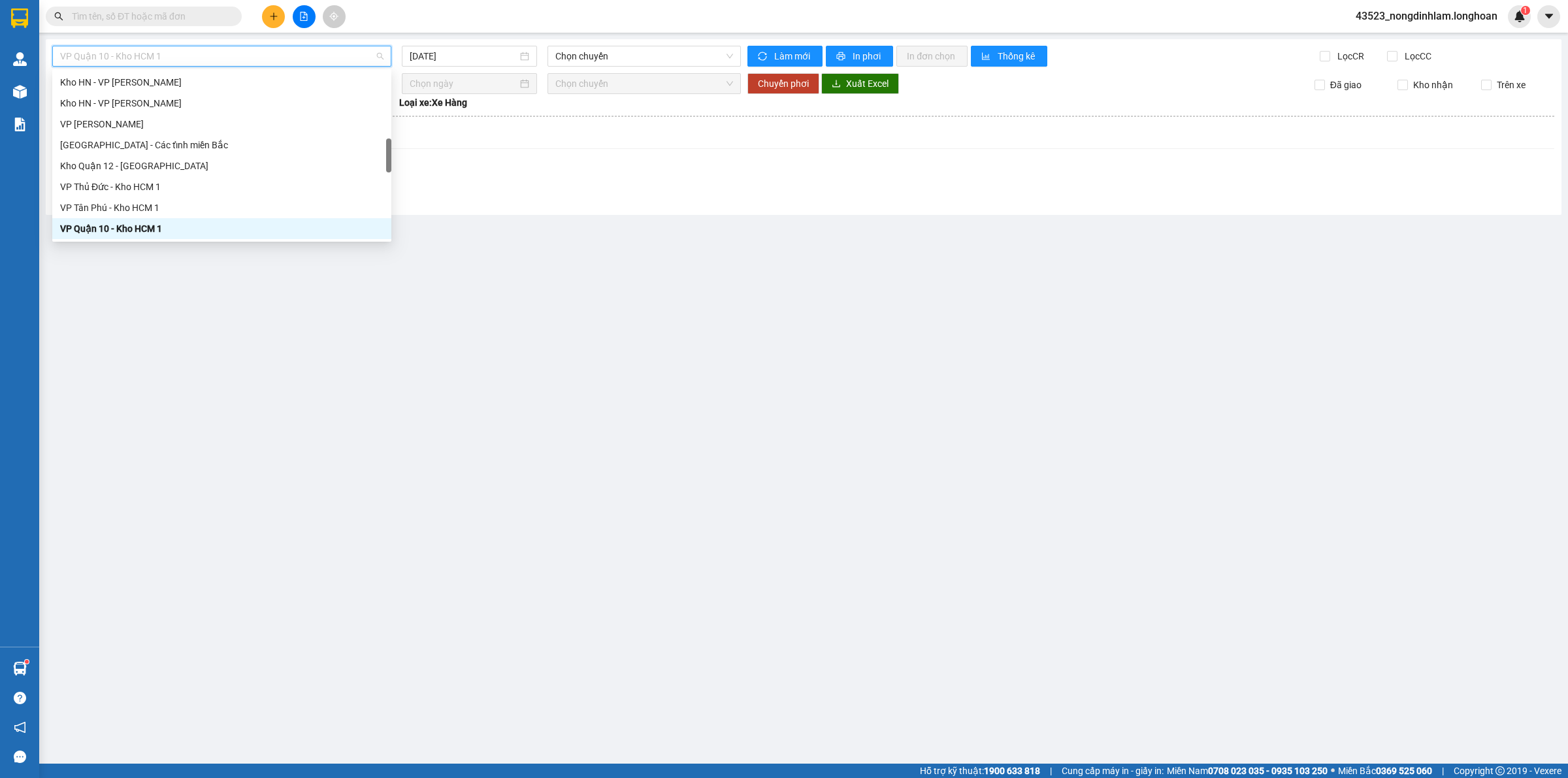
click at [155, 223] on div "VP Quận 10 - Kho HCM 1" at bounding box center [222, 228] width 324 height 14
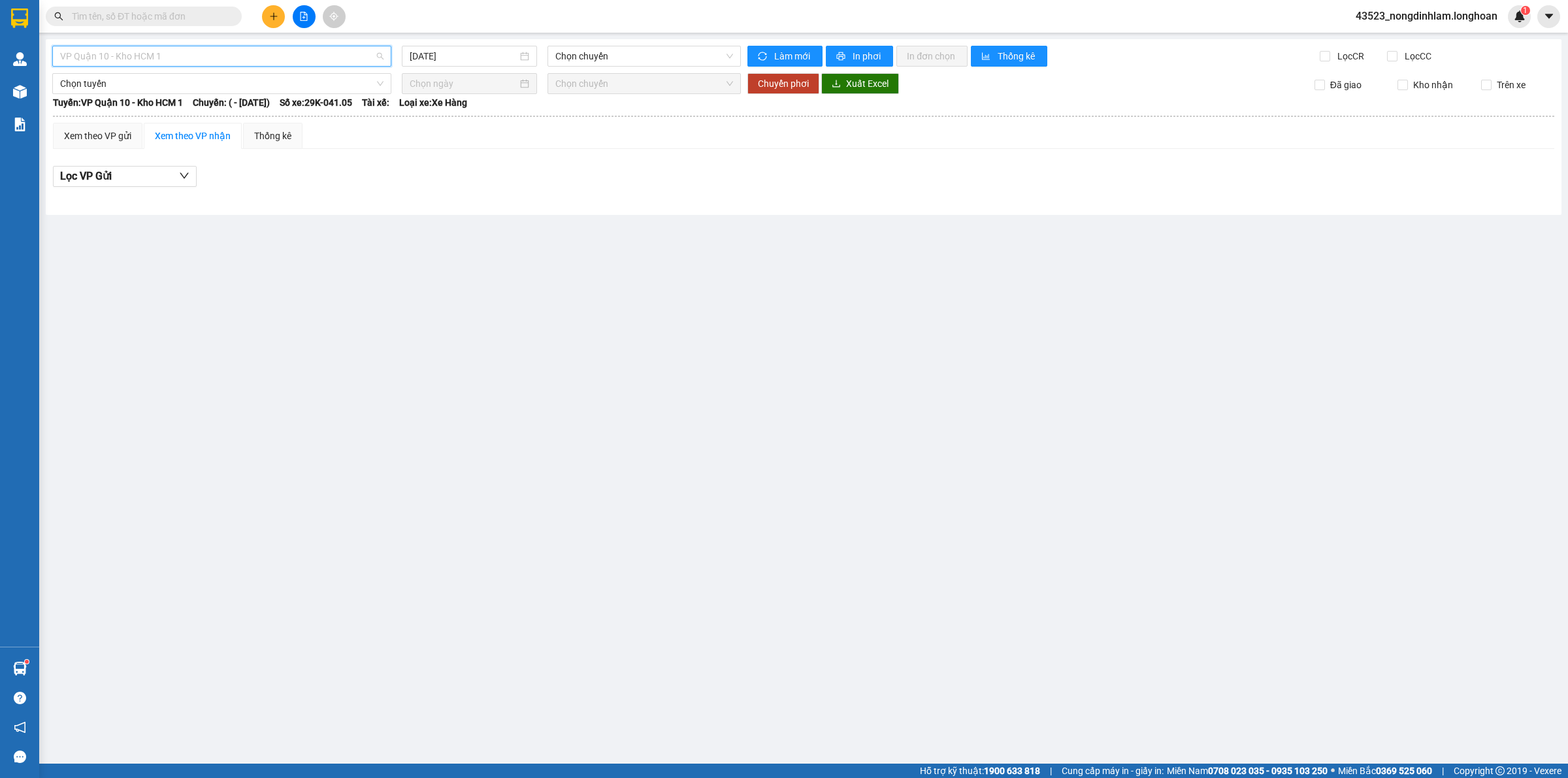
click at [260, 64] on span "VP Quận 10 - Kho HCM 1" at bounding box center [222, 56] width 324 height 19
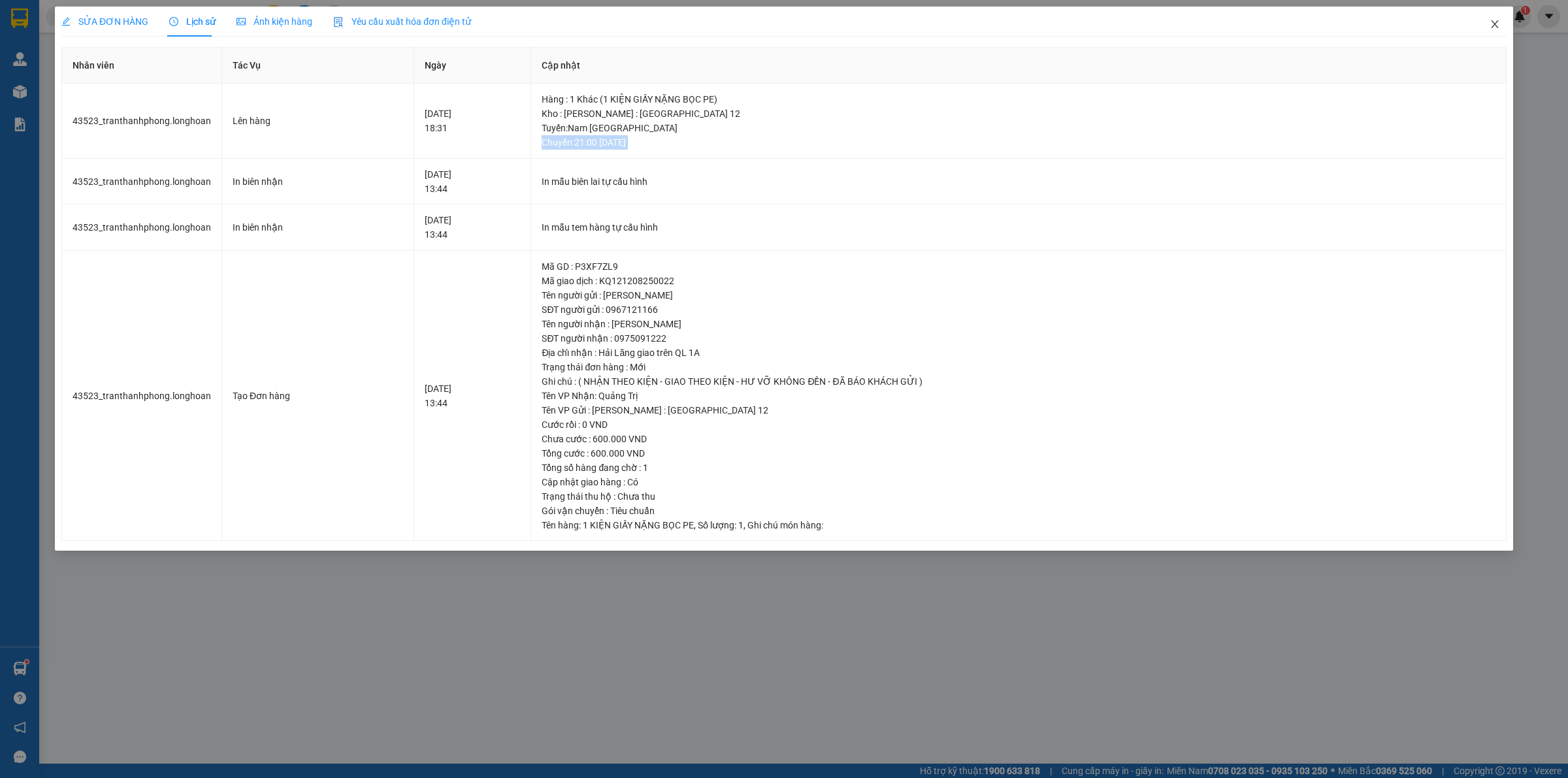
click at [1495, 24] on icon "close" at bounding box center [1495, 24] width 8 height 8
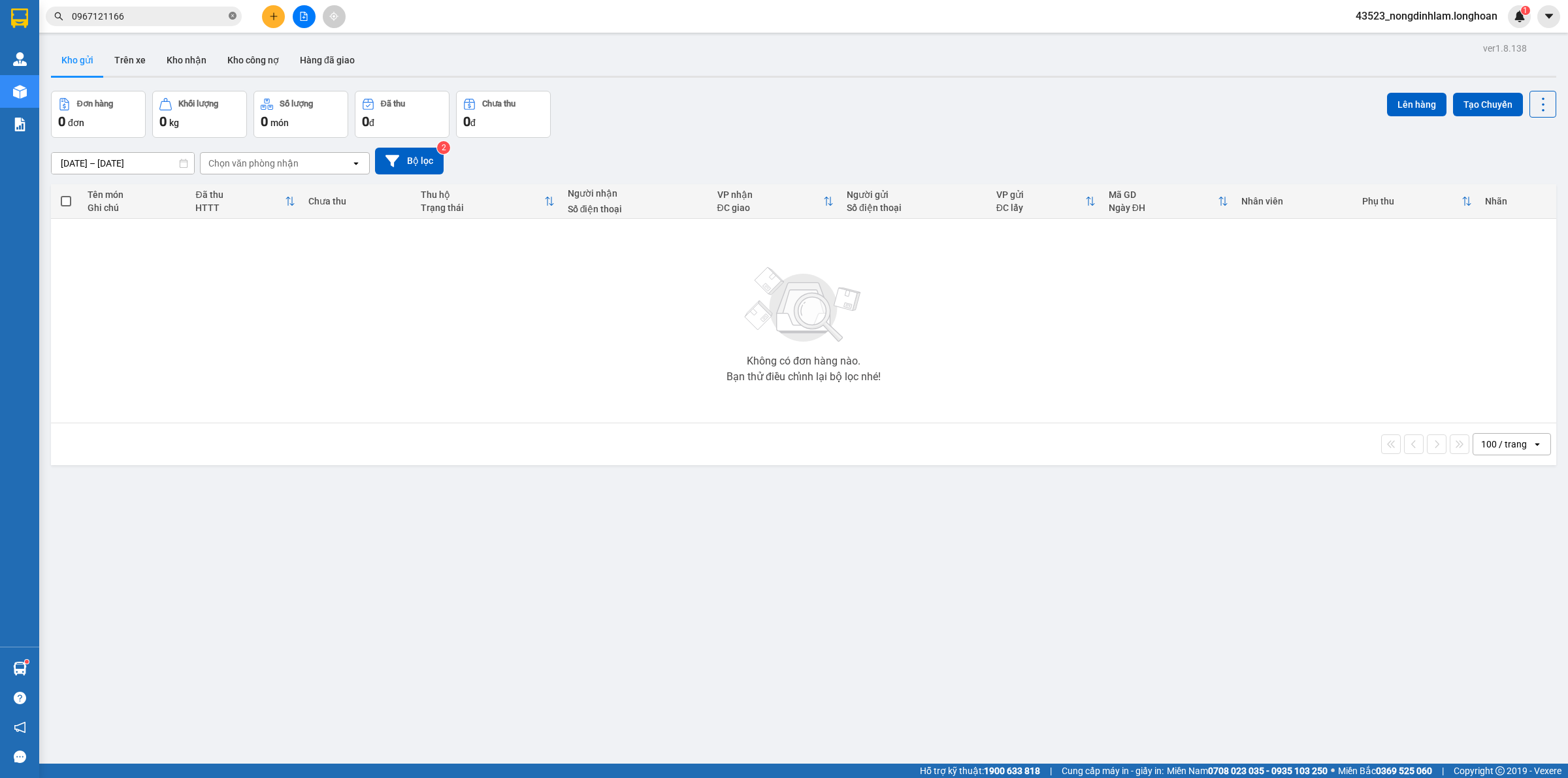
click at [234, 17] on icon "close-circle" at bounding box center [233, 15] width 8 height 8
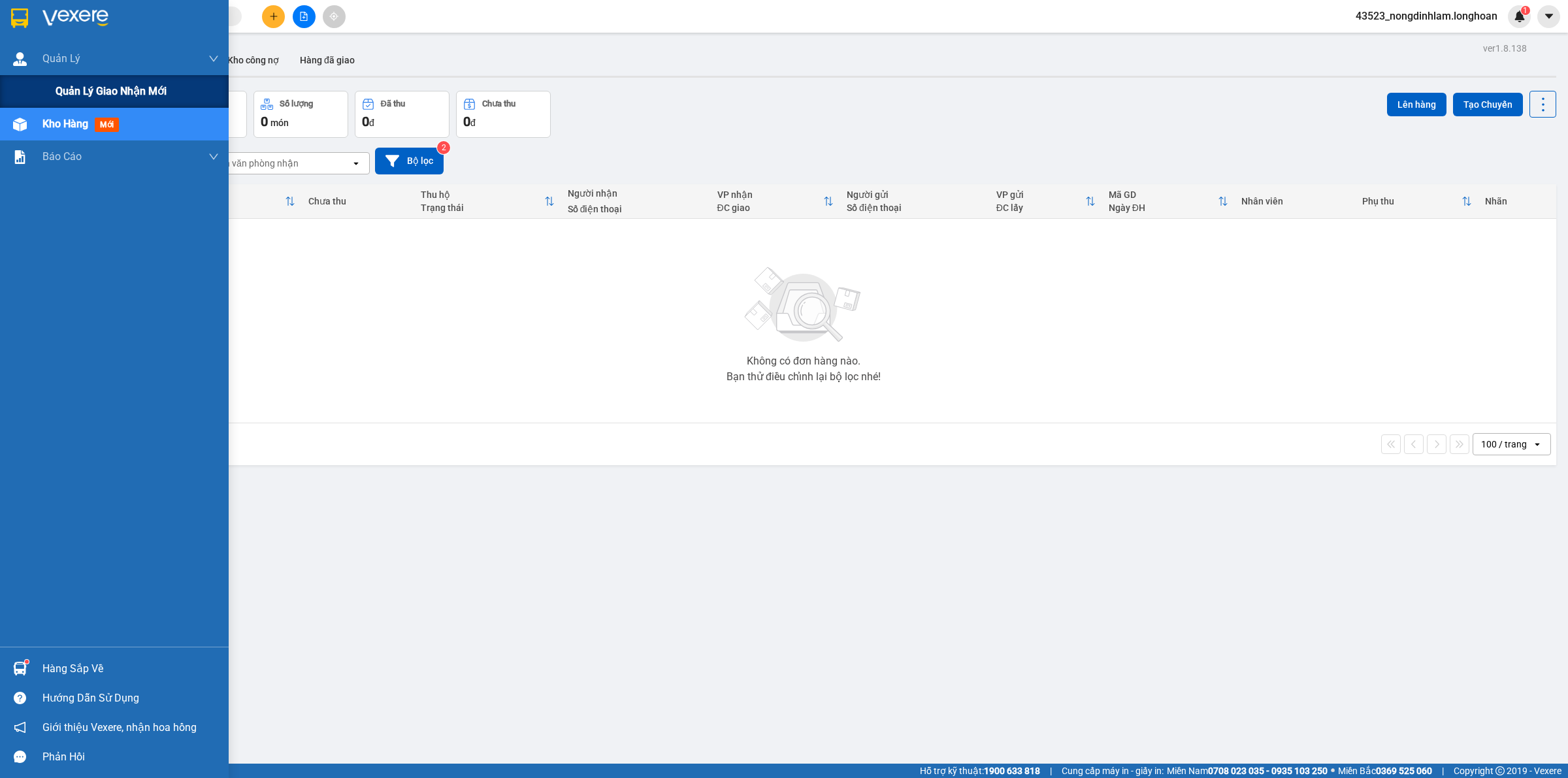
click at [64, 80] on div "Quản lý giao nhận mới" at bounding box center [137, 91] width 163 height 33
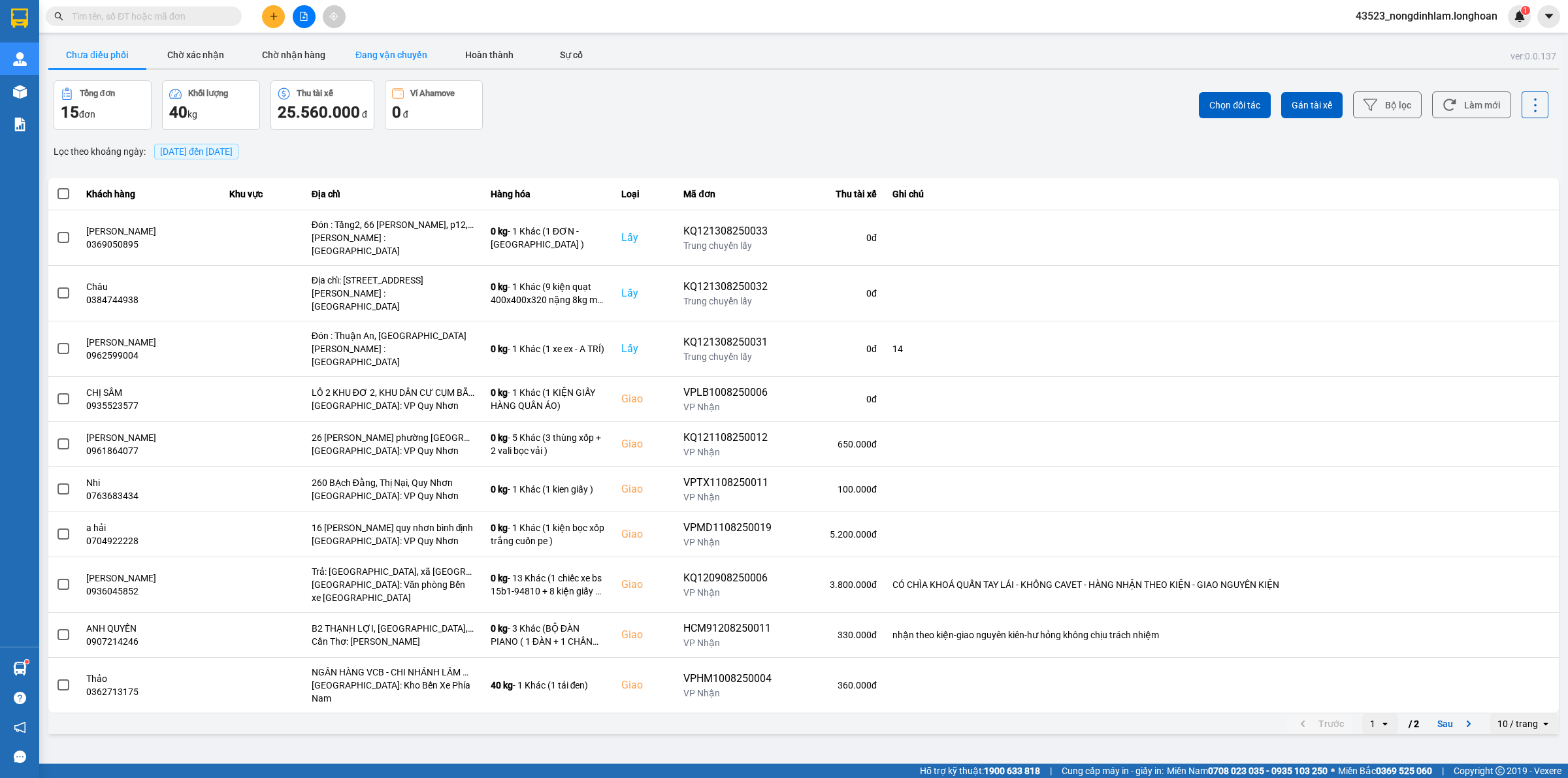
click at [396, 57] on button "Đang vận chuyển" at bounding box center [391, 55] width 98 height 26
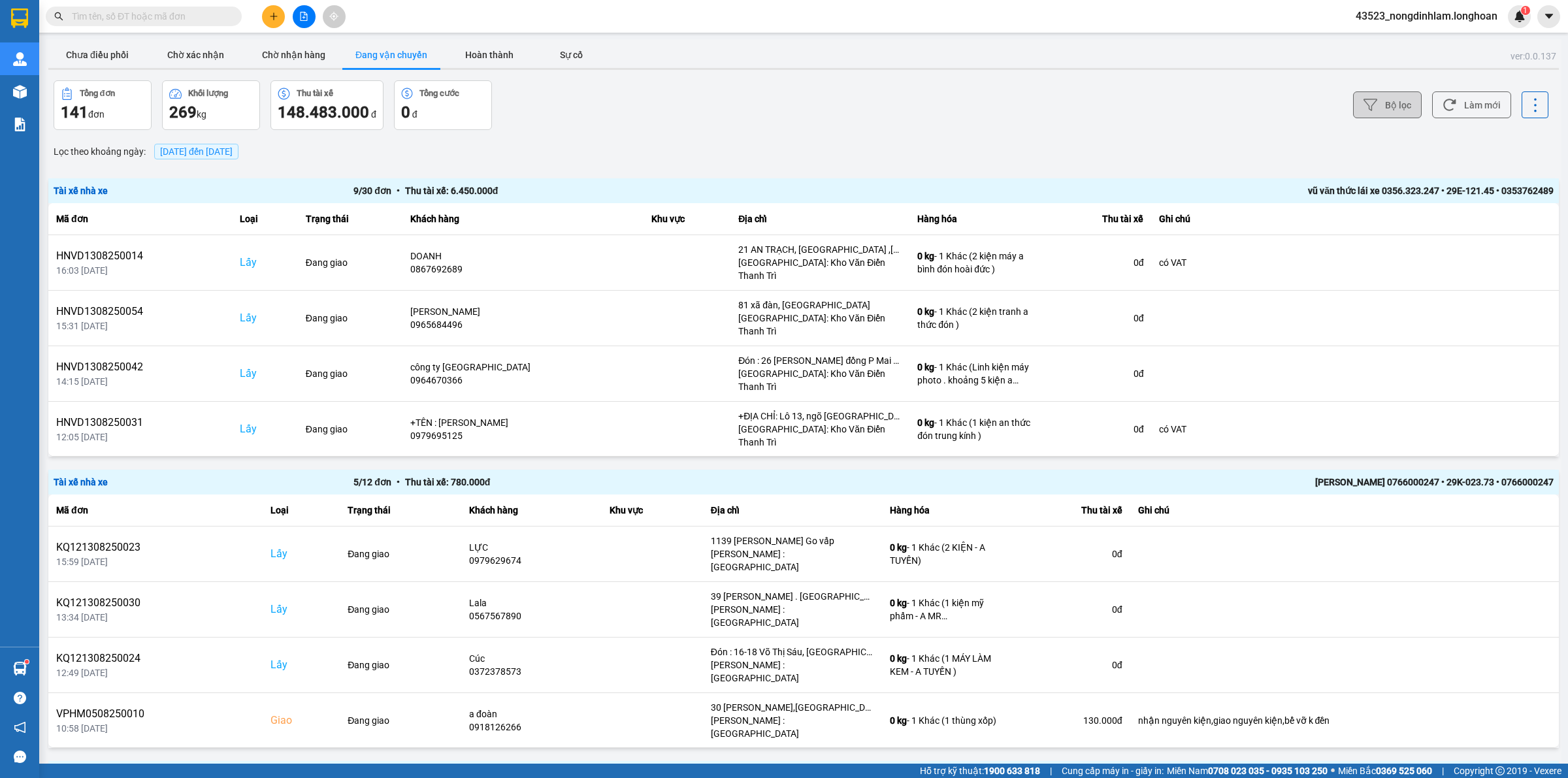
click at [1372, 111] on button "Bộ lọc" at bounding box center [1388, 104] width 69 height 27
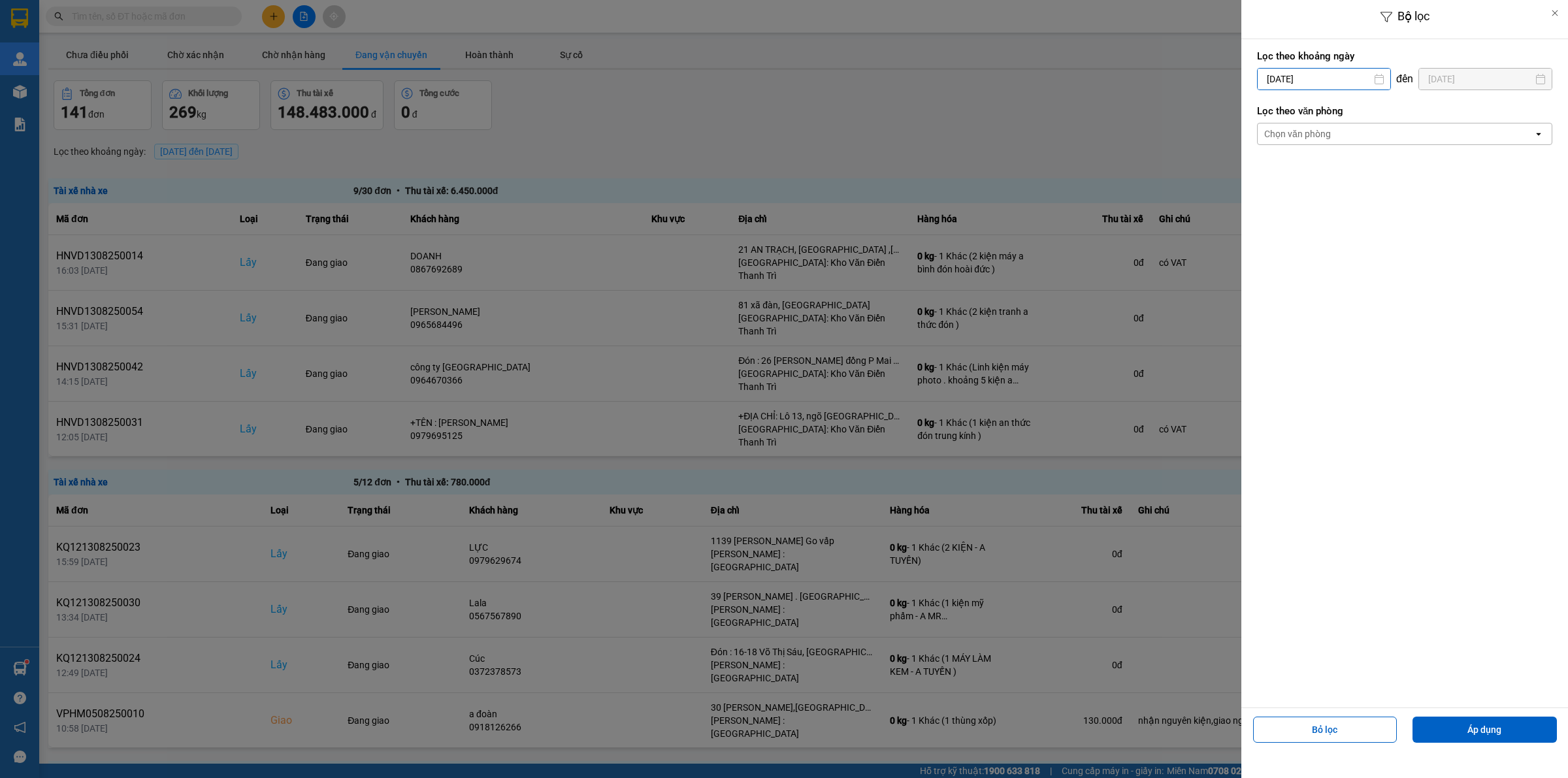
click at [1326, 88] on input "[DATE]" at bounding box center [1325, 80] width 132 height 21
click at [1260, 113] on icon "Arrow Left" at bounding box center [1263, 111] width 15 height 15
click at [1285, 167] on div "1" at bounding box center [1291, 174] width 18 height 15
type input "[DATE]"
click at [1322, 134] on div "Chọn văn phòng" at bounding box center [1298, 134] width 67 height 13
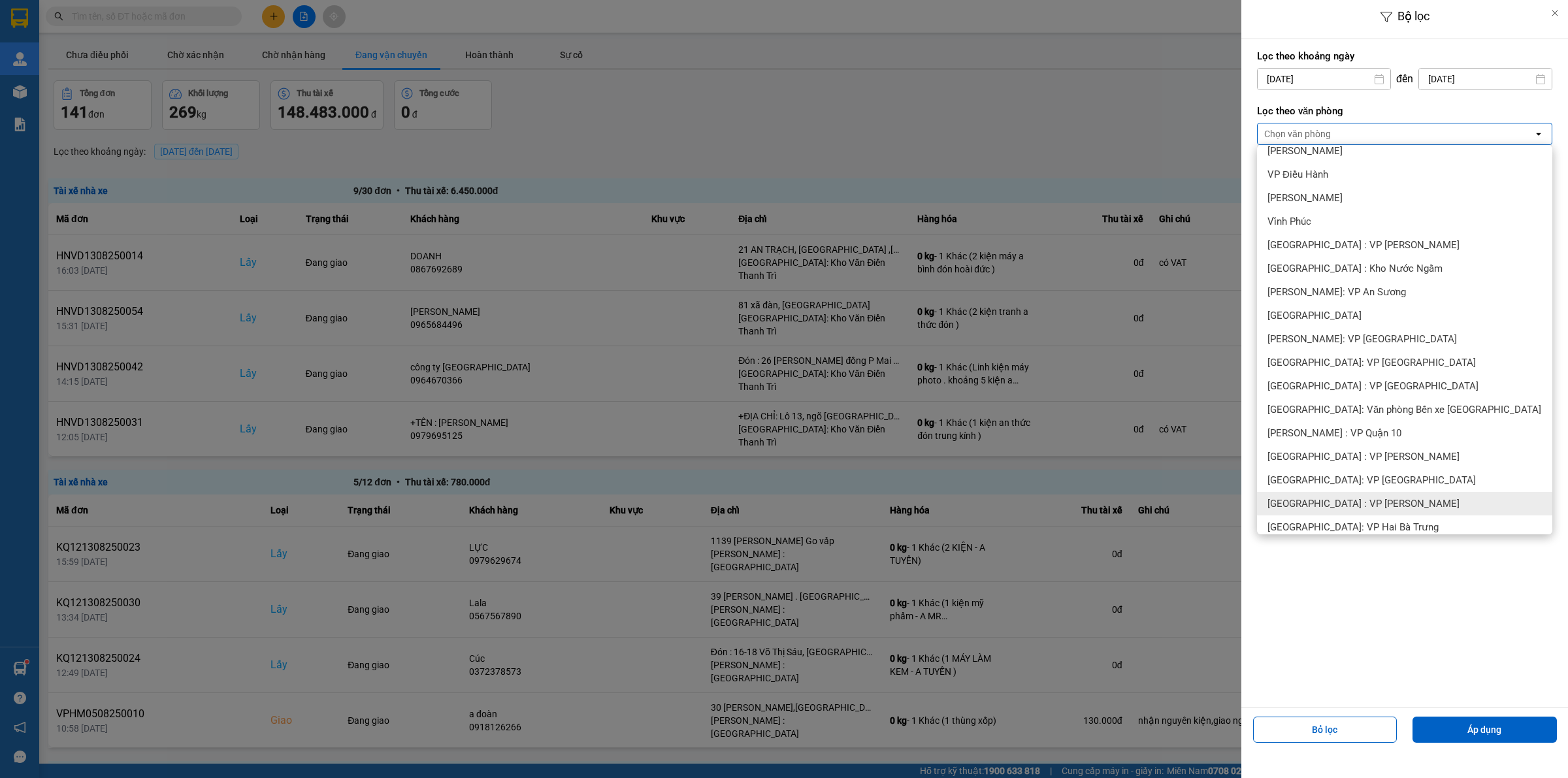
scroll to position [245, 0]
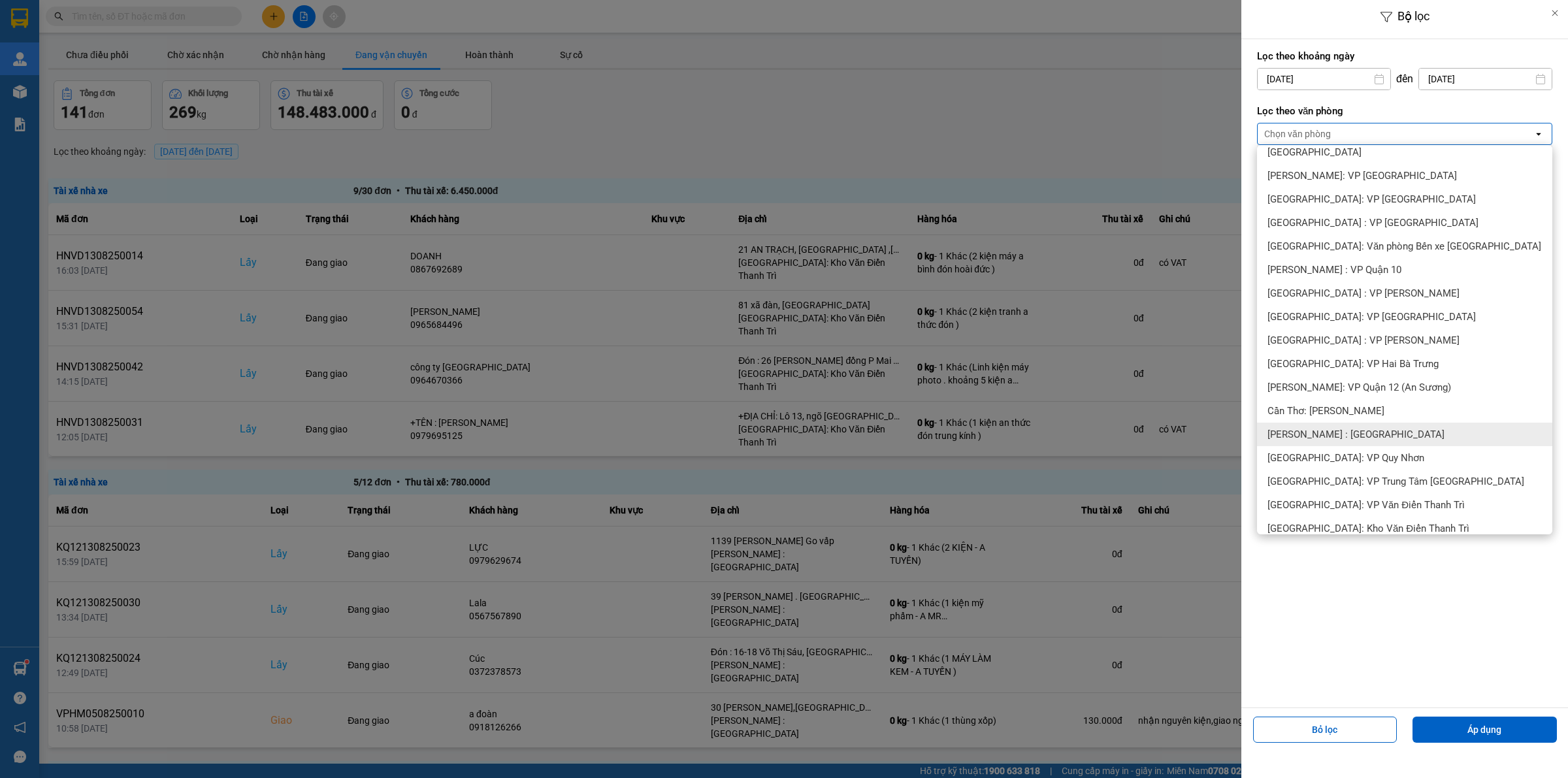
click at [1347, 430] on span "[PERSON_NAME] : [GEOGRAPHIC_DATA]" at bounding box center [1356, 435] width 177 height 13
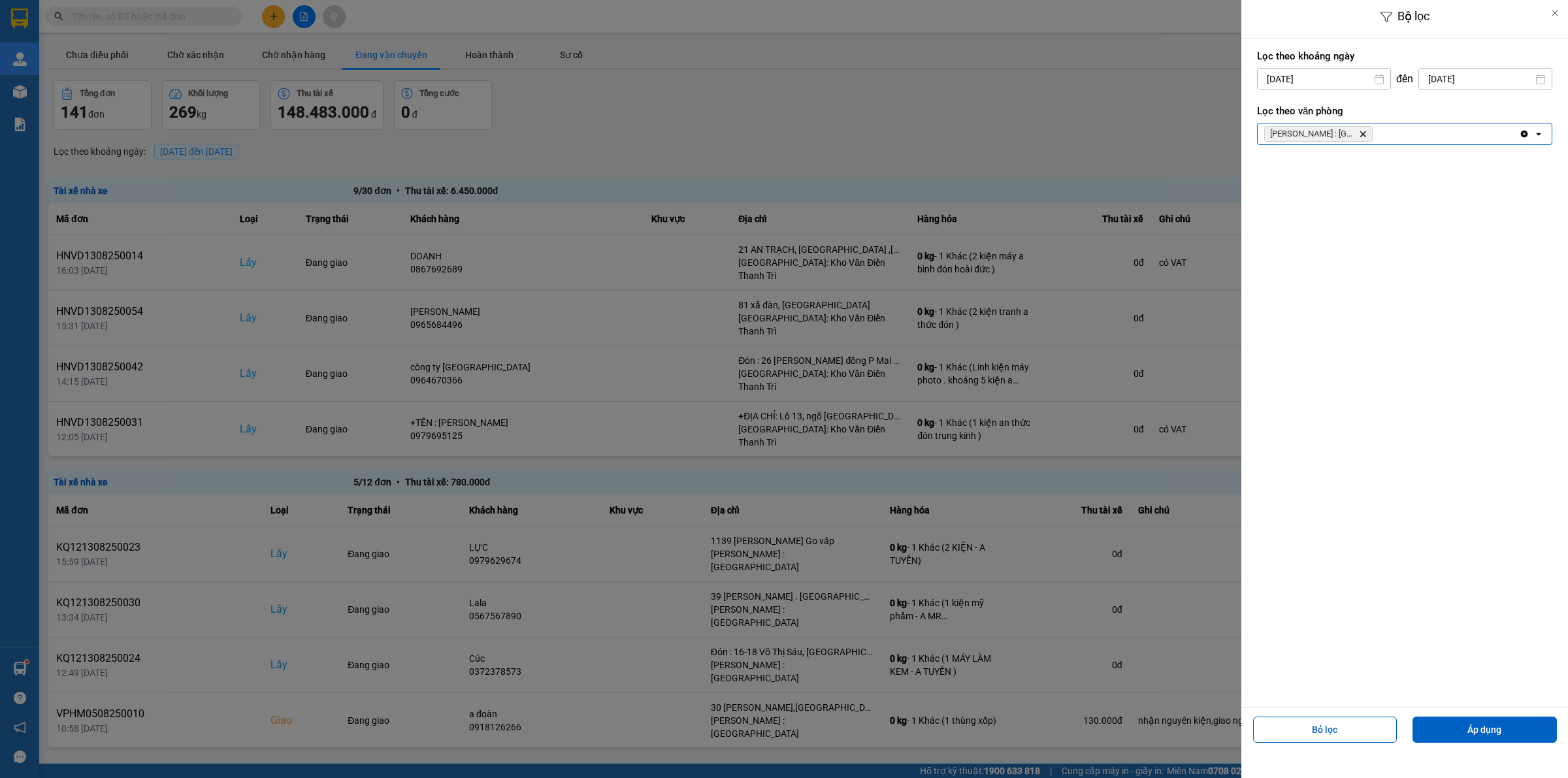
drag, startPoint x: 1442, startPoint y: 728, endPoint x: 1342, endPoint y: 690, distance: 107.0
click at [1442, 728] on button "Áp dụng" at bounding box center [1485, 729] width 145 height 26
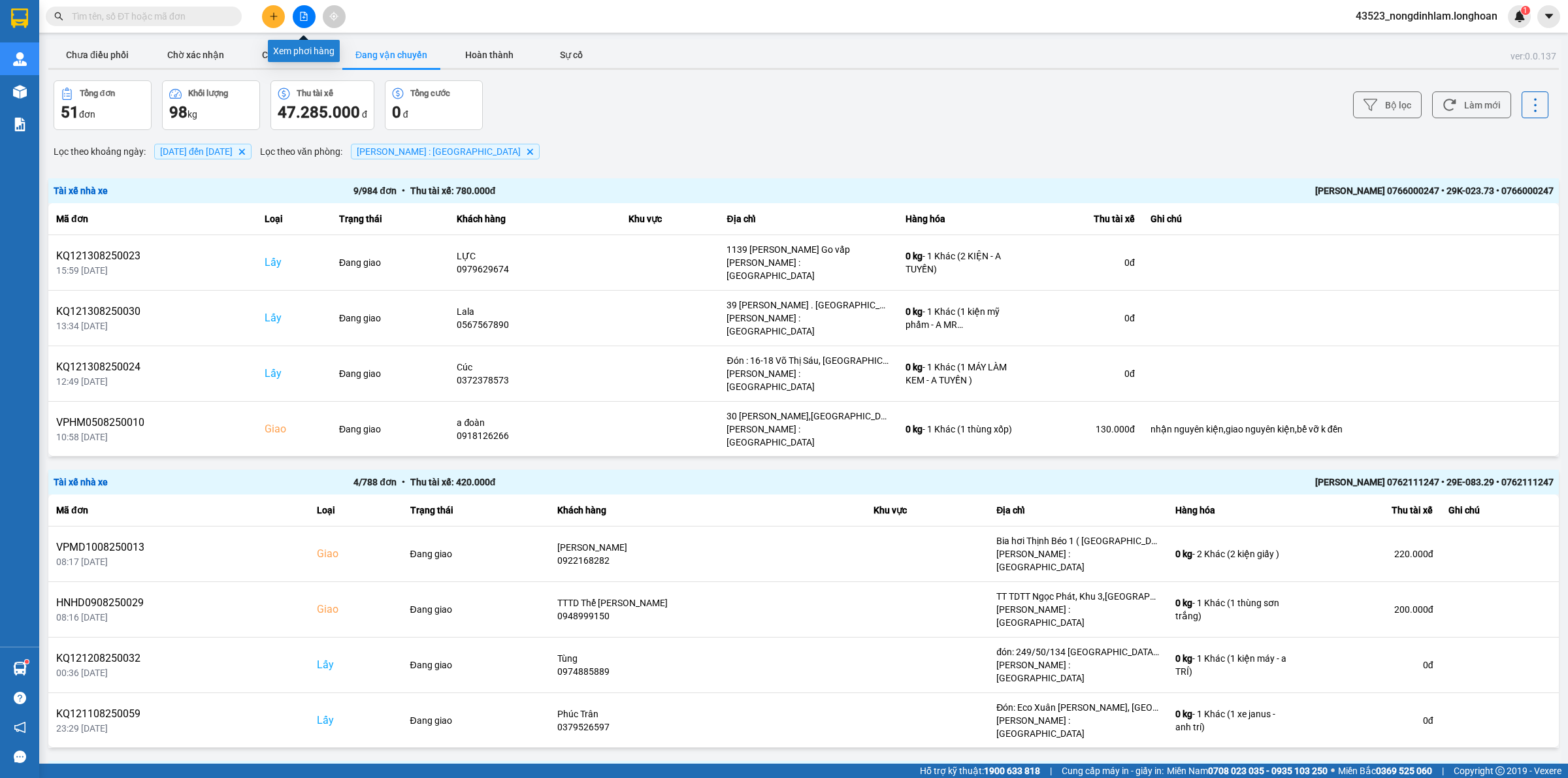
click at [299, 15] on icon "file-add" at bounding box center [304, 16] width 10 height 10
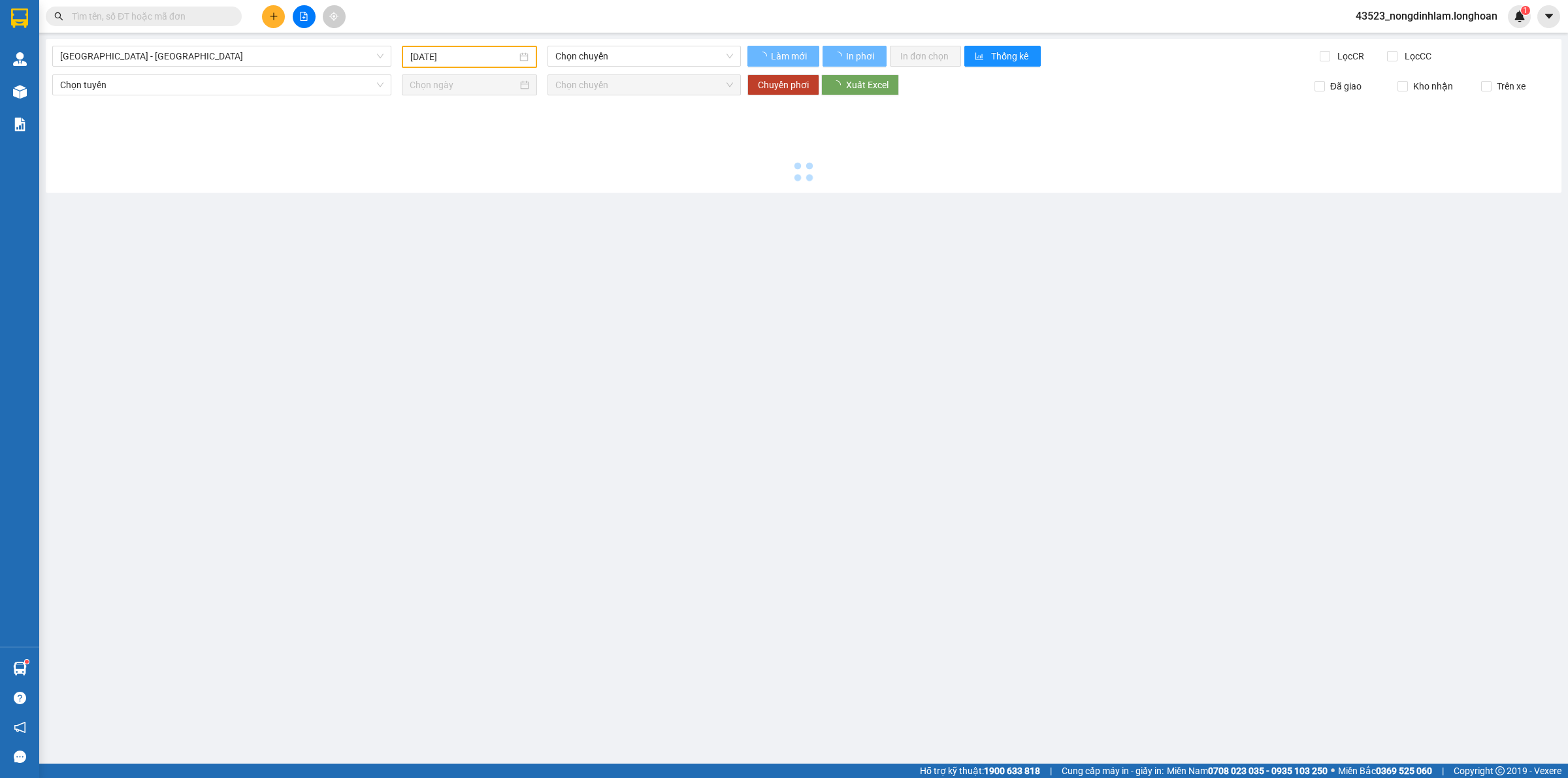
type input "[DATE]"
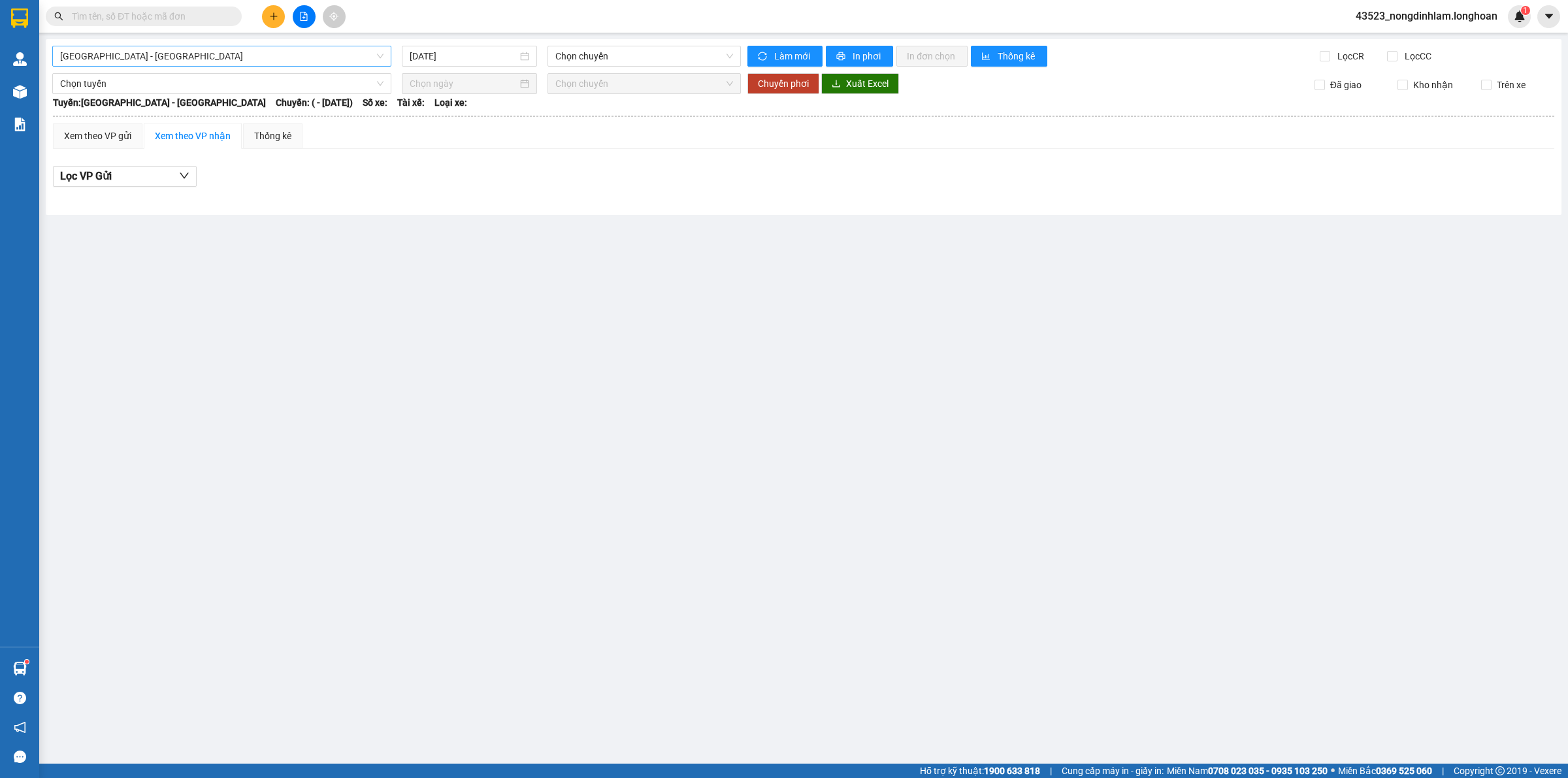
click at [163, 50] on span "[GEOGRAPHIC_DATA] - [GEOGRAPHIC_DATA]" at bounding box center [222, 56] width 324 height 19
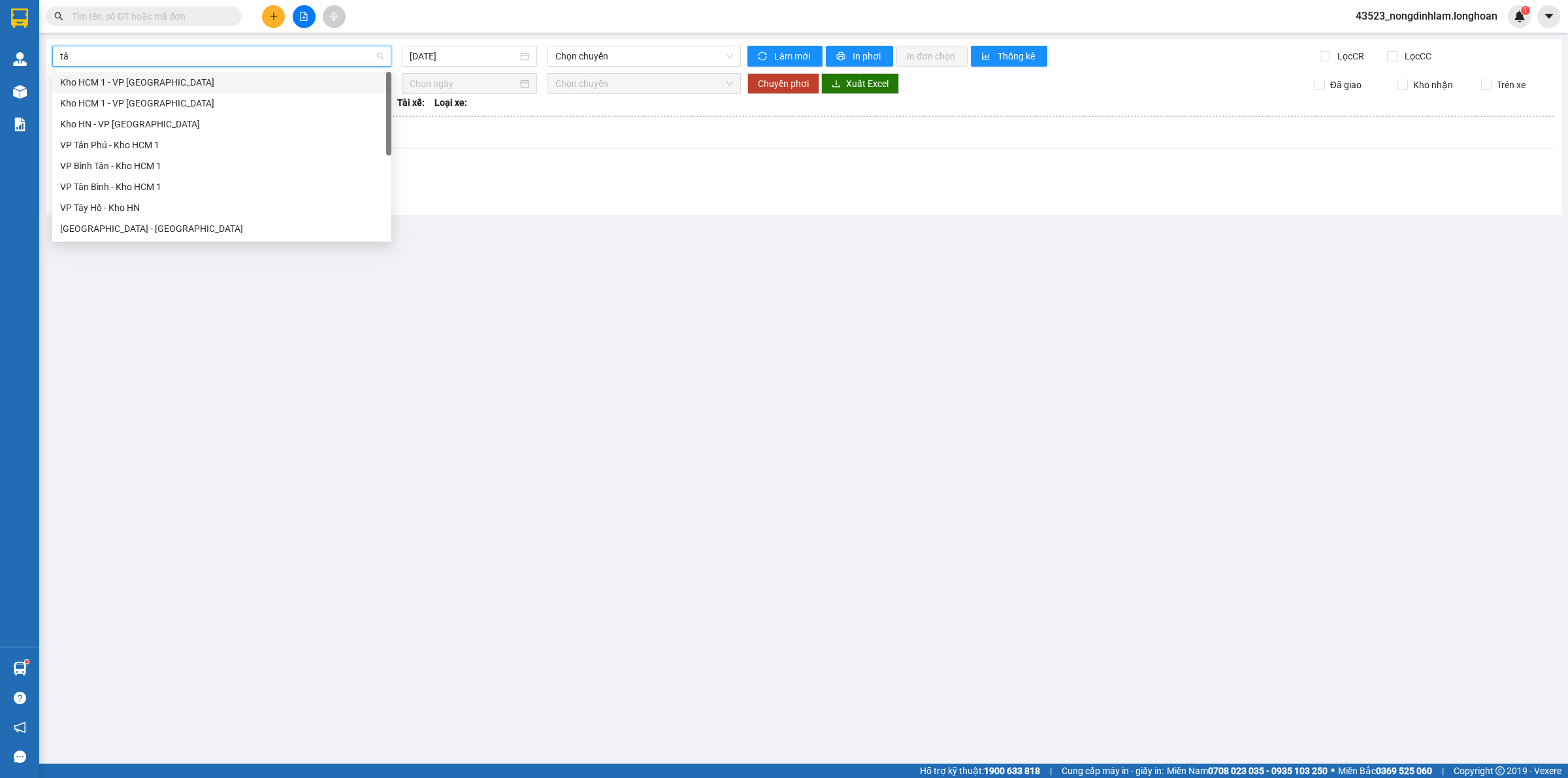
type input "tân"
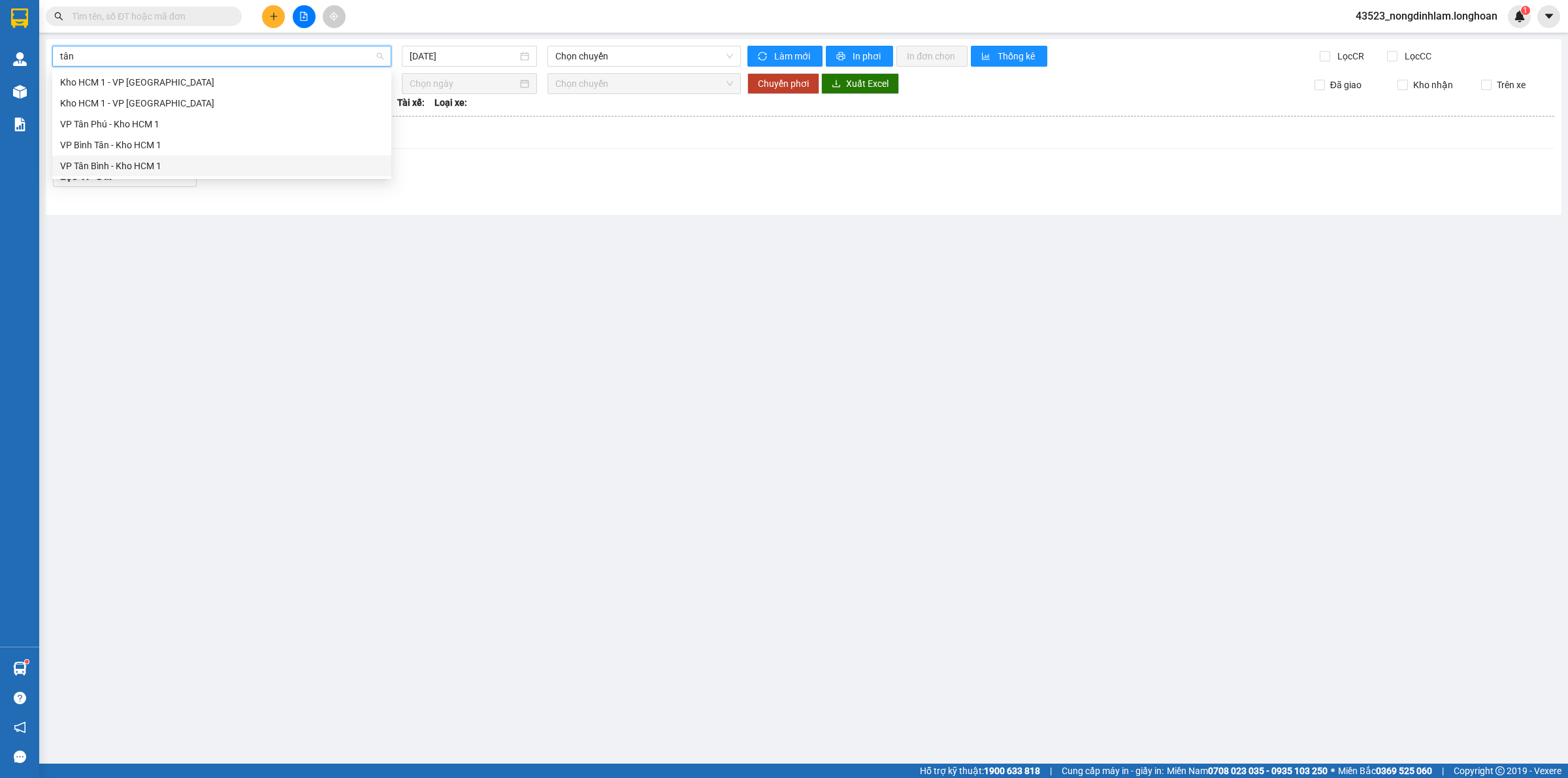
click at [170, 161] on div "VP Tân Bình - Kho HCM 1" at bounding box center [222, 166] width 324 height 14
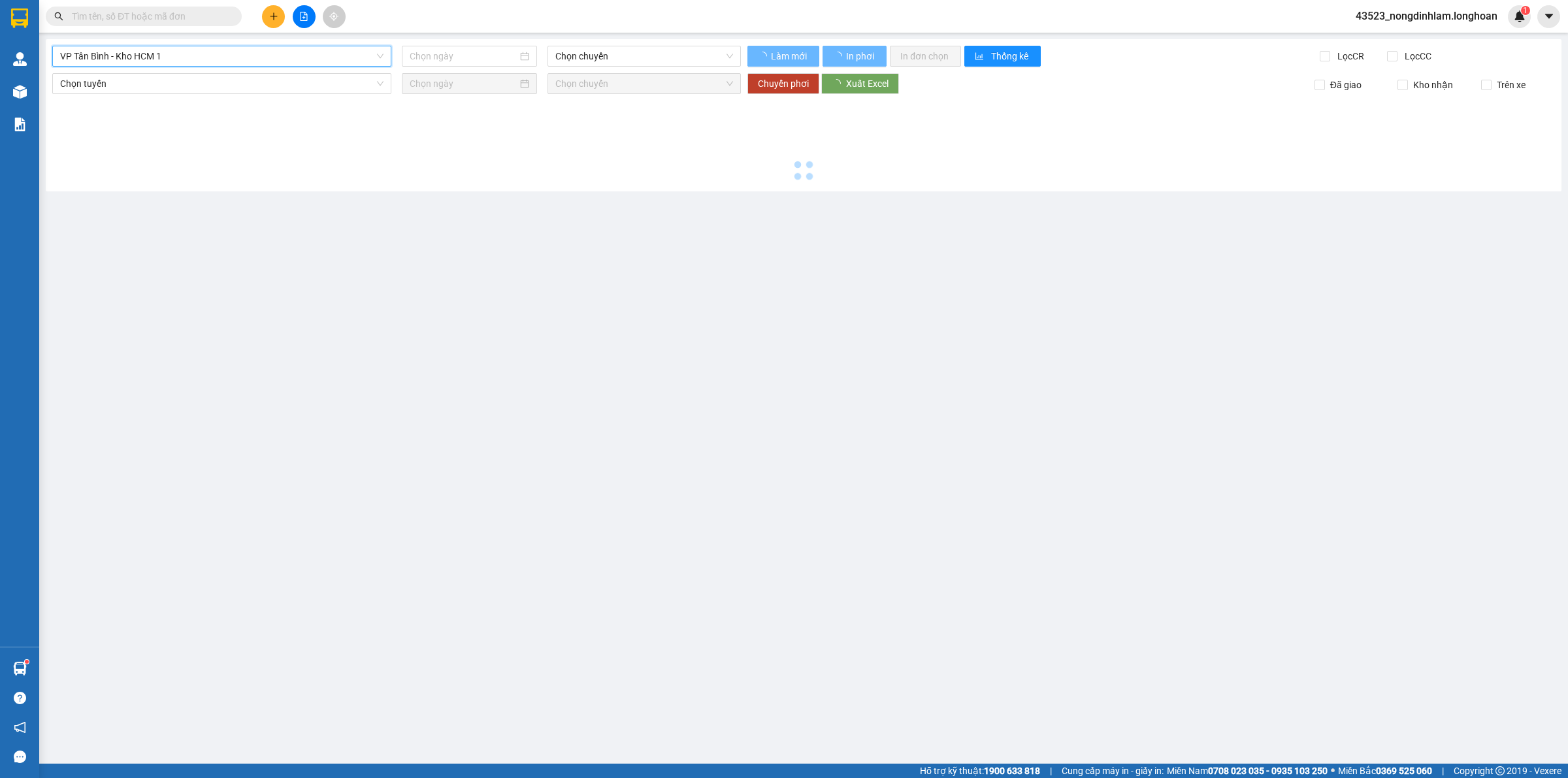
type input "[DATE]"
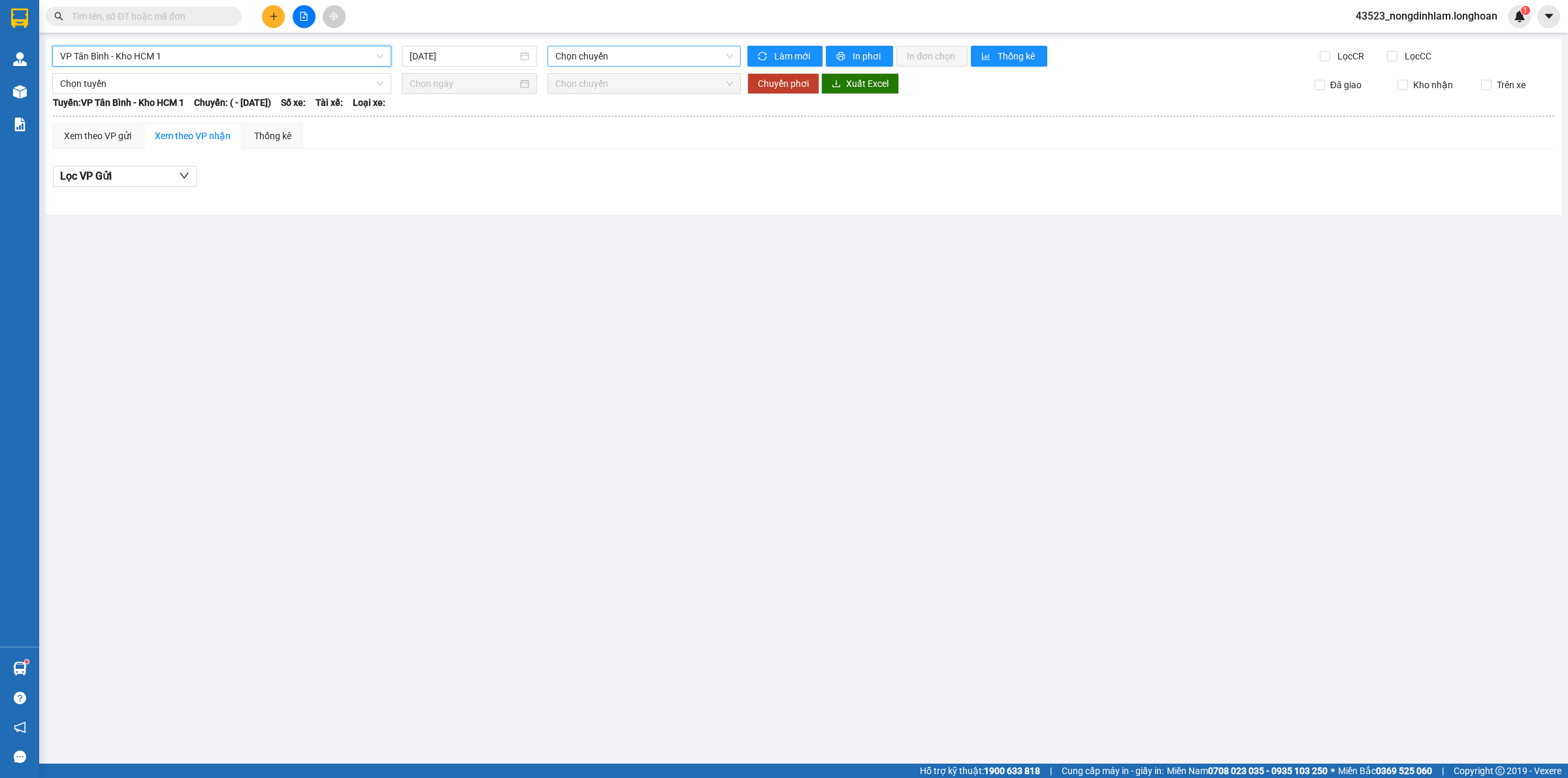
click at [603, 60] on span "Chọn chuyến" at bounding box center [644, 56] width 177 height 19
click at [498, 62] on input "[DATE]" at bounding box center [464, 56] width 108 height 14
click at [310, 55] on span "VP Tân Bình - Kho HCM 1" at bounding box center [222, 56] width 324 height 19
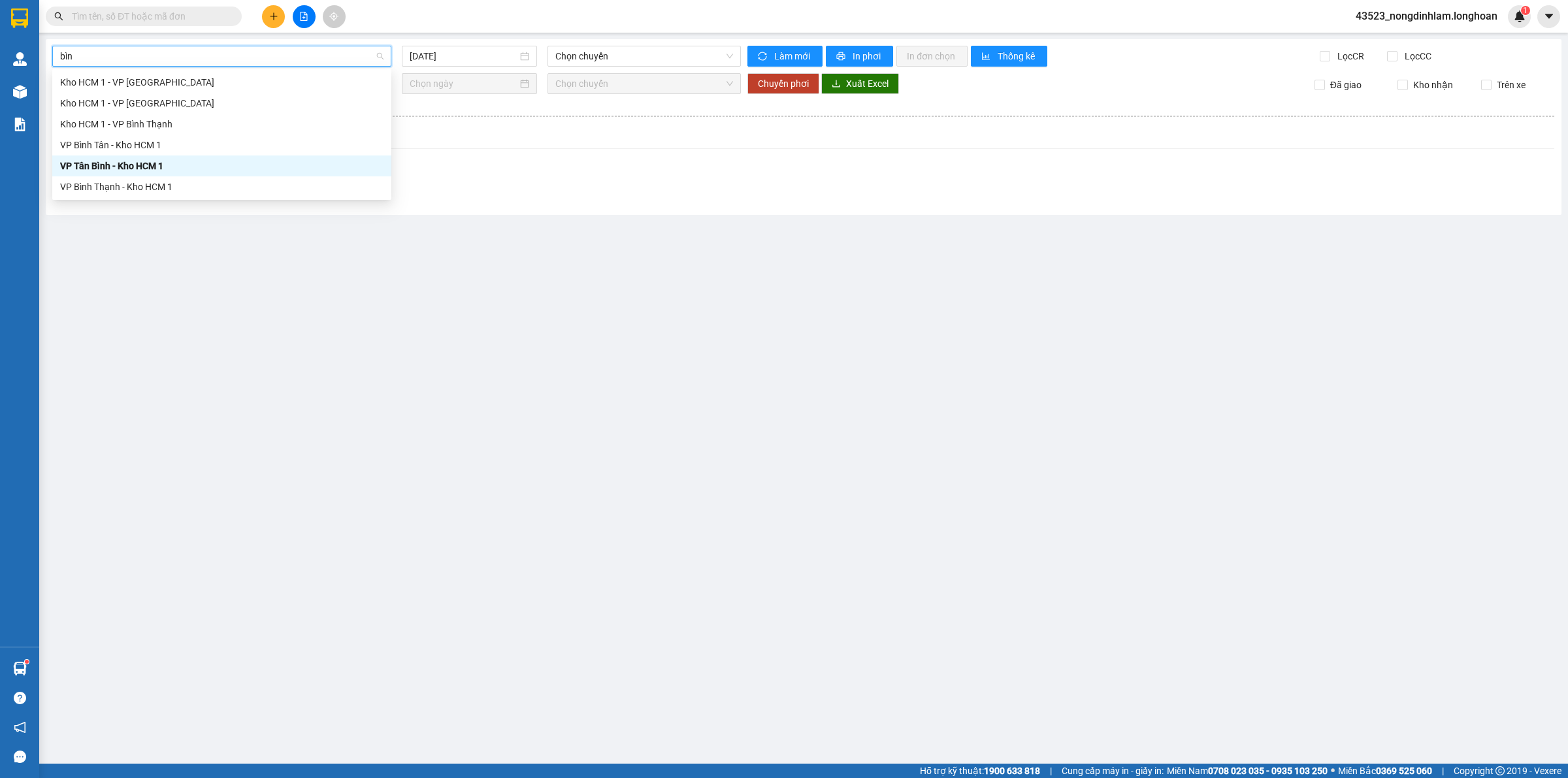
type input "bình"
click at [155, 146] on div "VP Bình Tân - Kho HCM 1" at bounding box center [222, 145] width 324 height 14
type input "[DATE]"
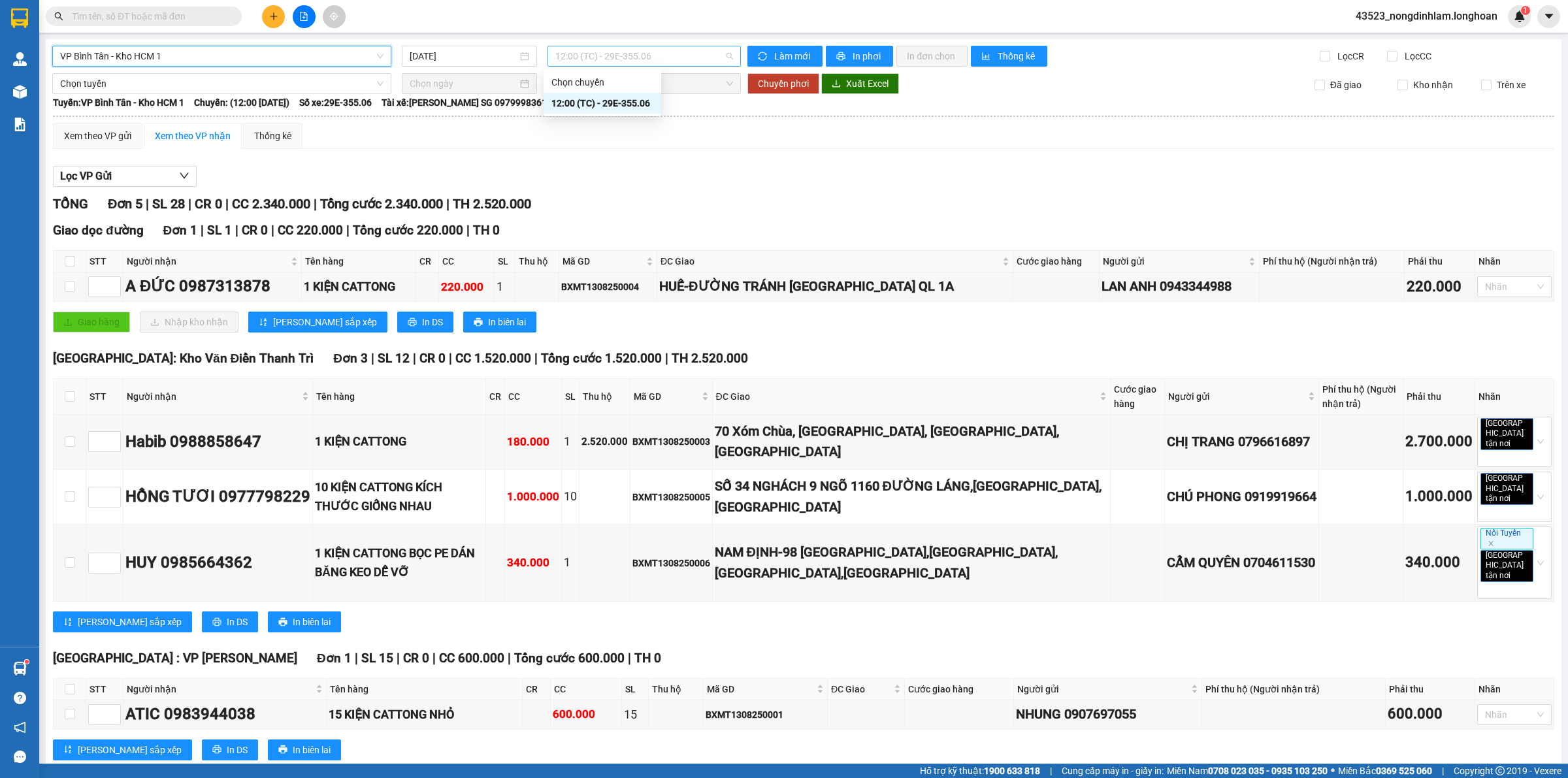
click at [657, 57] on span "12:00 (TC) - 29E-355.06" at bounding box center [644, 56] width 177 height 19
click at [257, 83] on span "Chọn tuyến" at bounding box center [222, 83] width 324 height 19
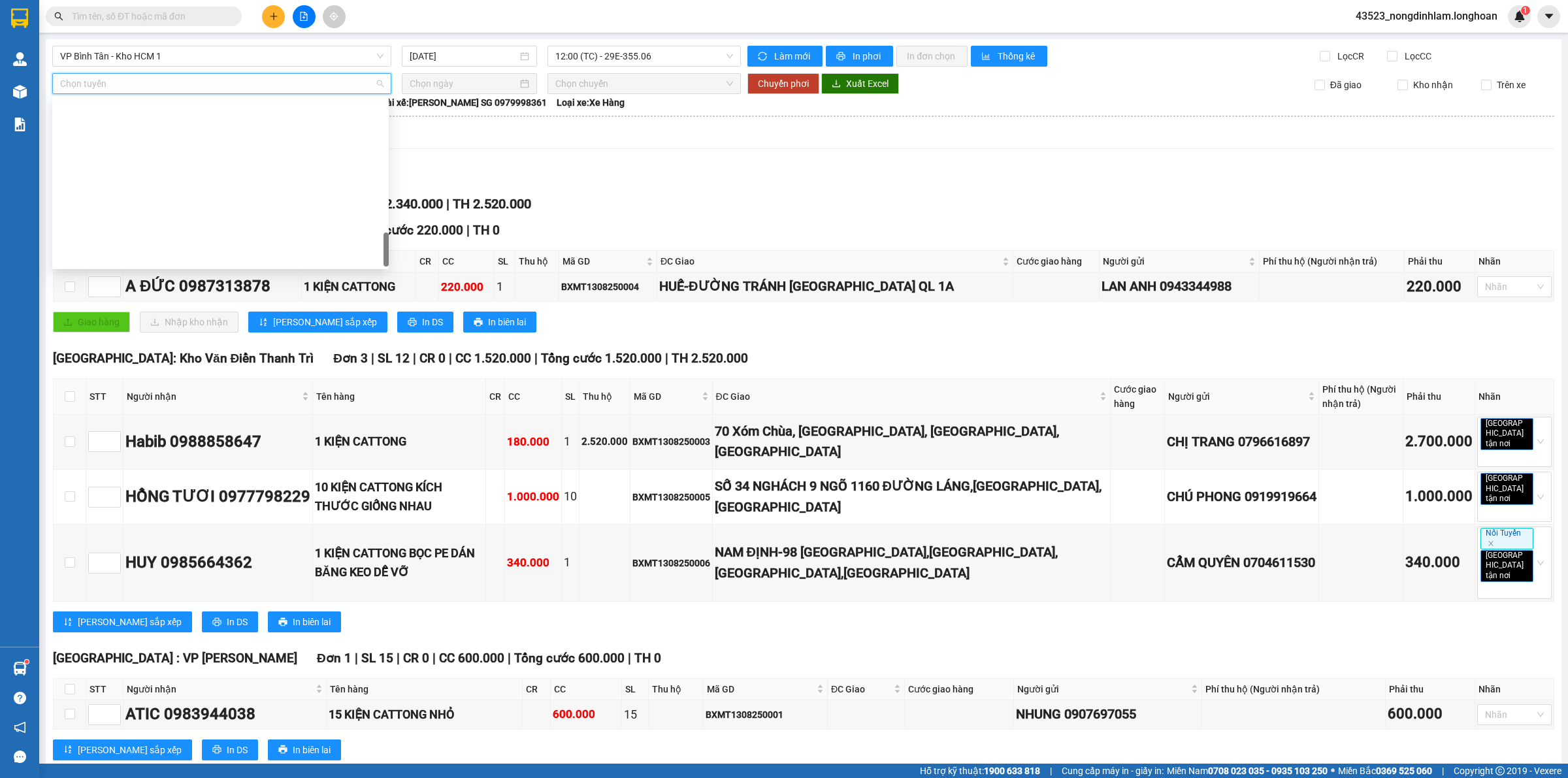
scroll to position [857, 0]
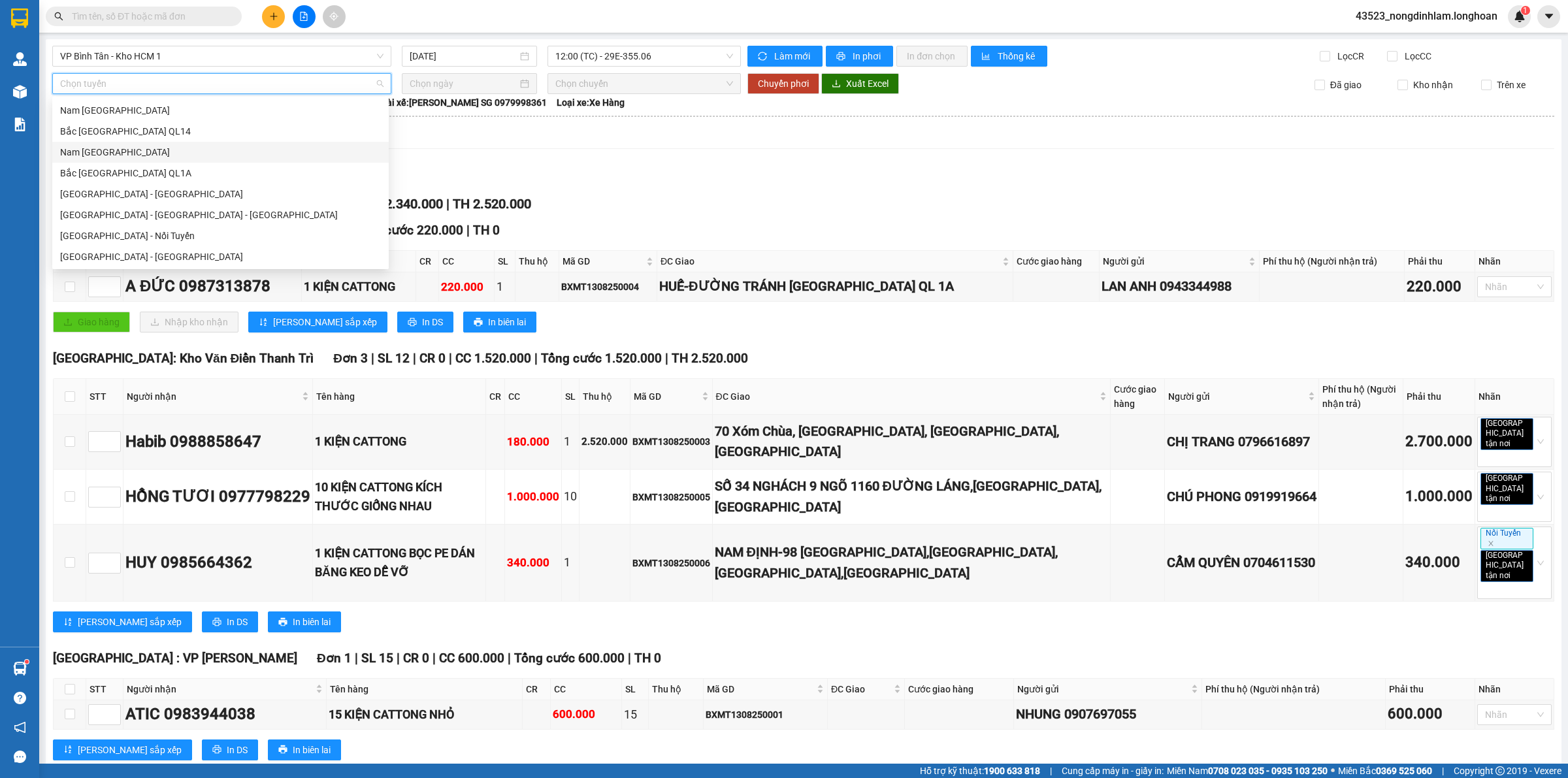
click at [157, 149] on div "Nam [GEOGRAPHIC_DATA]" at bounding box center [220, 151] width 321 height 14
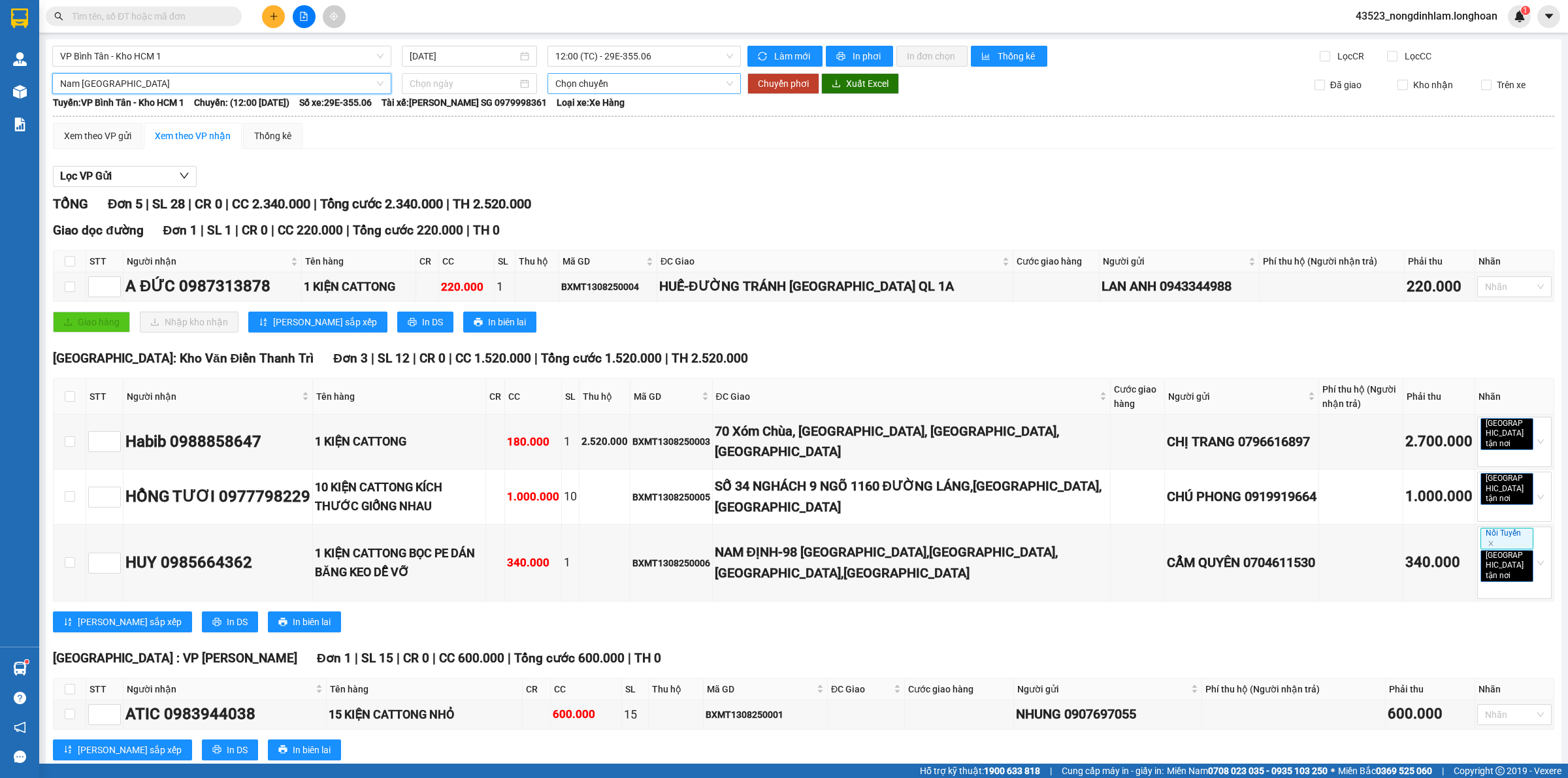
click at [572, 87] on span "Chọn chuyến" at bounding box center [644, 83] width 177 height 19
click at [481, 85] on input at bounding box center [464, 83] width 108 height 14
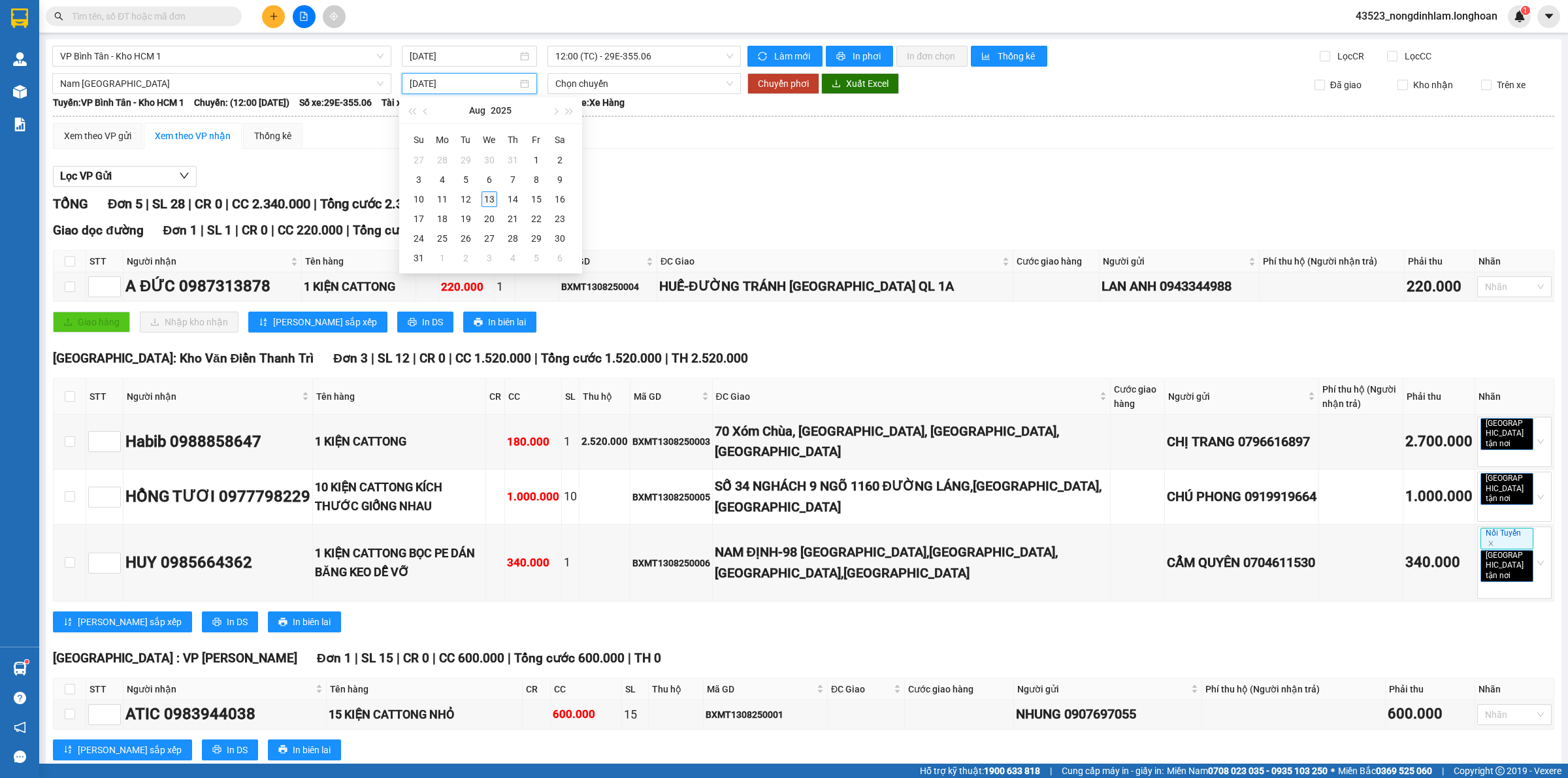
type input "[DATE]"
click at [494, 194] on div "13" at bounding box center [490, 199] width 15 height 15
type input "[DATE]"
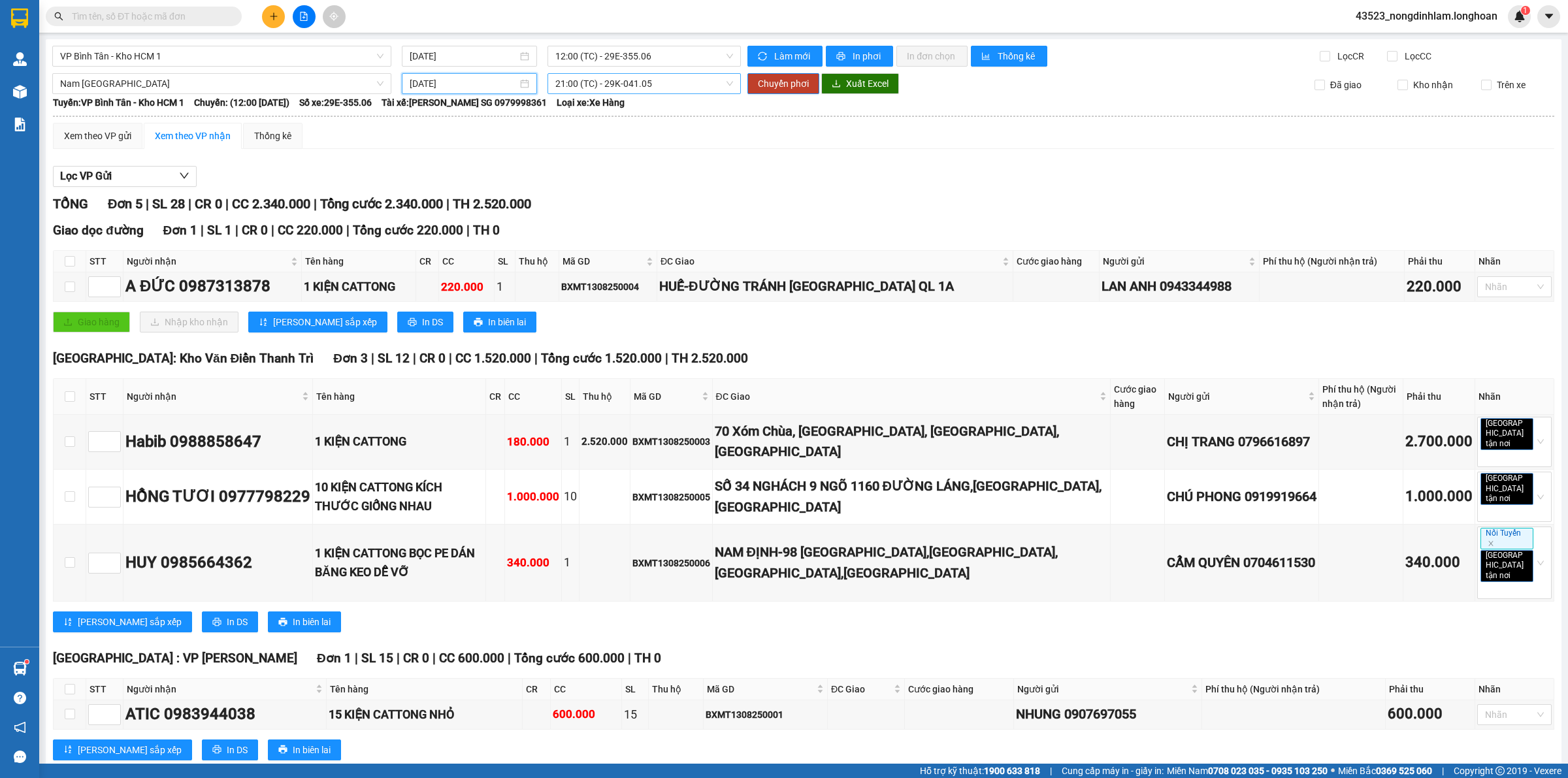
click at [603, 83] on span "21:00 (TC) - 29K-041.05" at bounding box center [644, 83] width 177 height 19
click at [603, 81] on span "21:00 (TC) - 29K-041.05" at bounding box center [644, 83] width 177 height 19
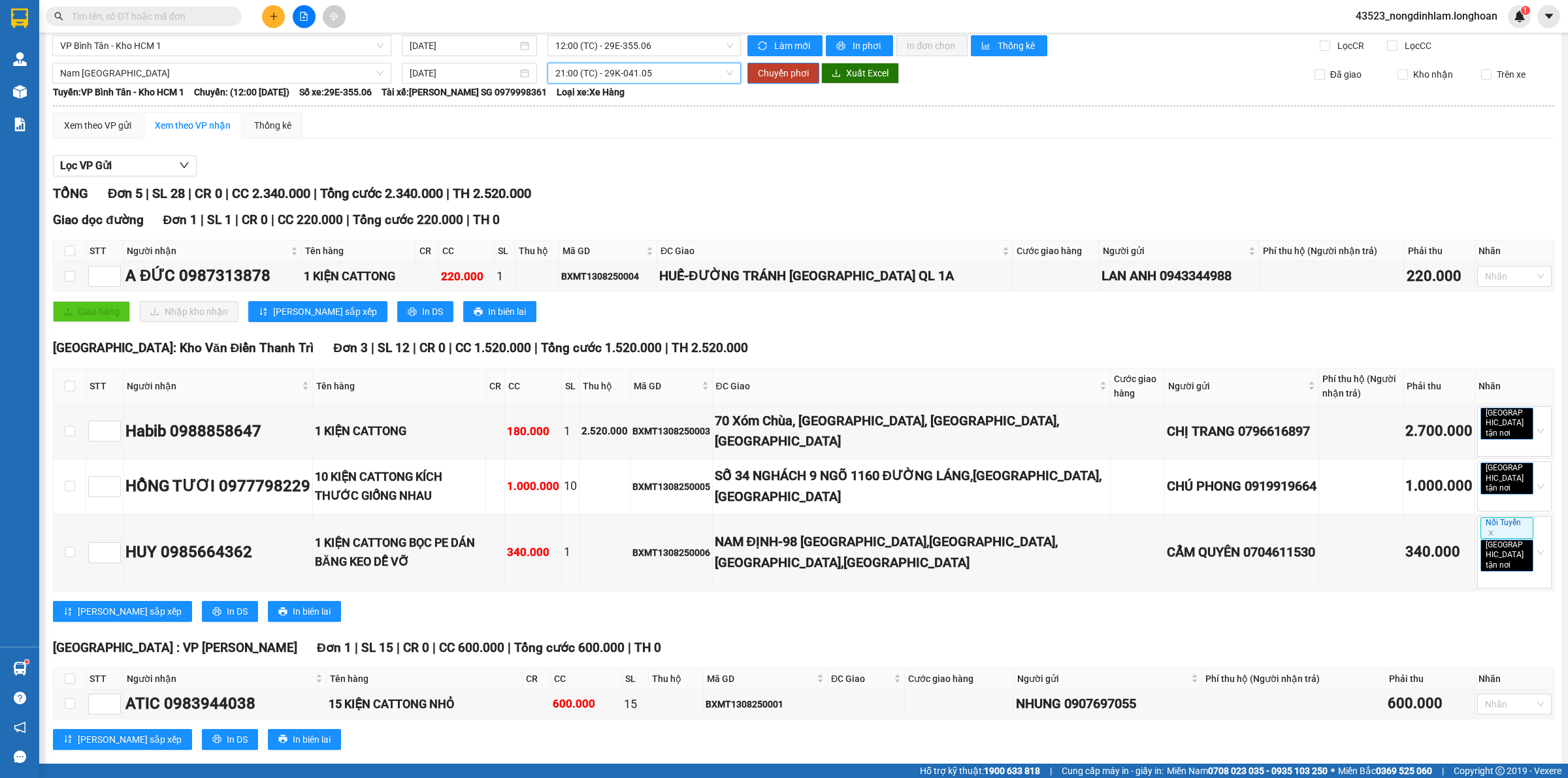
scroll to position [0, 0]
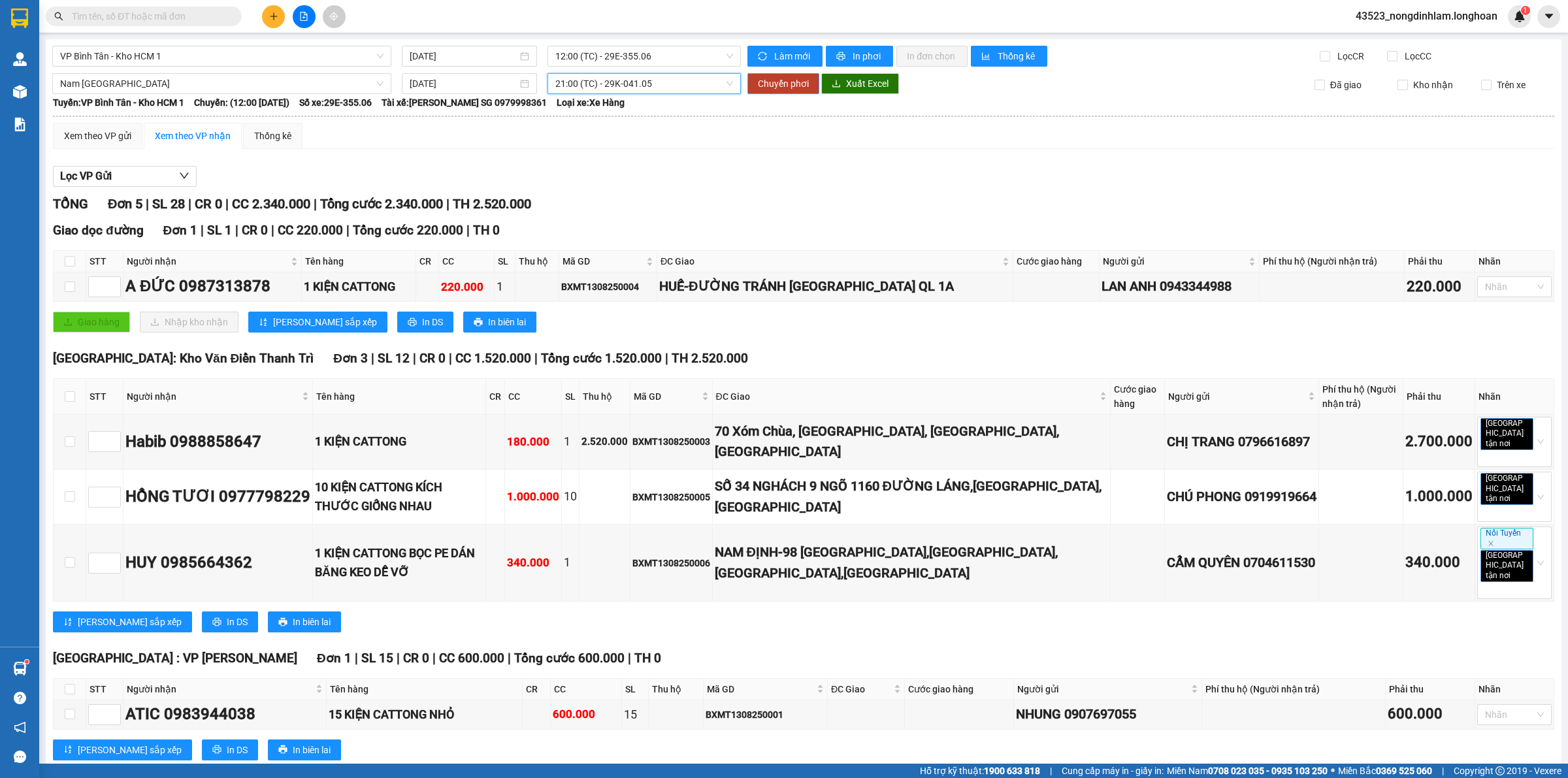
click at [769, 88] on span "Chuyển phơi" at bounding box center [783, 83] width 51 height 14
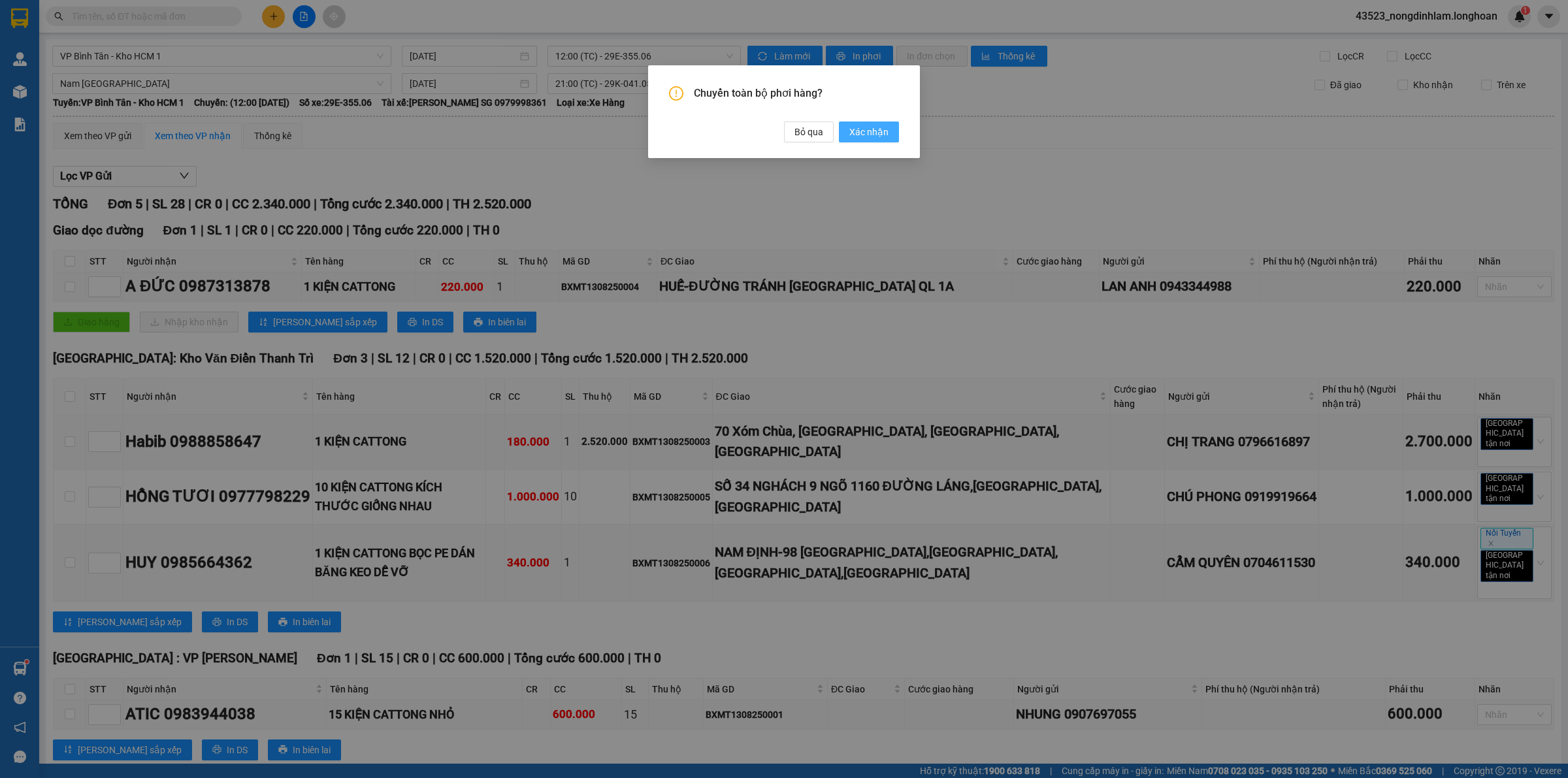
click at [850, 132] on button "Xác nhận" at bounding box center [868, 132] width 60 height 21
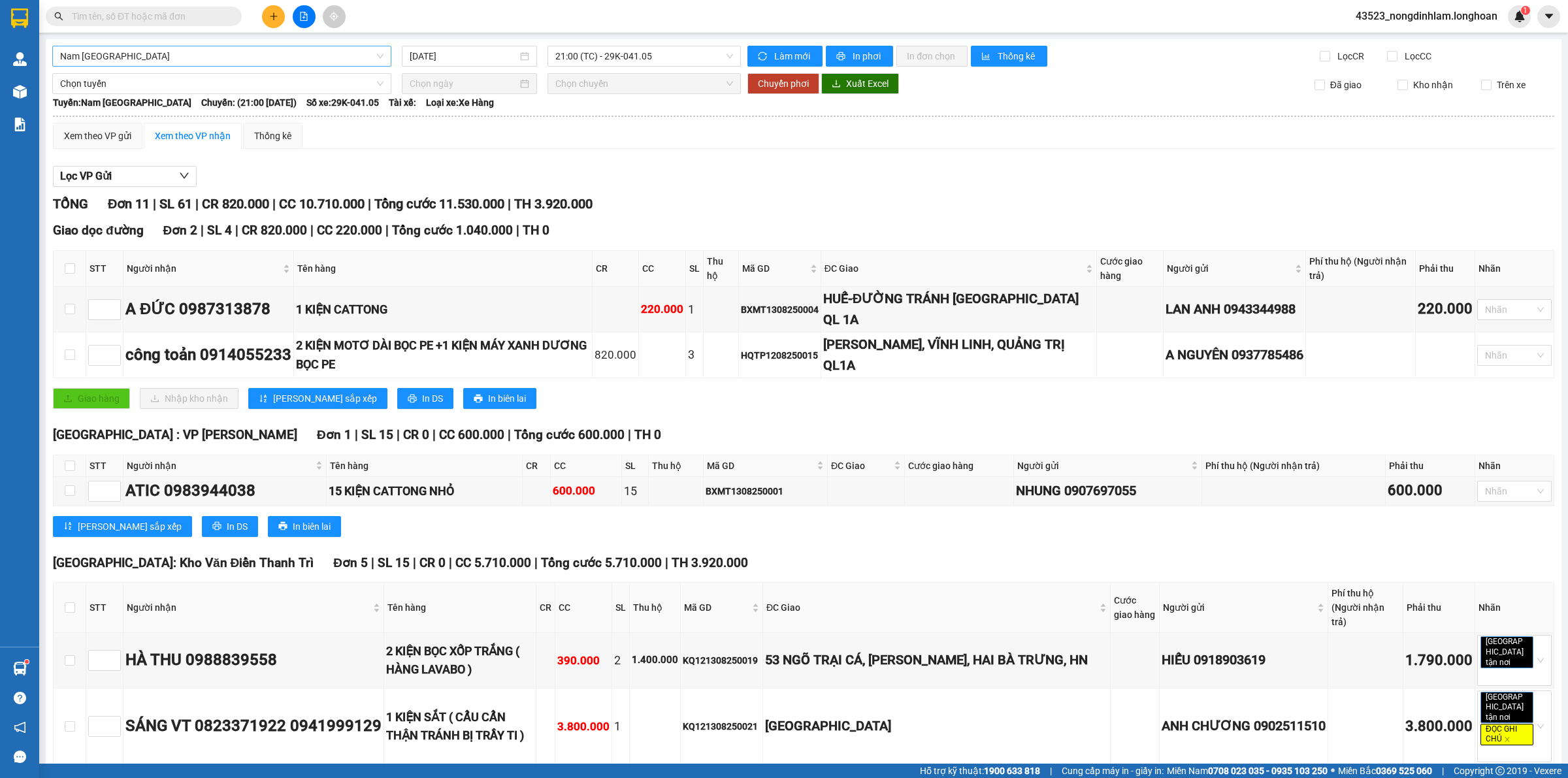
click at [317, 57] on span "Nam [GEOGRAPHIC_DATA]" at bounding box center [222, 56] width 324 height 19
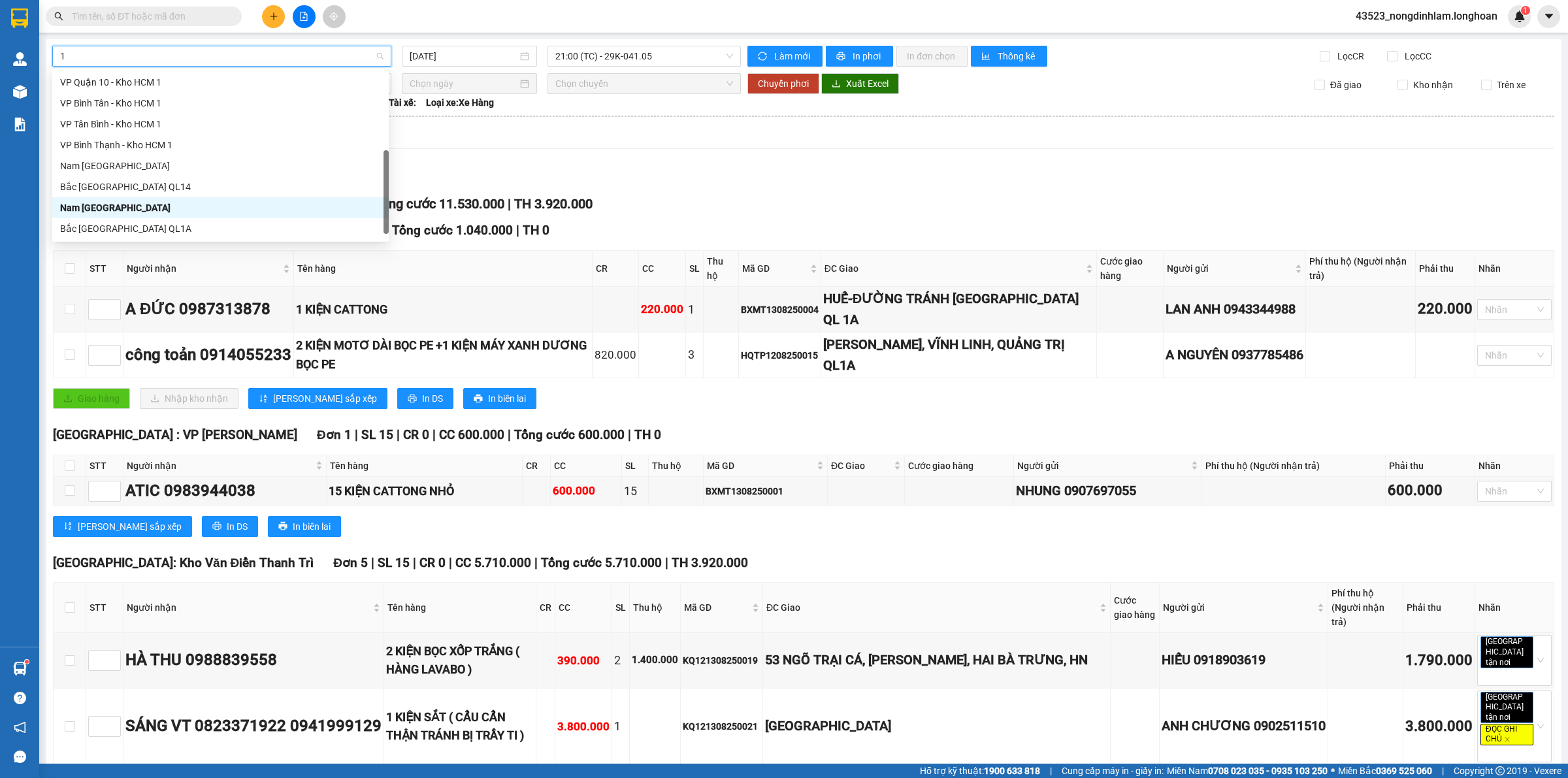
scroll to position [161, 0]
type input "10"
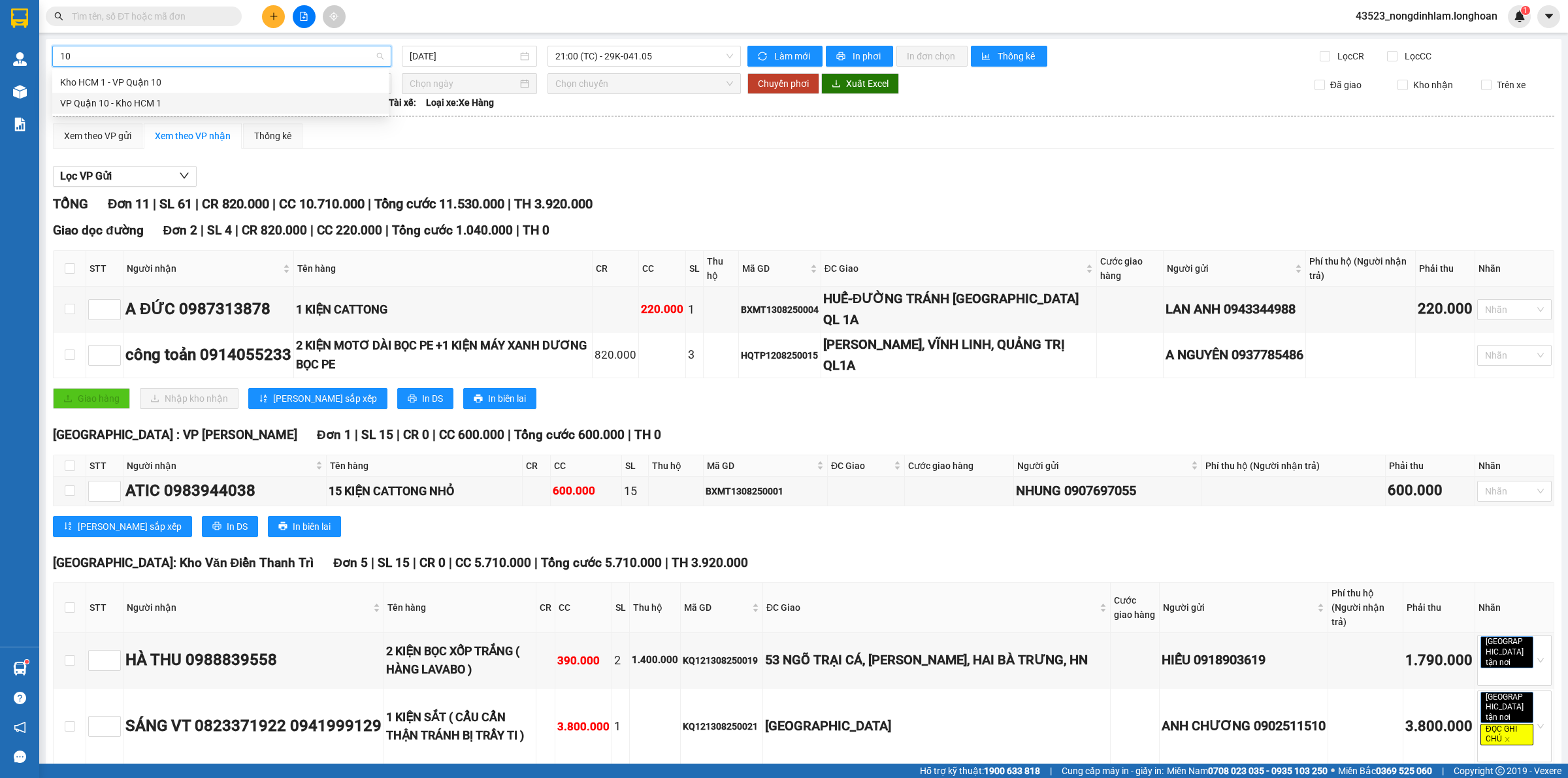
click at [177, 111] on div "VP Quận 10 - Kho HCM 1" at bounding box center [220, 103] width 336 height 21
type input "[DATE]"
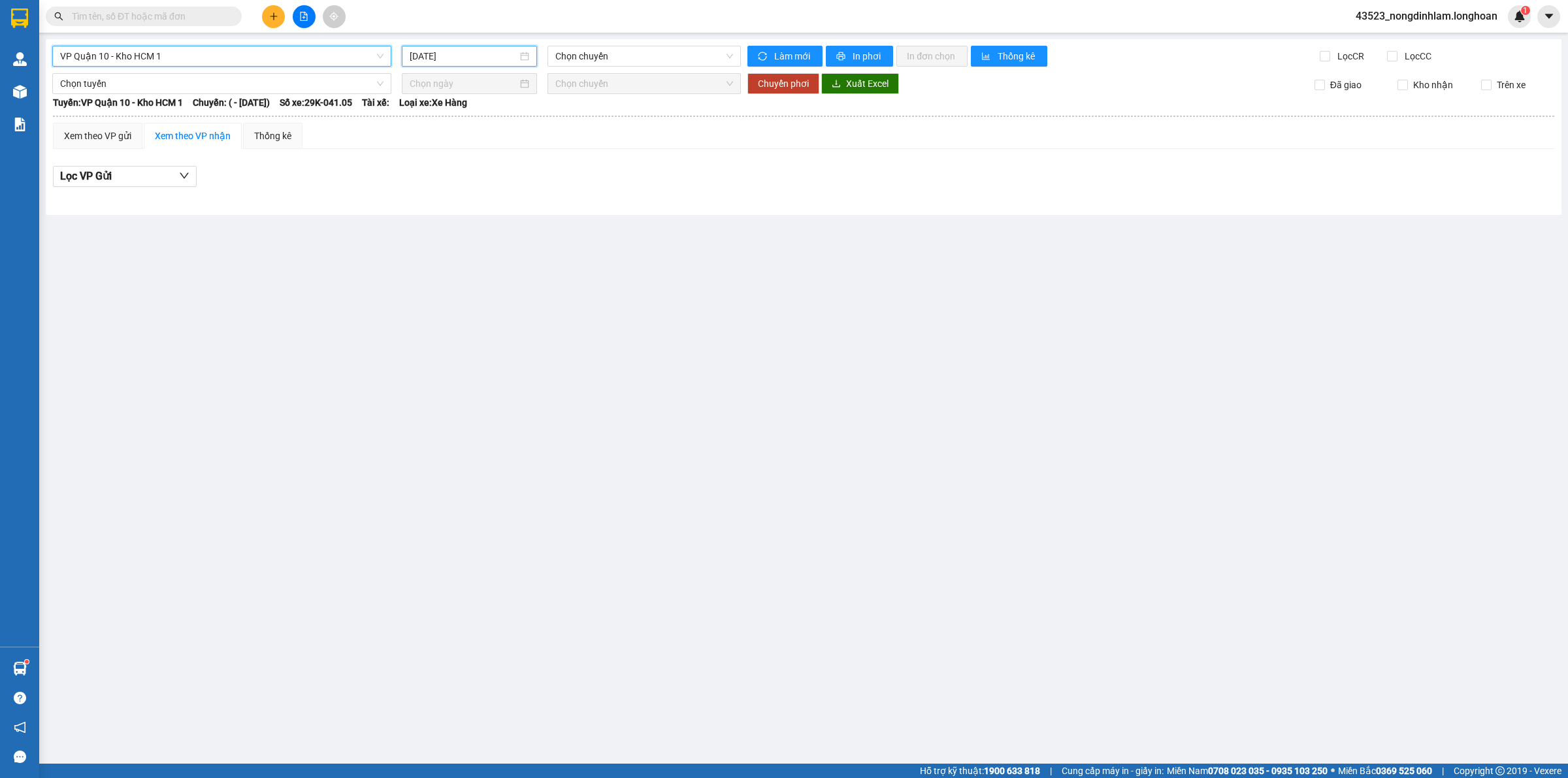
click at [482, 62] on input "[DATE]" at bounding box center [464, 56] width 108 height 14
click at [605, 57] on span "Chọn chuyến" at bounding box center [644, 56] width 177 height 19
click at [209, 43] on div "VP Quận 10 - Kho HCM 1 [DATE] Chọn chuyến Chọn chuyến Làm mới In phơi In đơn ch…" at bounding box center [804, 126] width 1516 height 175
click at [213, 57] on span "VP Quận 10 - Kho HCM 1" at bounding box center [222, 56] width 324 height 19
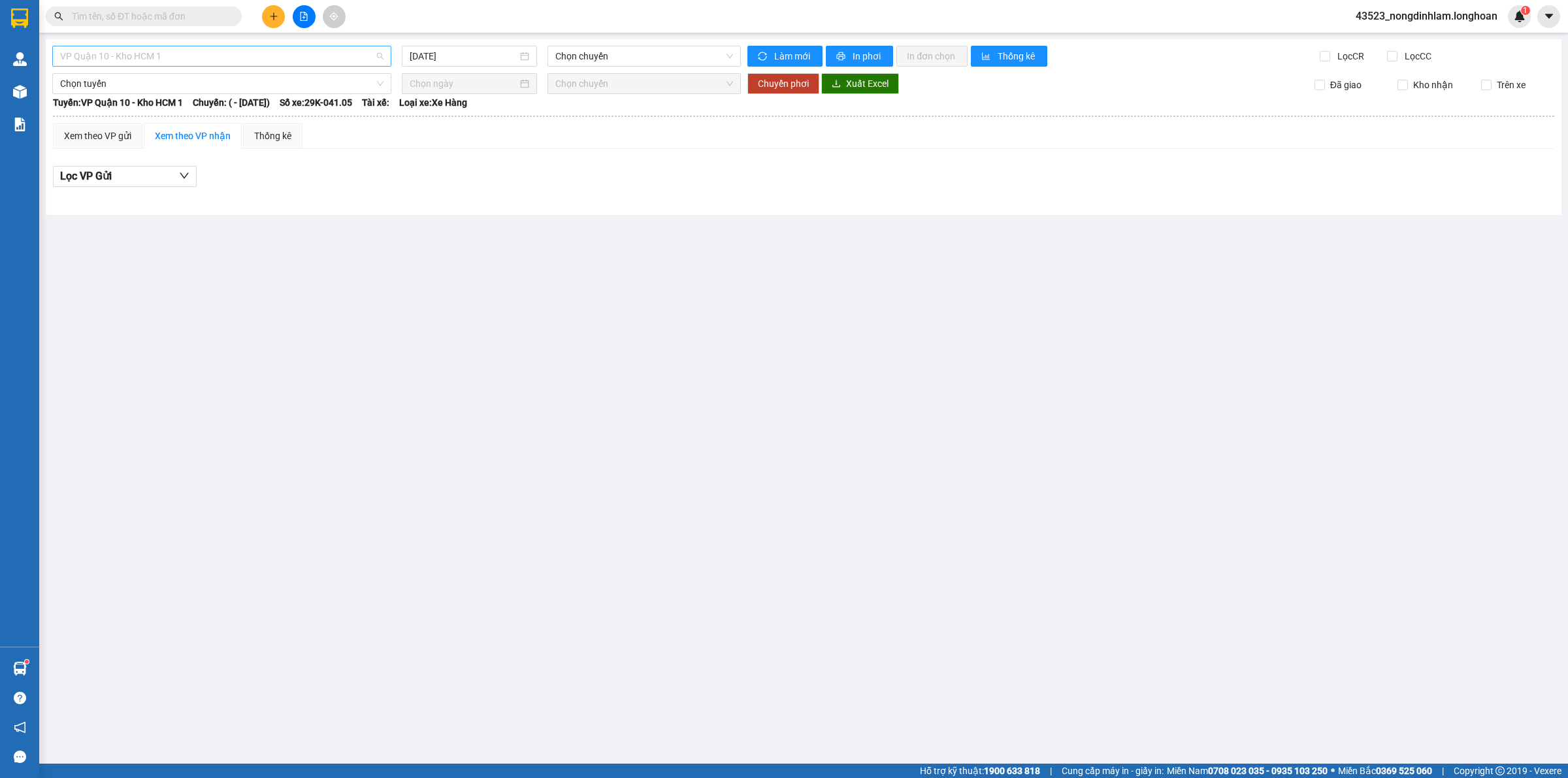
scroll to position [413, 0]
click at [134, 66] on div "[GEOGRAPHIC_DATA] - [GEOGRAPHIC_DATA]" at bounding box center [222, 57] width 339 height 21
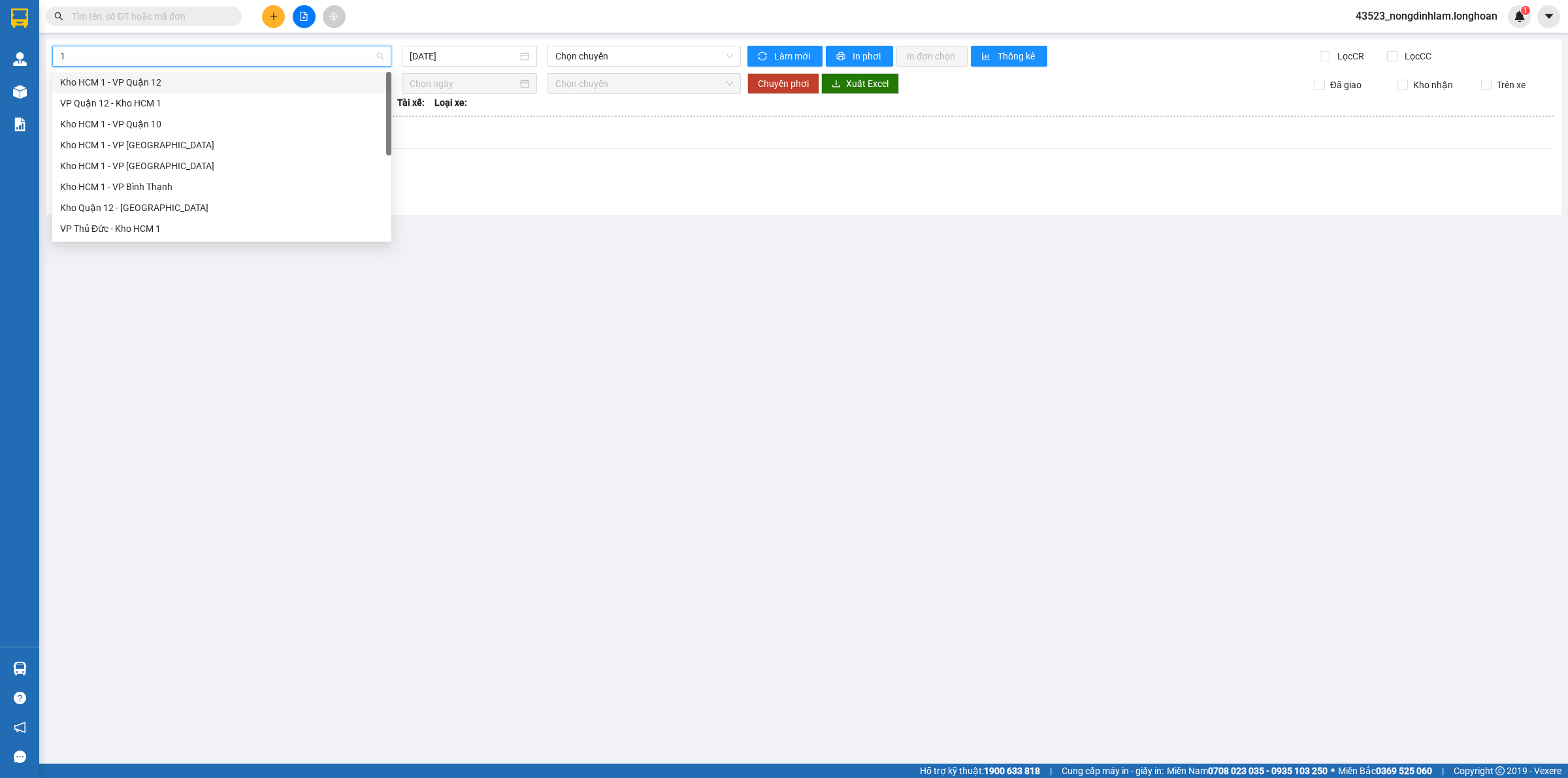
type input "10"
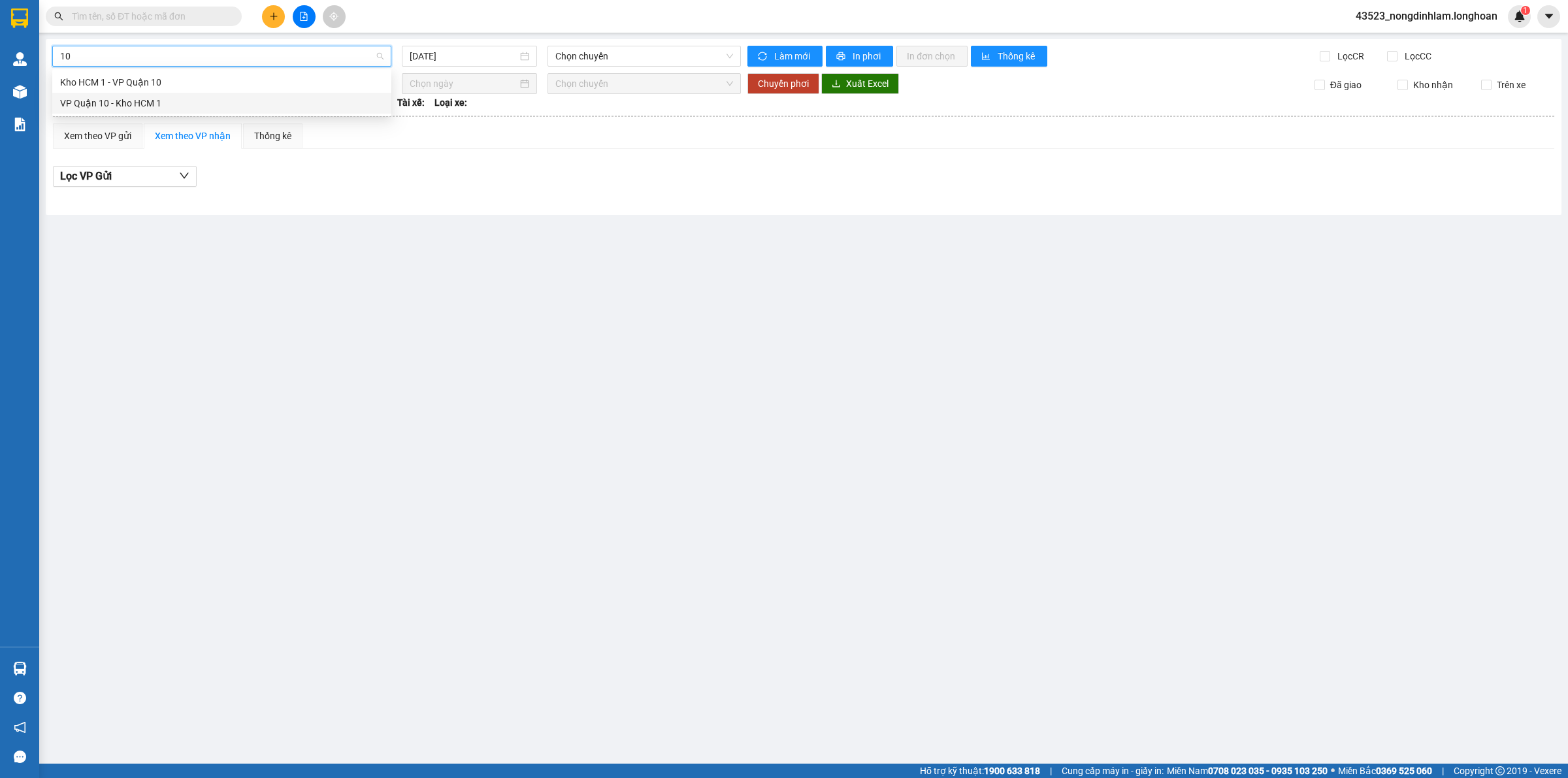
click at [149, 103] on div "VP Quận 10 - Kho HCM 1" at bounding box center [222, 103] width 324 height 14
type input "[DATE]"
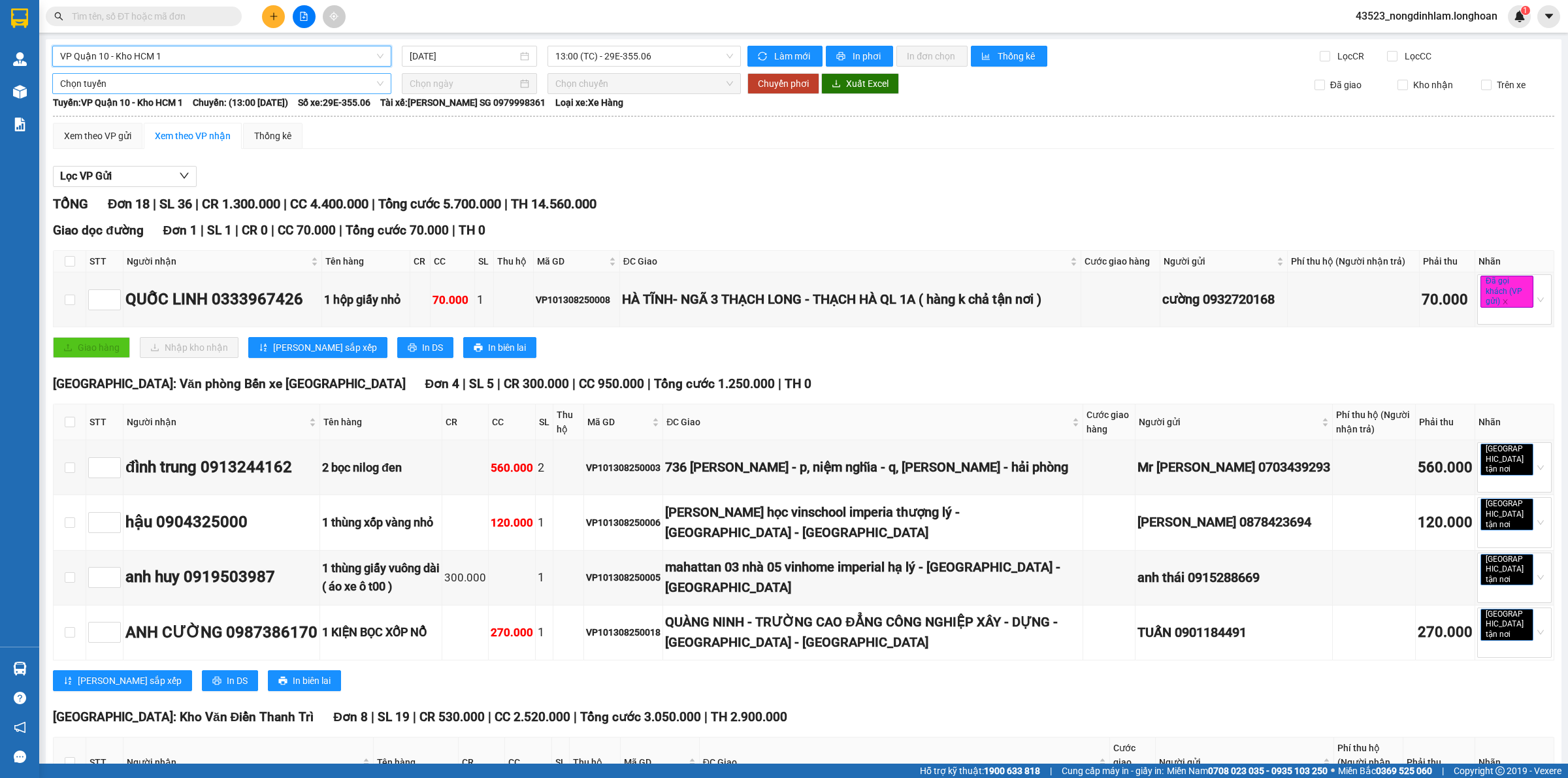
click at [155, 80] on span "Chọn tuyến" at bounding box center [222, 83] width 324 height 19
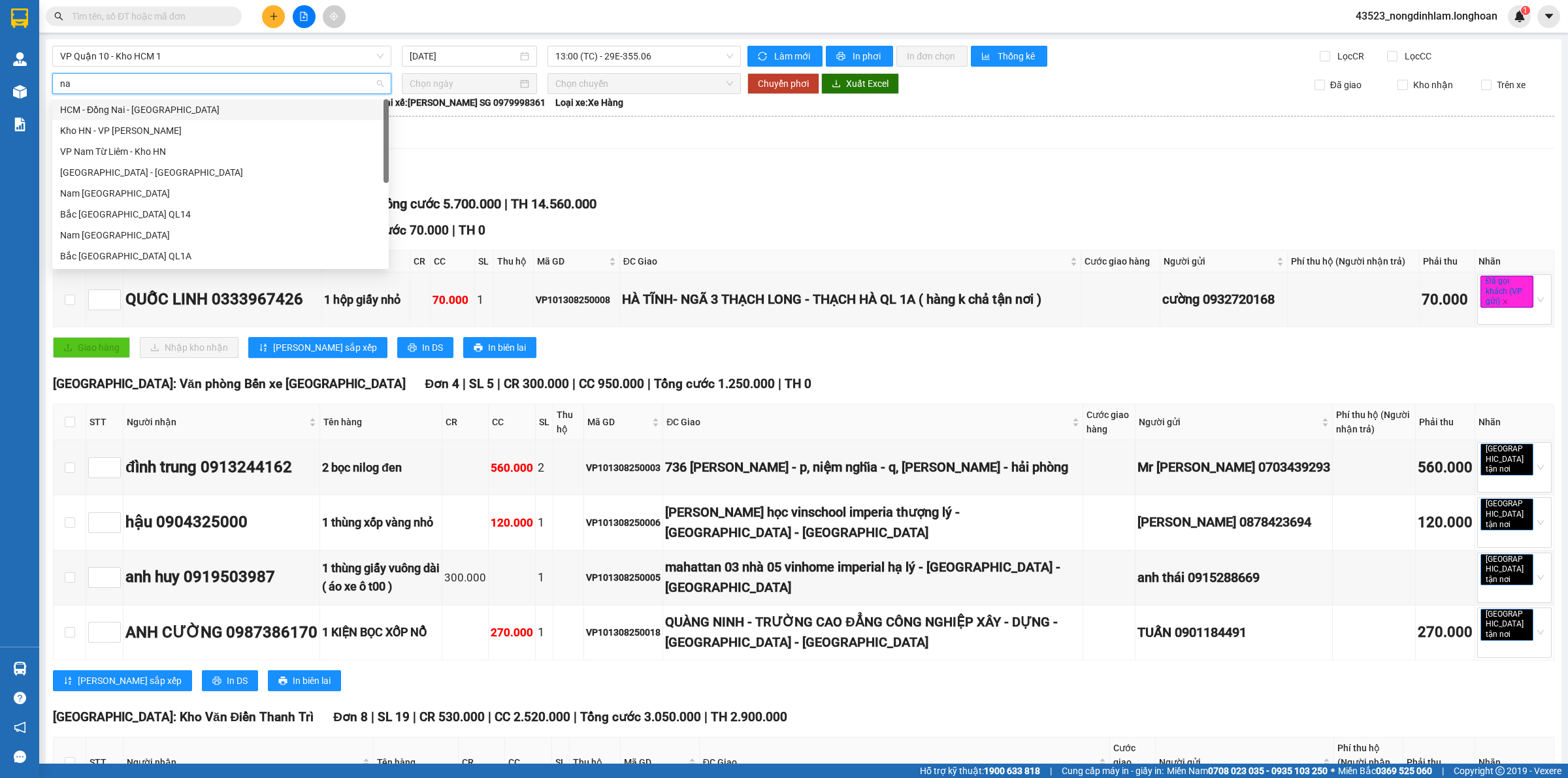
type input "nam"
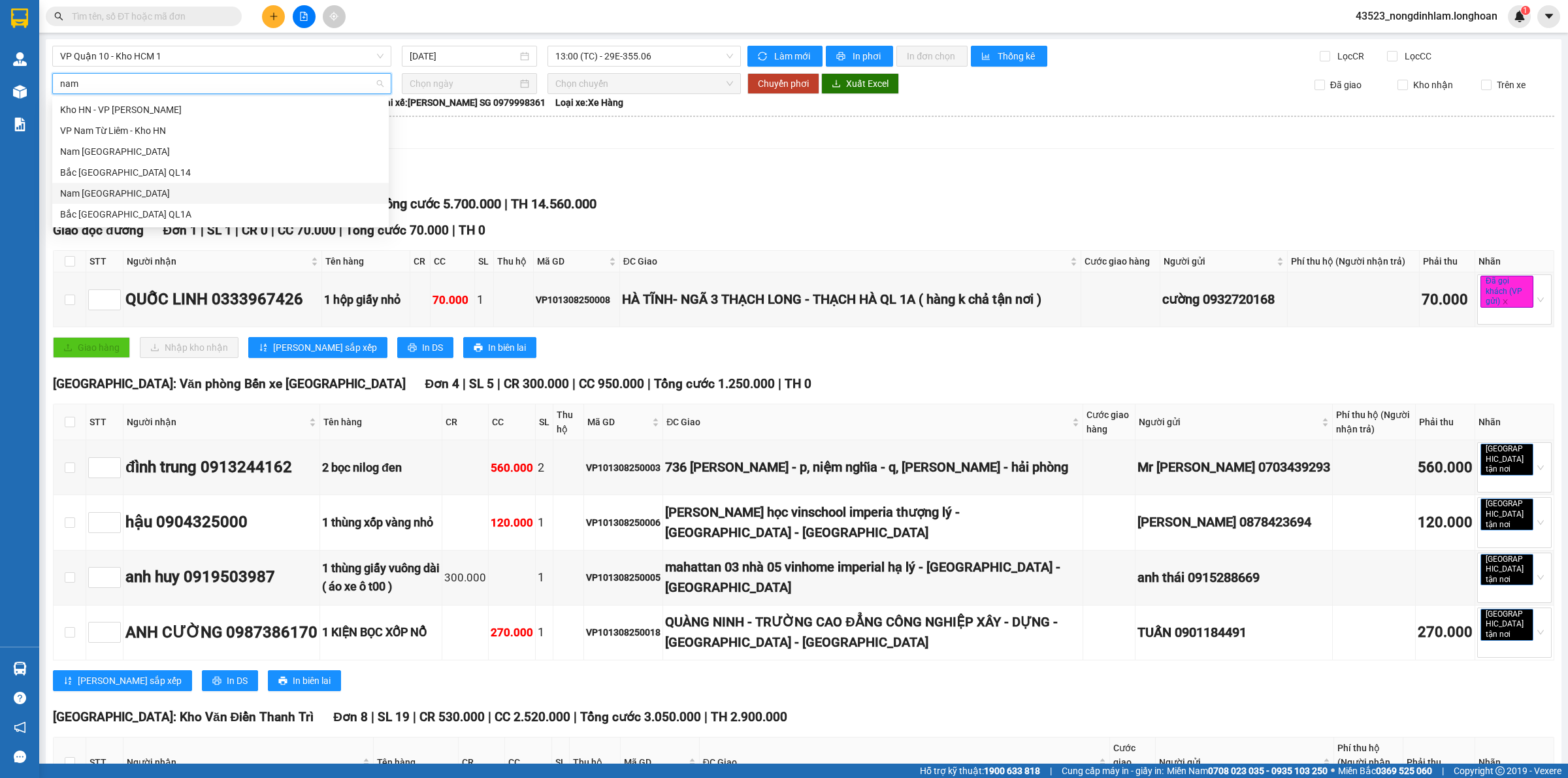
click at [151, 192] on div "Nam [GEOGRAPHIC_DATA]" at bounding box center [220, 193] width 321 height 14
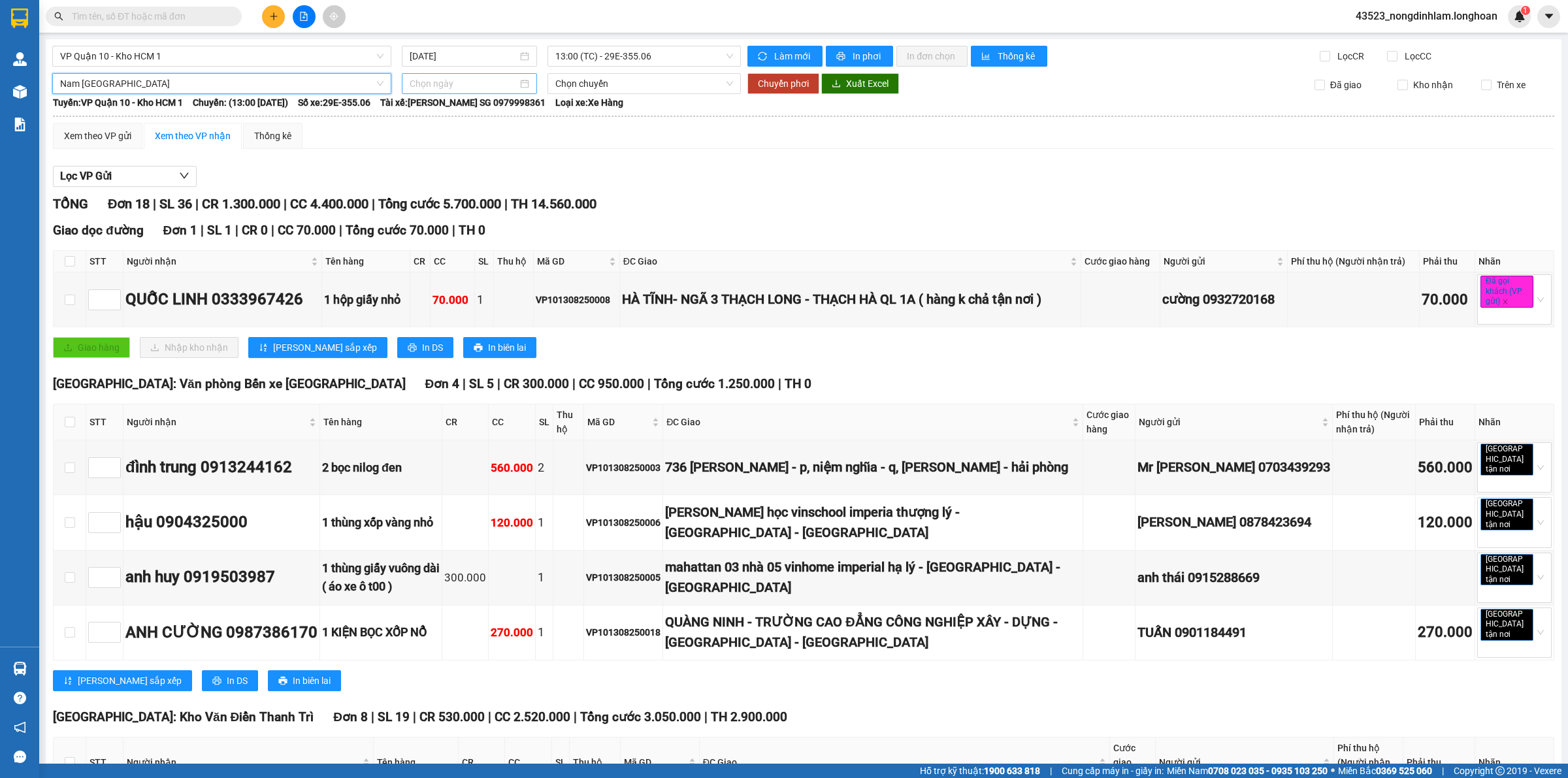
click at [443, 93] on div at bounding box center [469, 83] width 135 height 21
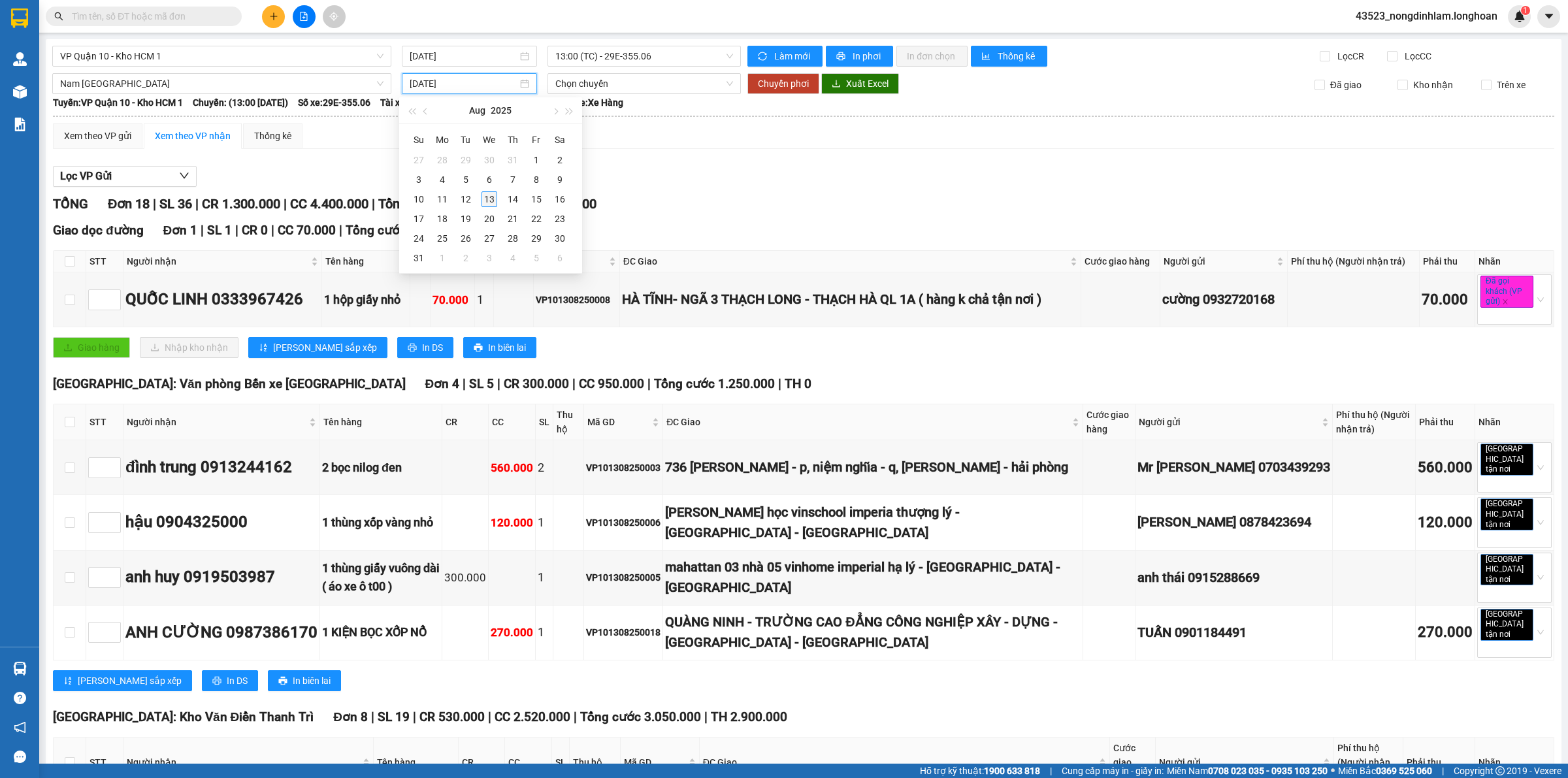
type input "[DATE]"
click at [489, 200] on div "13" at bounding box center [490, 199] width 15 height 15
type input "[DATE]"
click at [781, 88] on span "Chuyển phơi" at bounding box center [783, 83] width 51 height 14
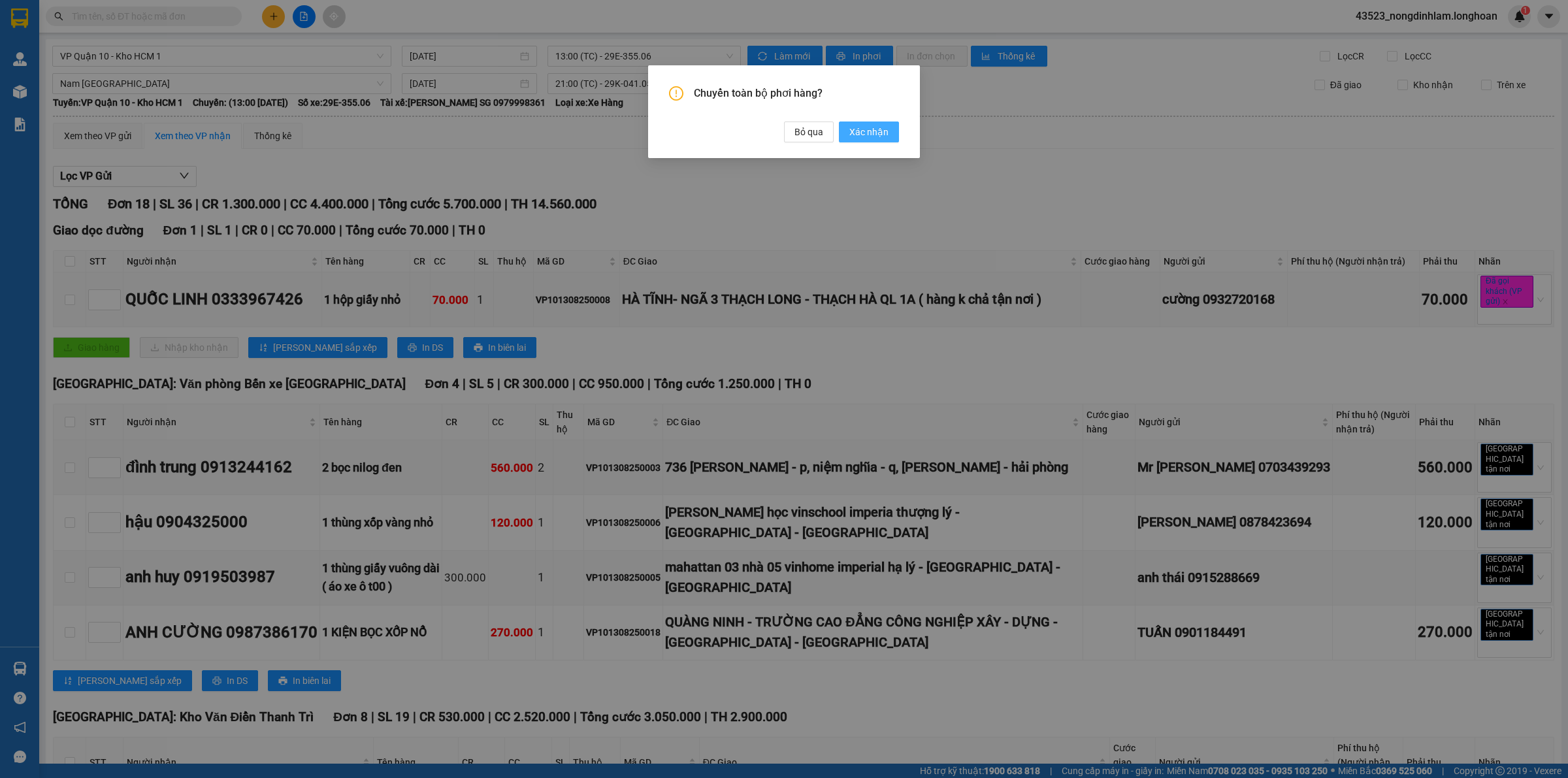
click at [853, 130] on span "Xác nhận" at bounding box center [868, 131] width 39 height 14
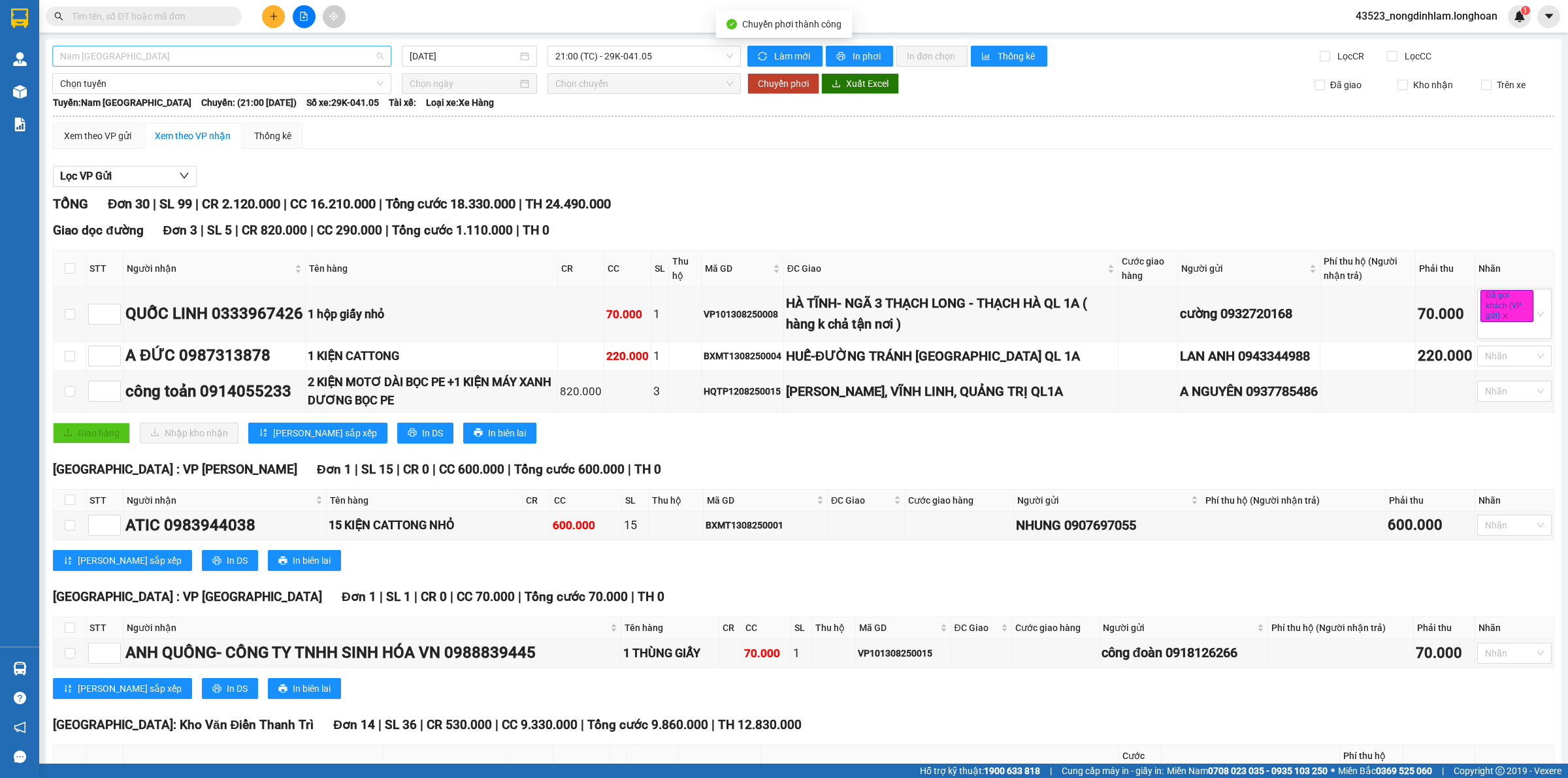
click at [325, 57] on span "Nam [GEOGRAPHIC_DATA]" at bounding box center [222, 56] width 324 height 19
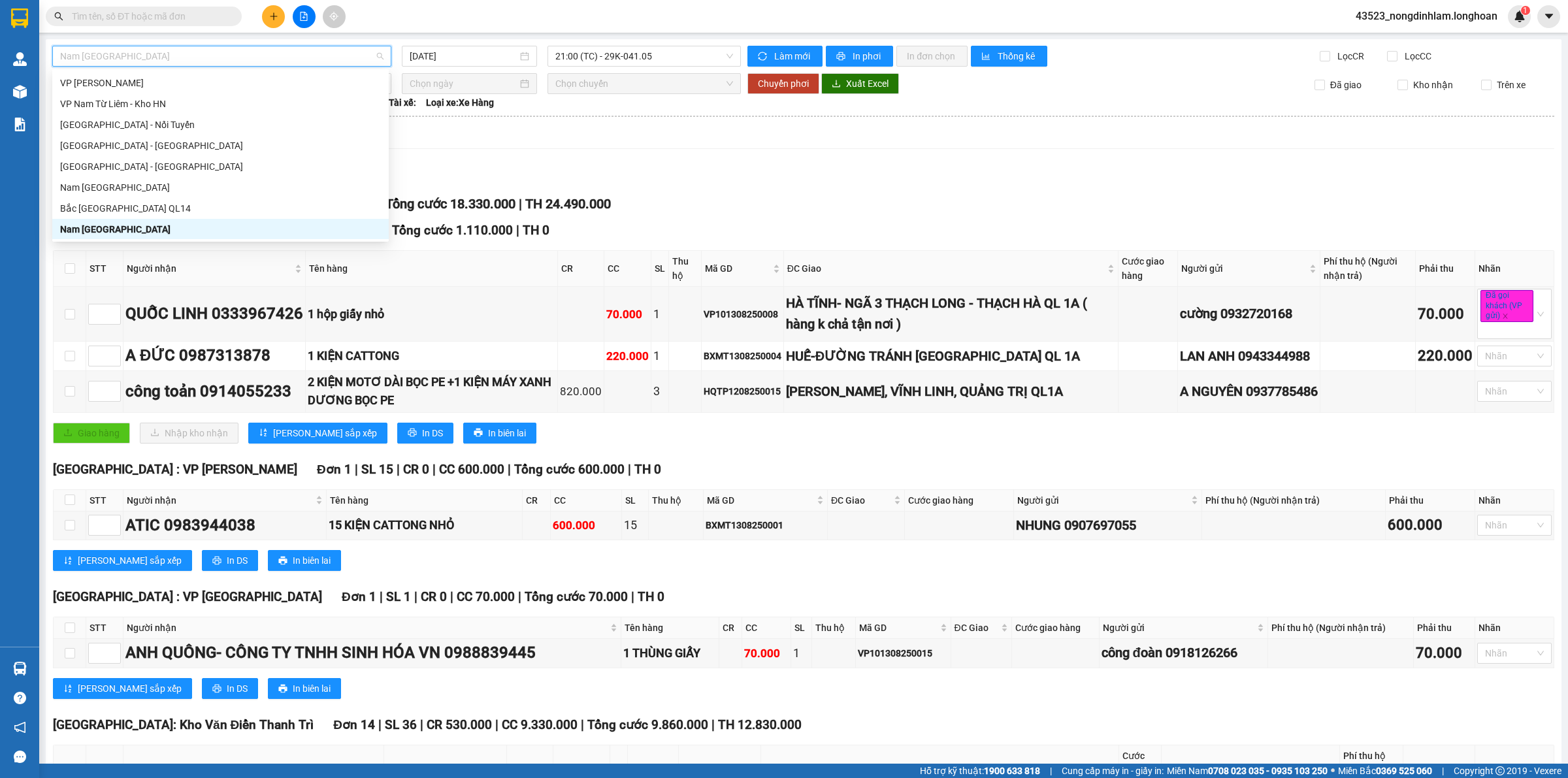
click at [570, 142] on div "Xem theo VP gửi Xem theo VP nhận Thống kê" at bounding box center [803, 135] width 1502 height 26
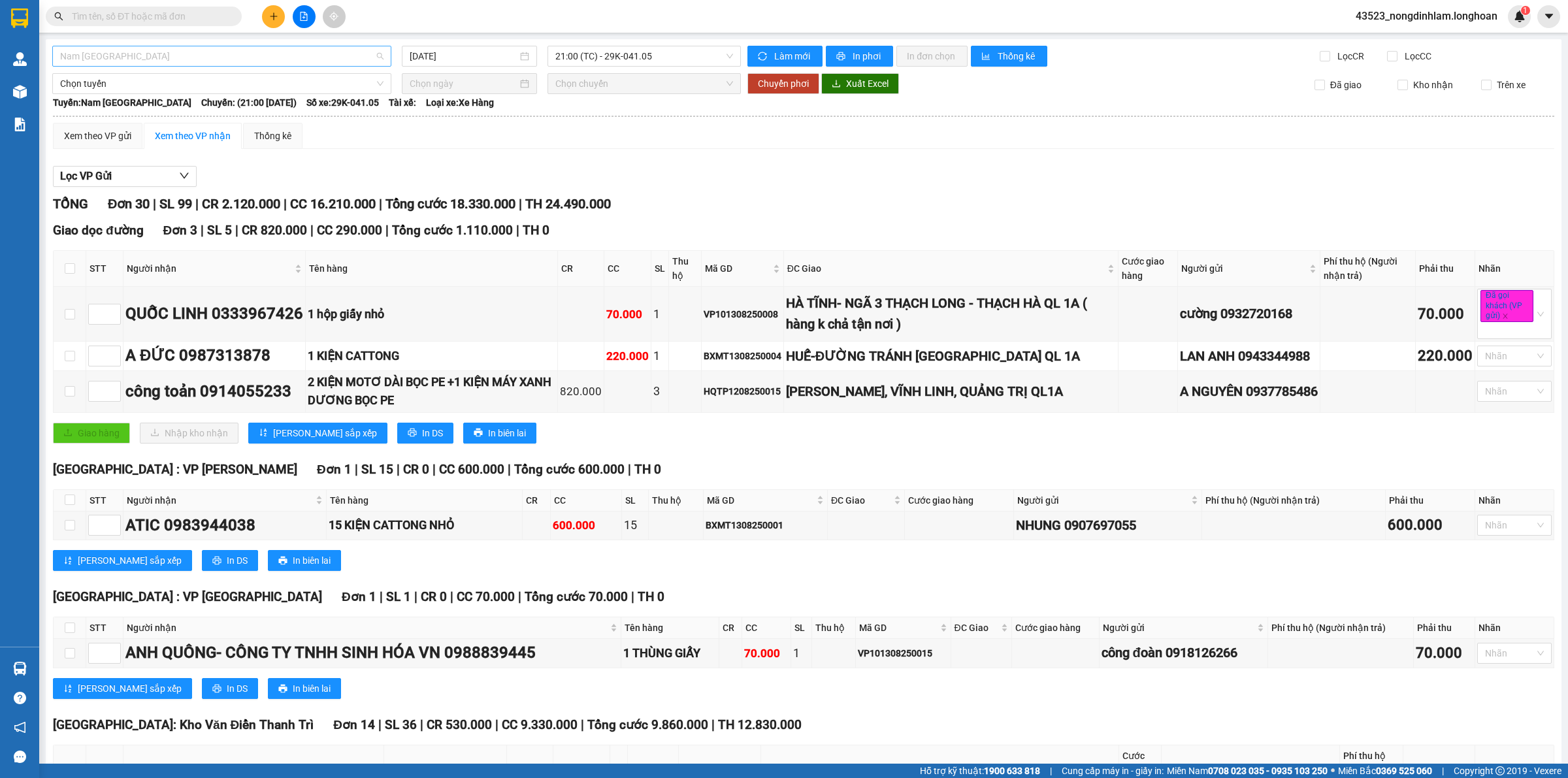
click at [305, 53] on span "Nam [GEOGRAPHIC_DATA]" at bounding box center [222, 56] width 324 height 19
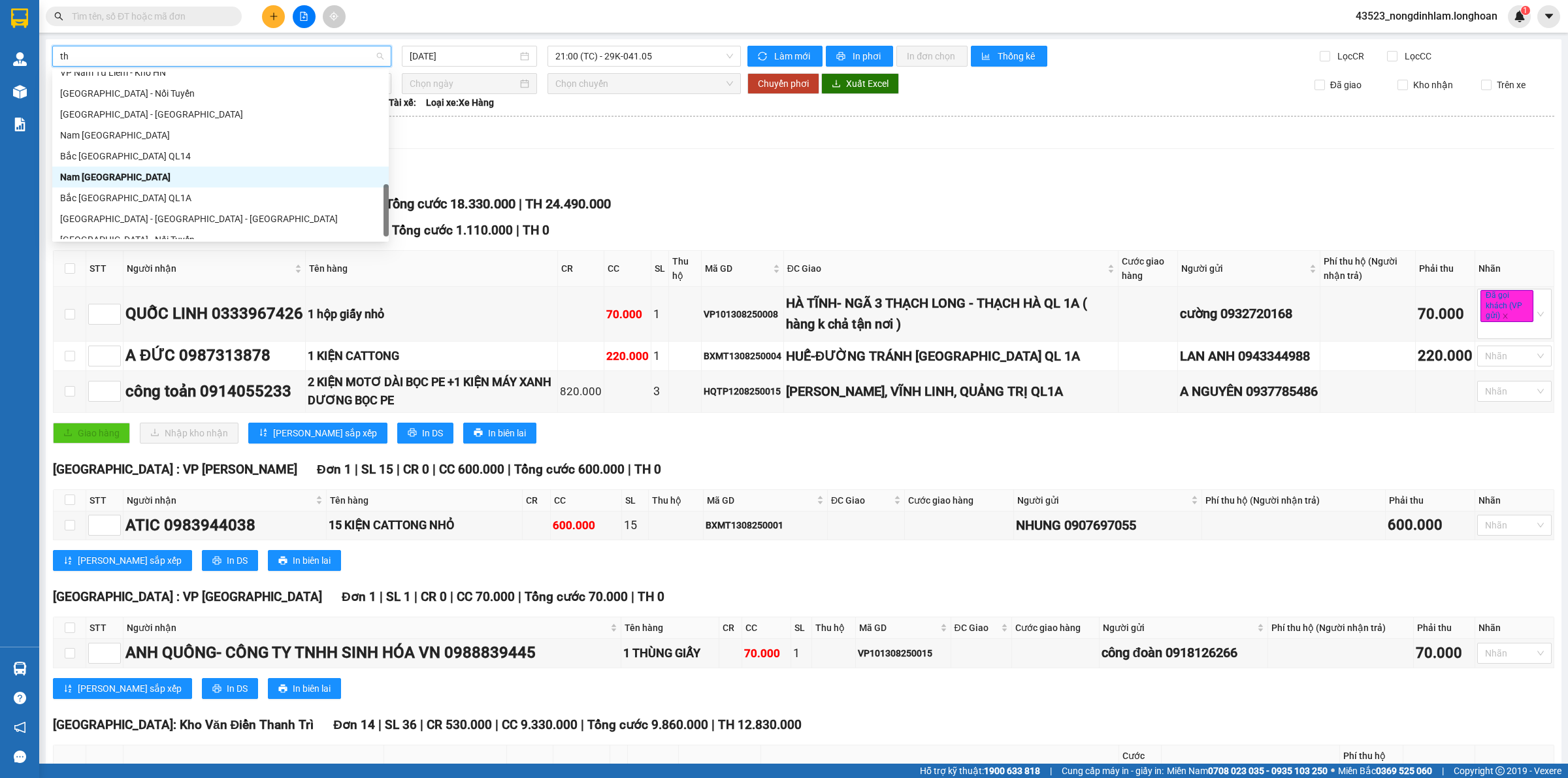
scroll to position [62, 0]
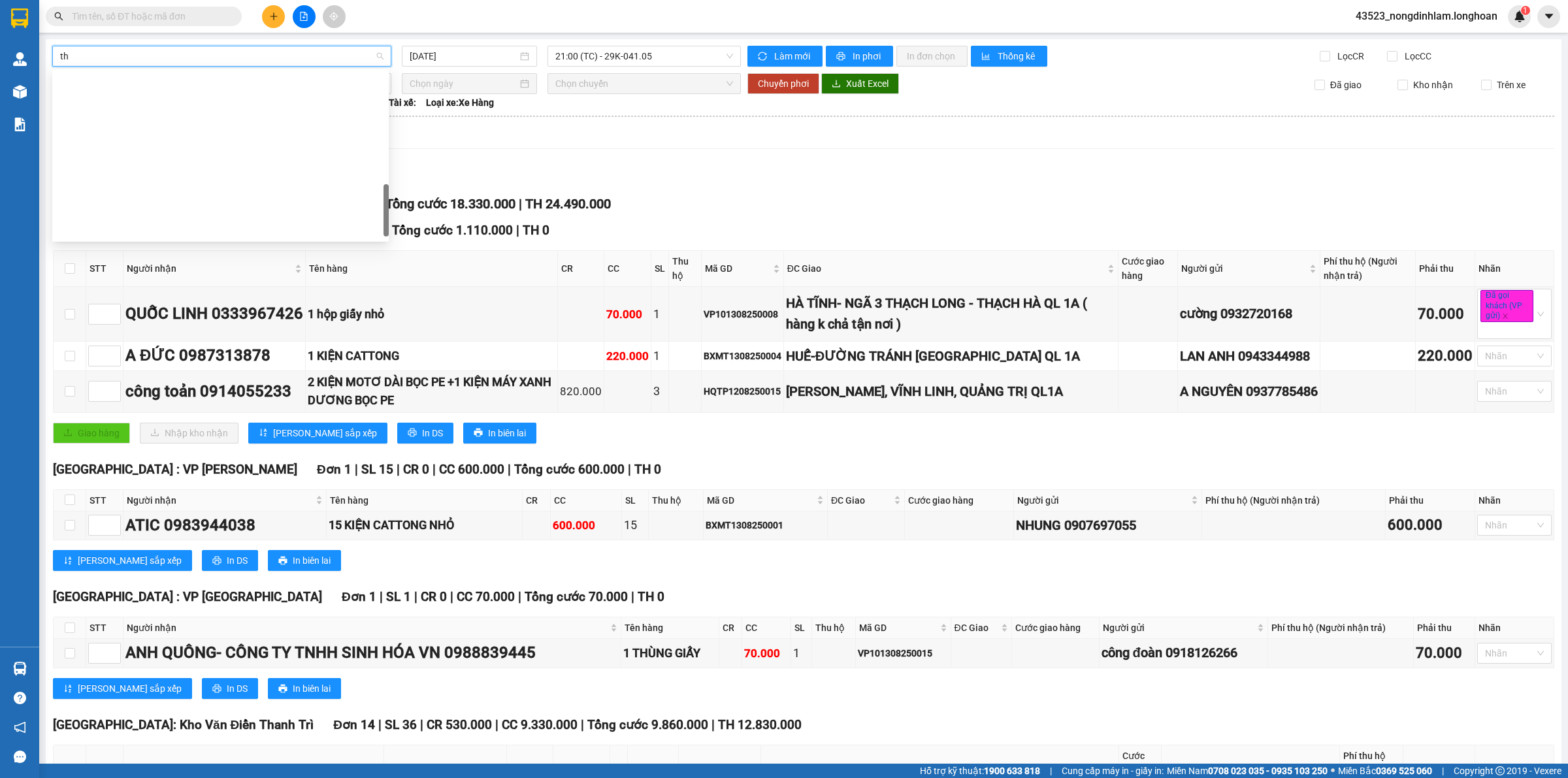
type input "thu"
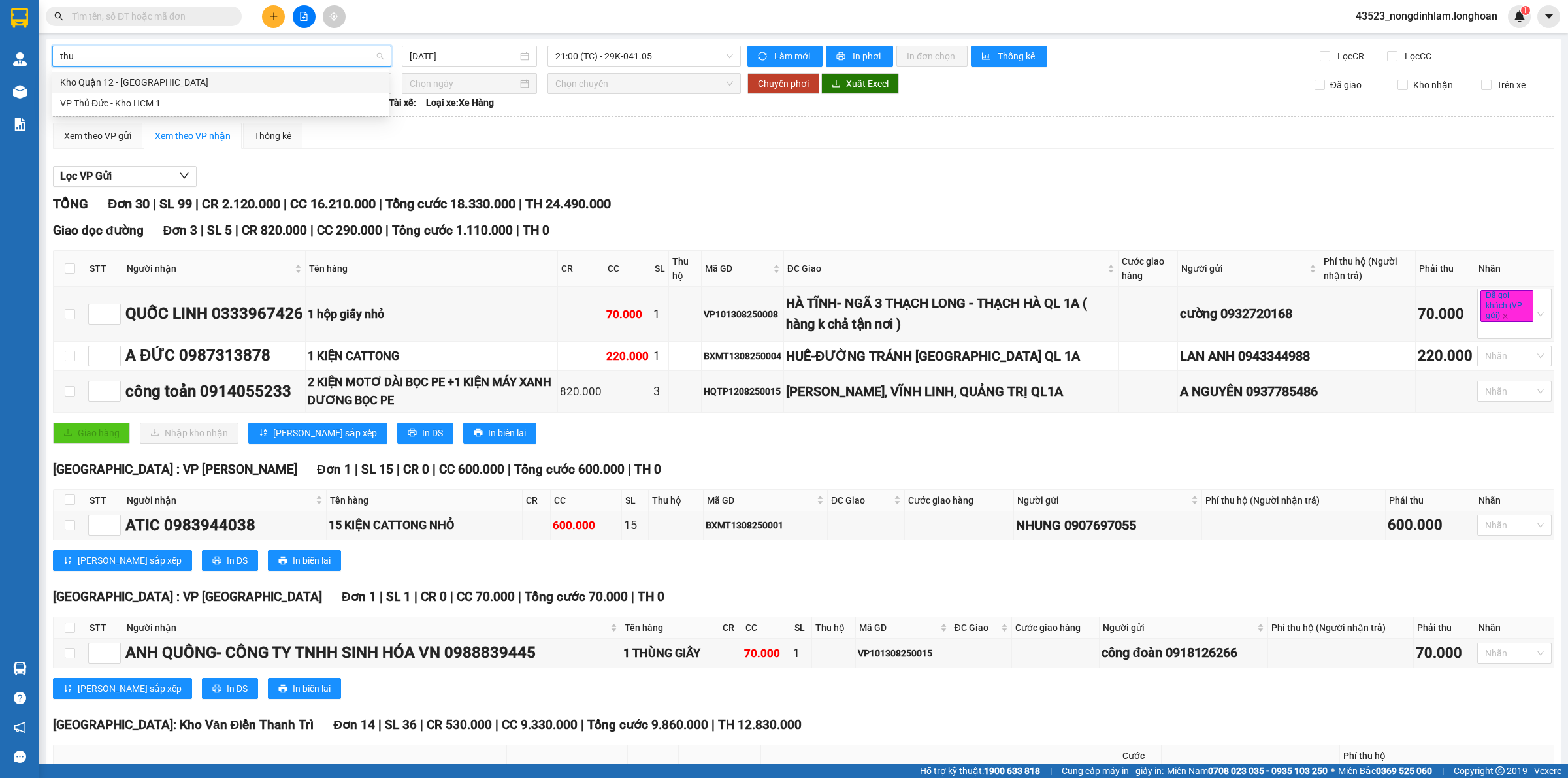
scroll to position [0, 0]
click at [195, 96] on div "VP Thủ Đức - Kho HCM 1" at bounding box center [220, 103] width 321 height 14
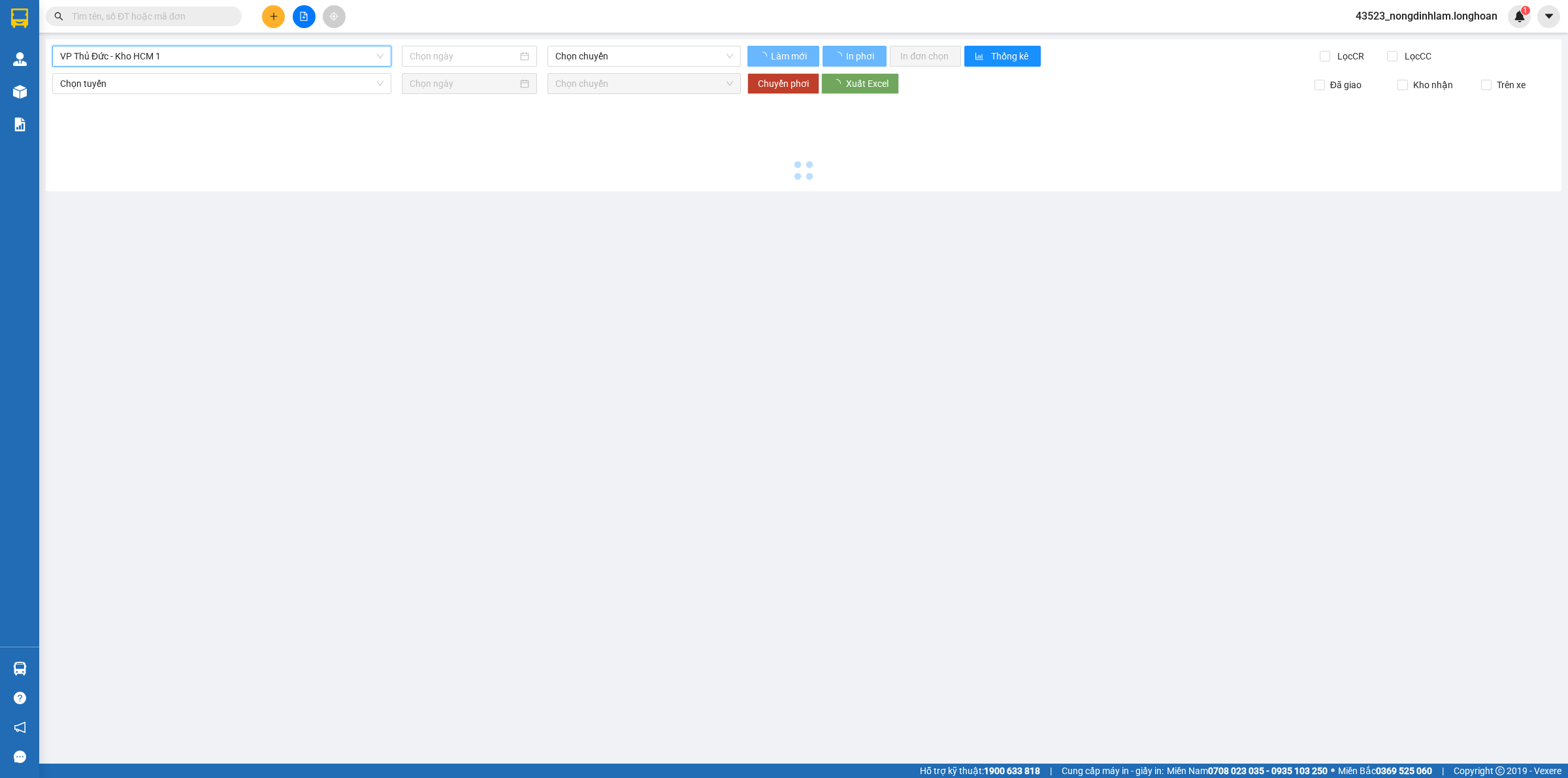
type input "[DATE]"
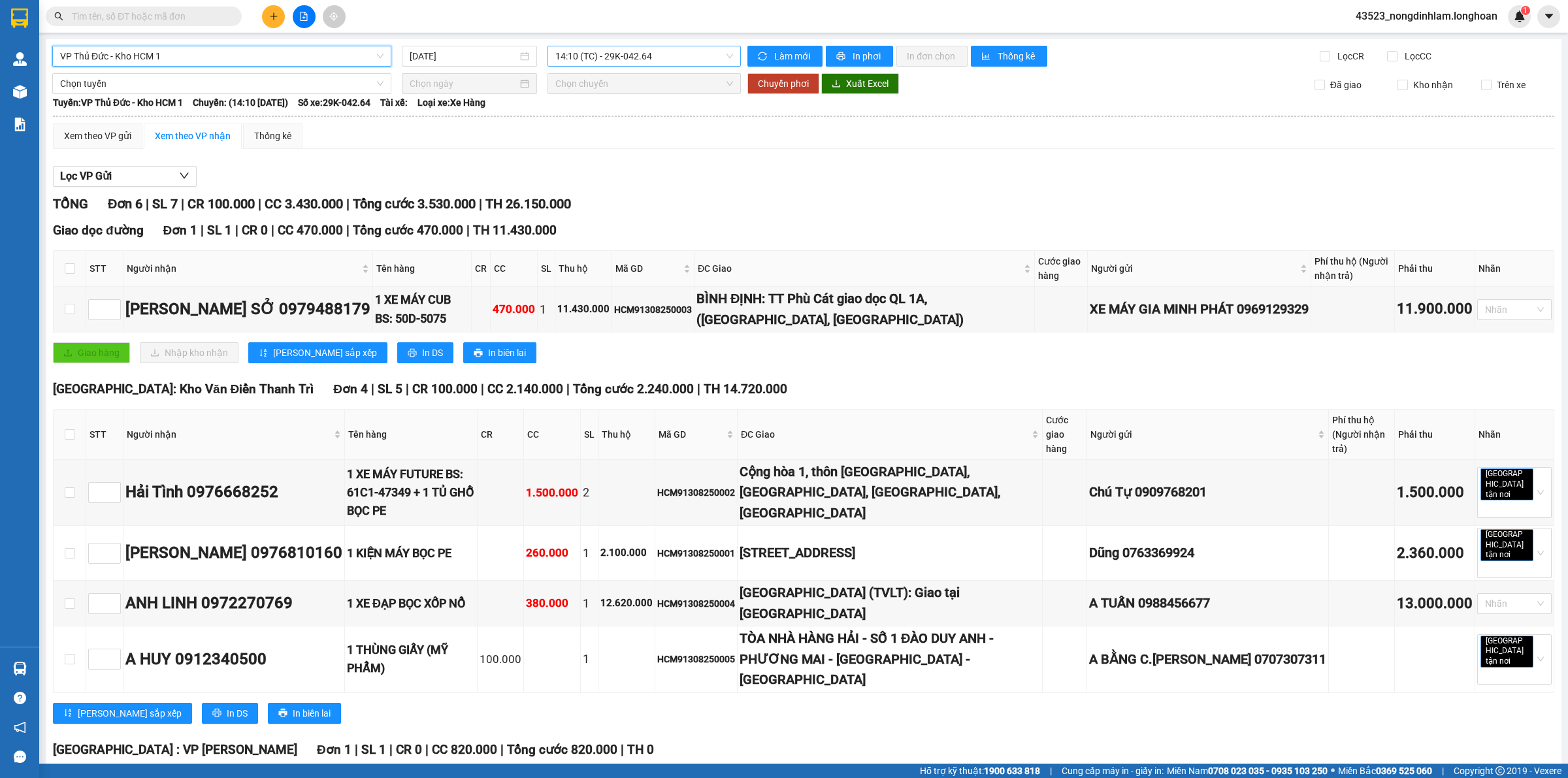
click at [647, 60] on span "14:10 (TC) - 29K-042.64" at bounding box center [644, 56] width 177 height 19
click at [151, 86] on span "Chọn tuyến" at bounding box center [222, 83] width 324 height 19
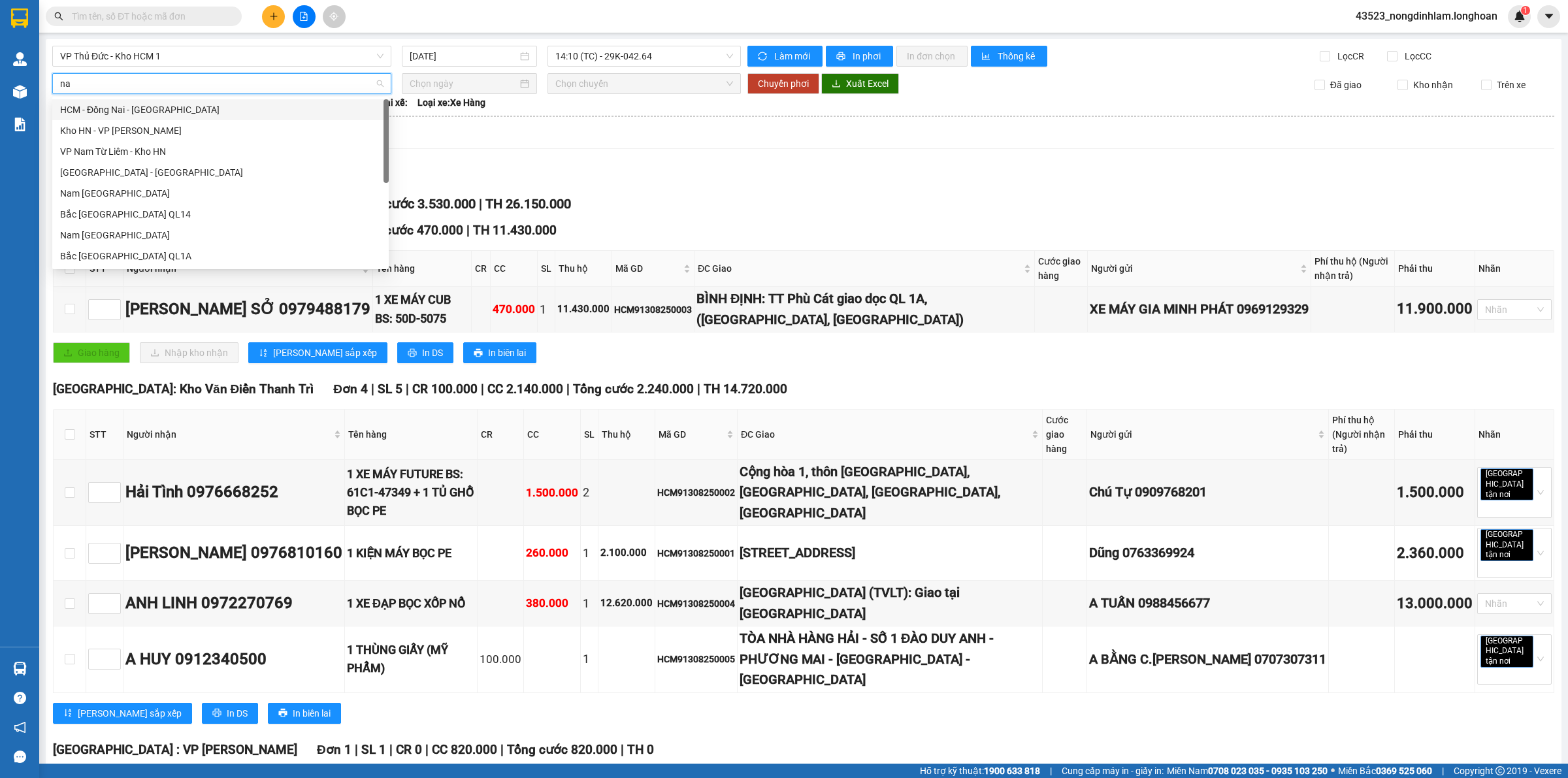
type input "nam"
click at [155, 194] on div "Nam [GEOGRAPHIC_DATA]" at bounding box center [220, 193] width 321 height 14
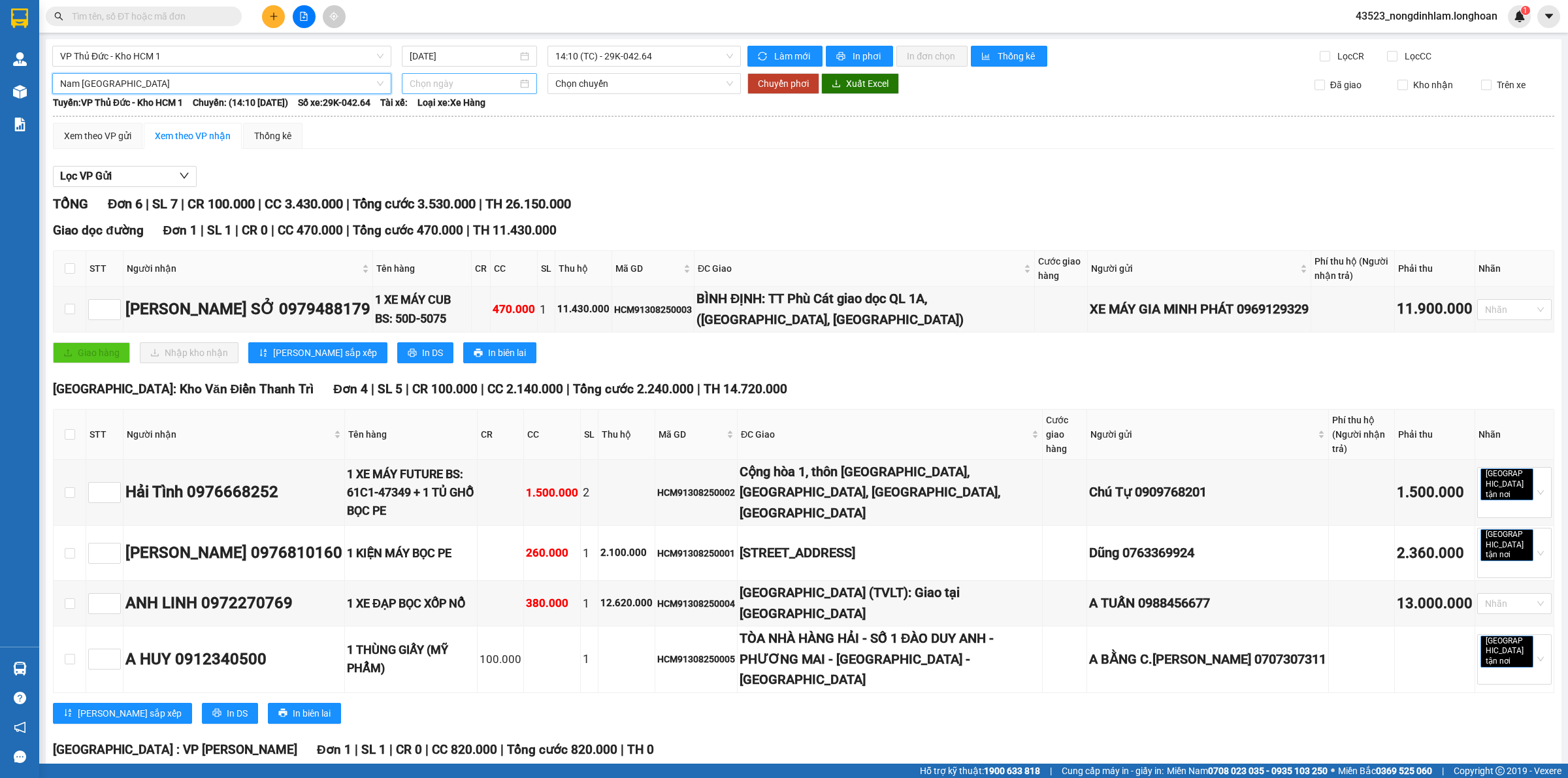
click at [450, 89] on input at bounding box center [464, 83] width 108 height 14
type input "[DATE]"
click at [488, 200] on div "13" at bounding box center [490, 199] width 15 height 15
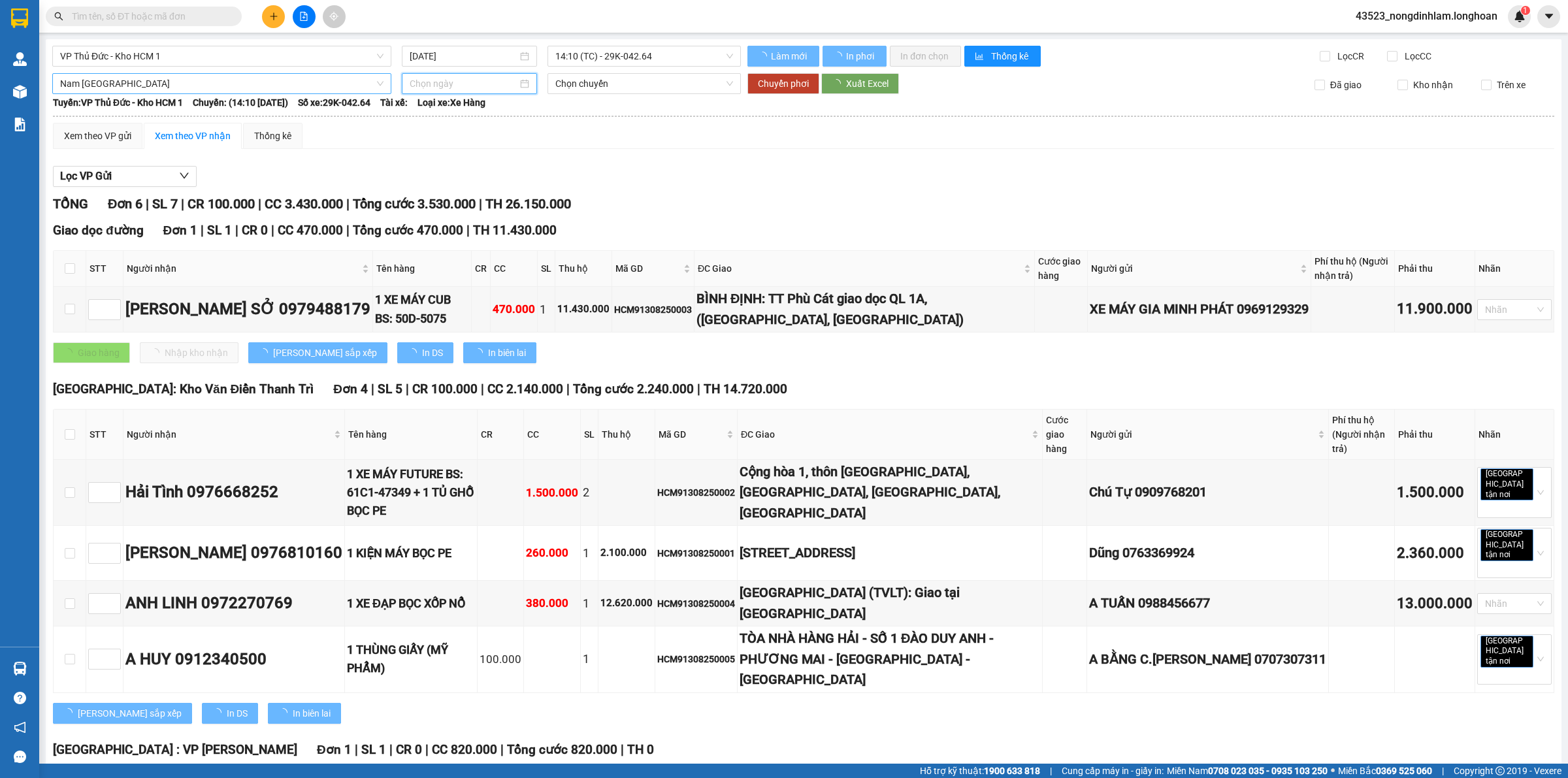
type input "[DATE]"
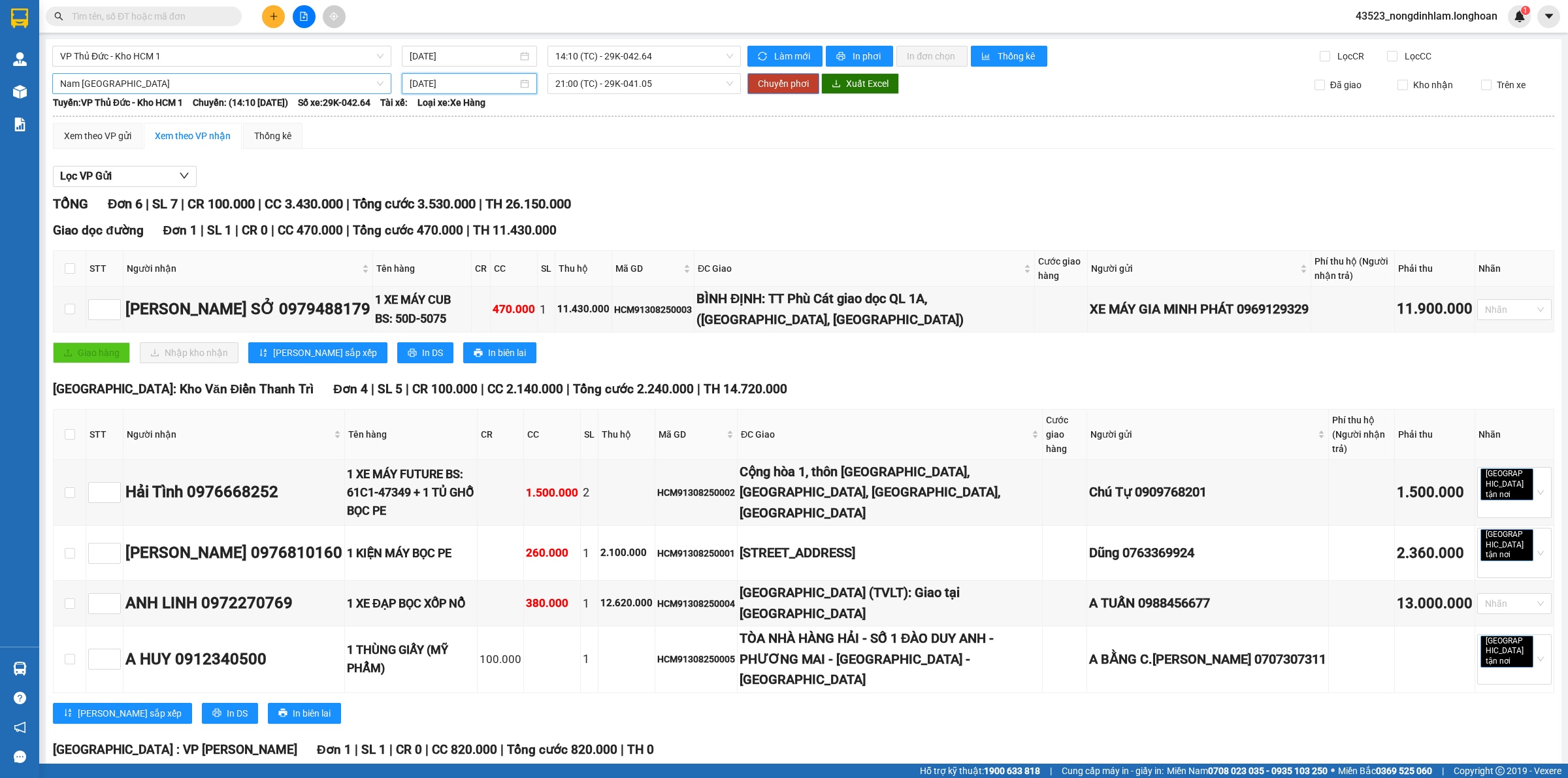
click at [770, 85] on span "Chuyển phơi" at bounding box center [783, 83] width 51 height 14
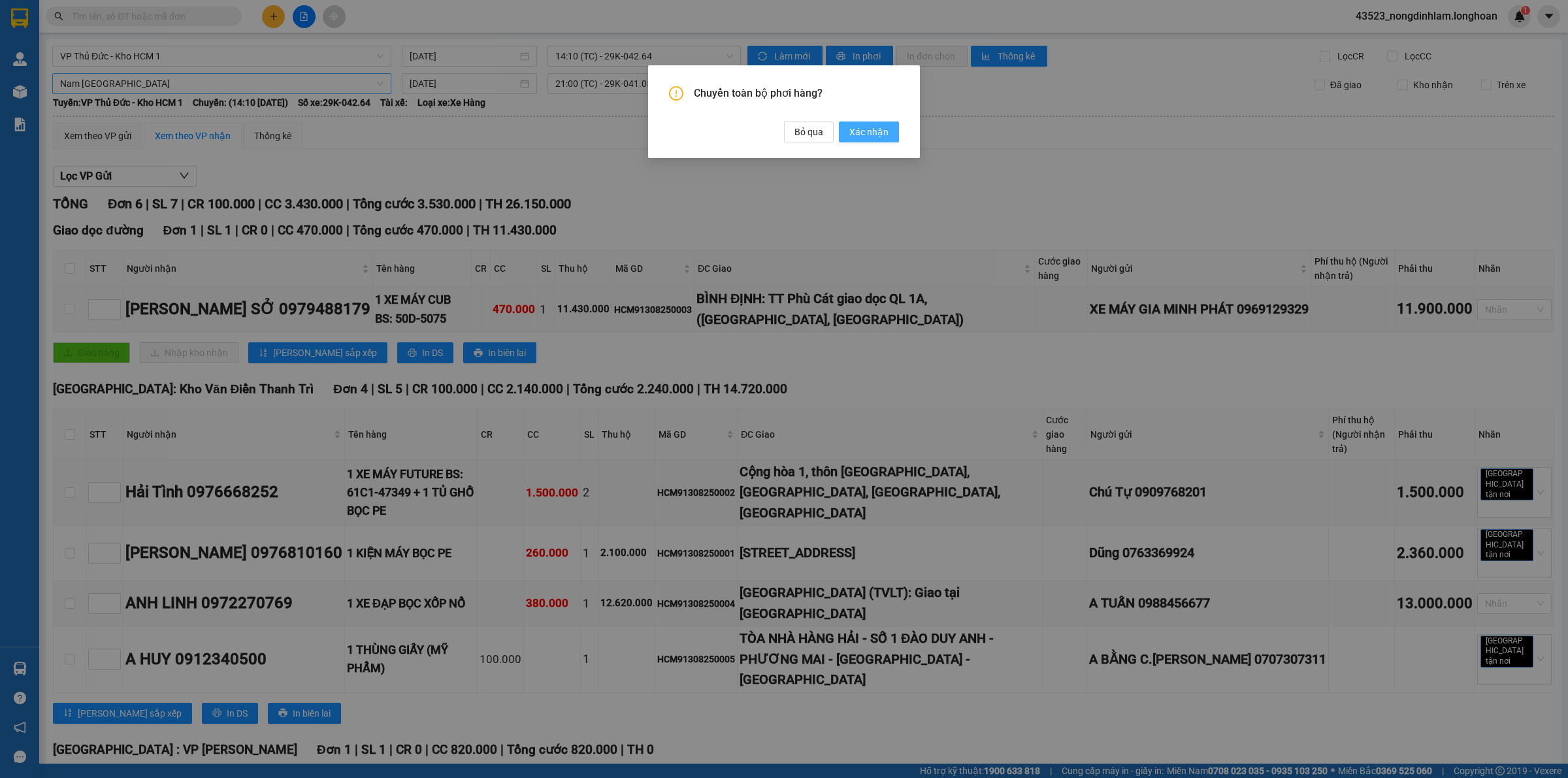
click at [873, 135] on span "Xác nhận" at bounding box center [868, 131] width 39 height 14
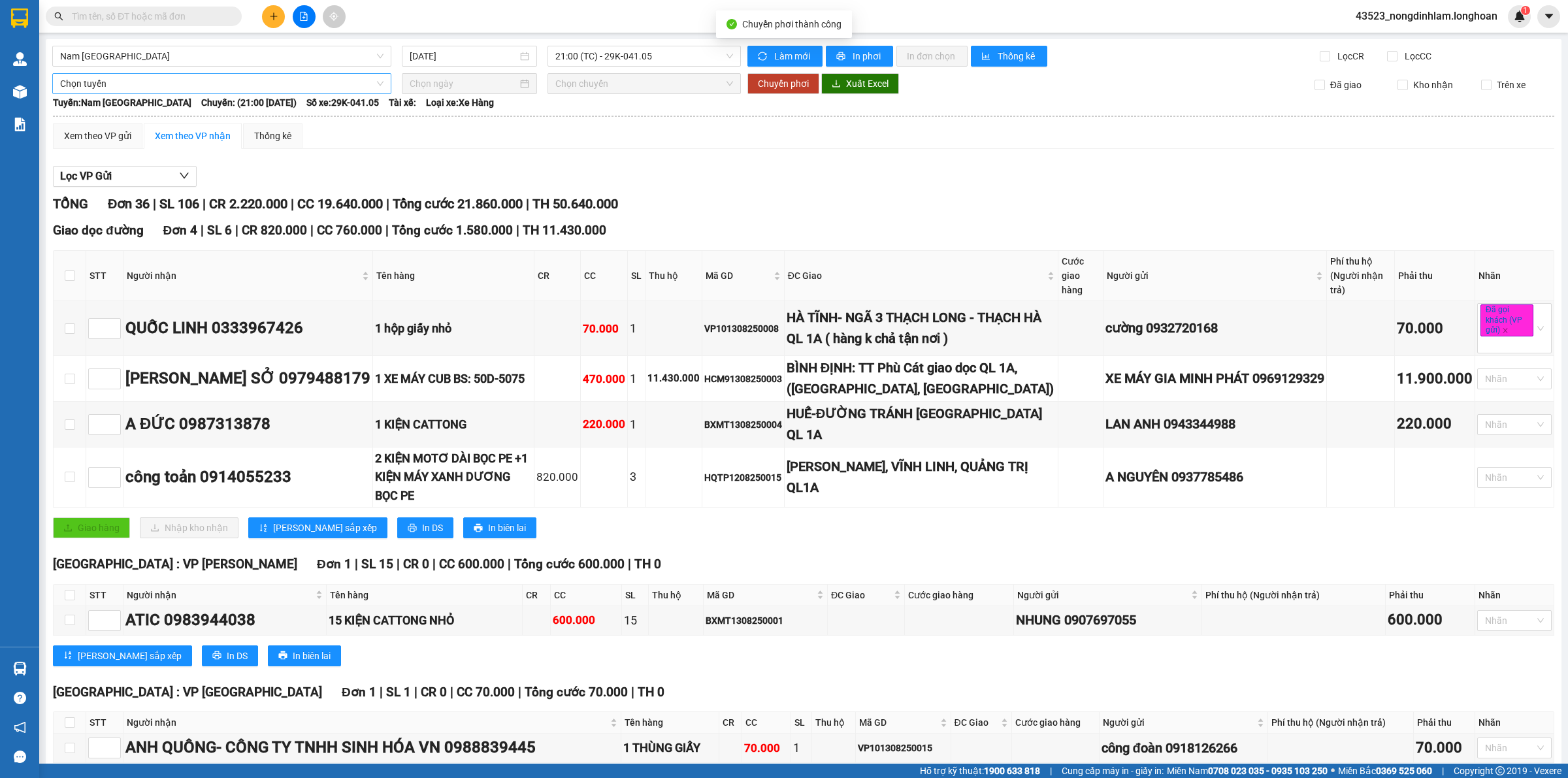
click at [484, 200] on span "Tổng cước 21.860.000" at bounding box center [458, 204] width 130 height 15
click at [468, 209] on span "Tổng cước 21.860.000" at bounding box center [458, 204] width 130 height 15
drag, startPoint x: 405, startPoint y: 200, endPoint x: 541, endPoint y: 202, distance: 136.0
click at [541, 202] on div "TỔNG Đơn 36 | SL 106 | CR 2.220.000 | CC 19.640.000 | Tổng cước 21.860.000 | TH…" at bounding box center [803, 204] width 1502 height 20
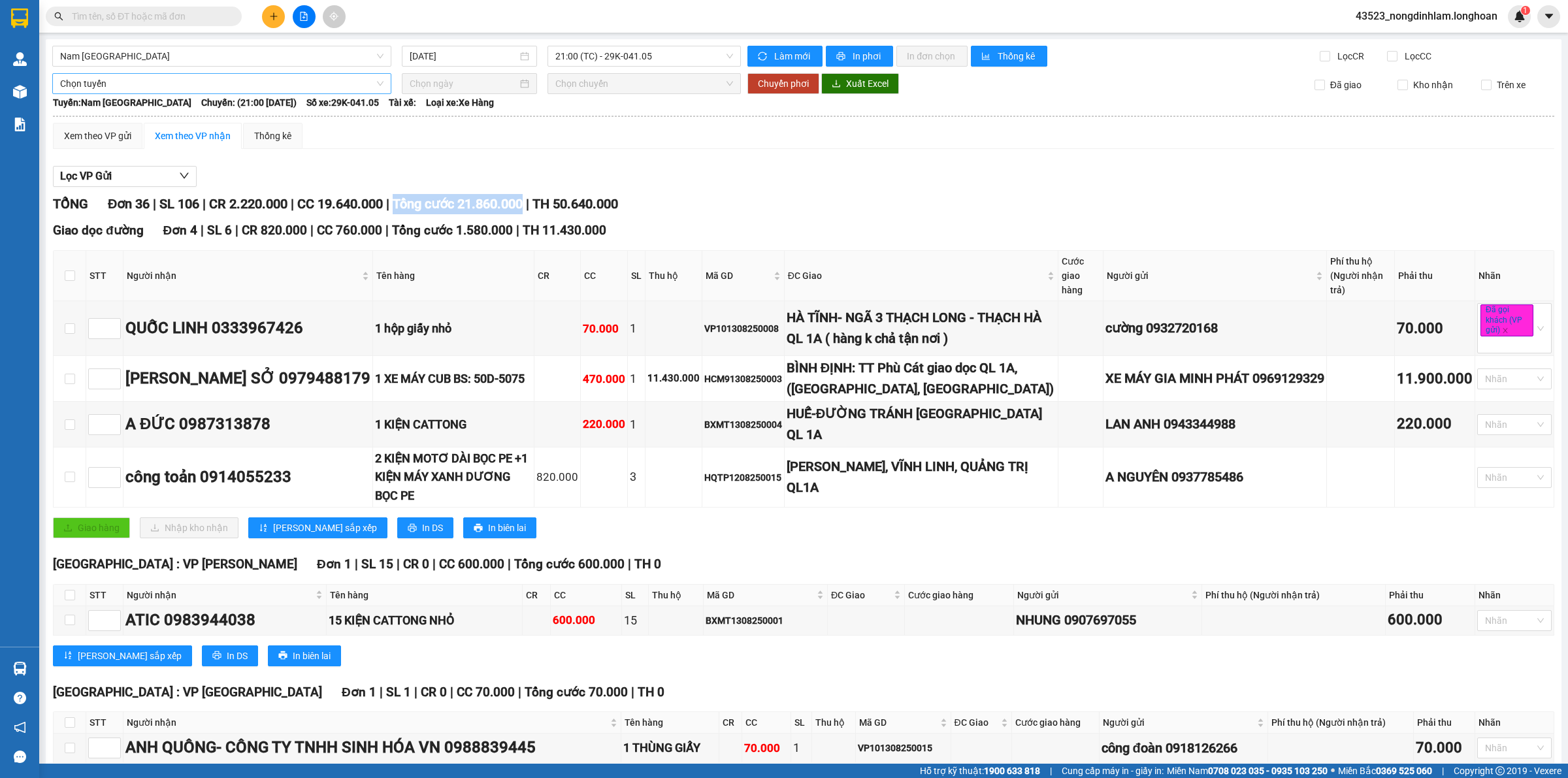
click at [511, 211] on span "Tổng cước 21.860.000" at bounding box center [458, 204] width 130 height 15
drag, startPoint x: 542, startPoint y: 207, endPoint x: 405, endPoint y: 206, distance: 137.0
click at [405, 206] on div "TỔNG Đơn 36 | SL 106 | CR 2.220.000 | CC 19.640.000 | Tổng cước 21.860.000 | TH…" at bounding box center [803, 204] width 1502 height 20
click at [416, 208] on span "Tổng cước 21.860.000" at bounding box center [458, 204] width 130 height 15
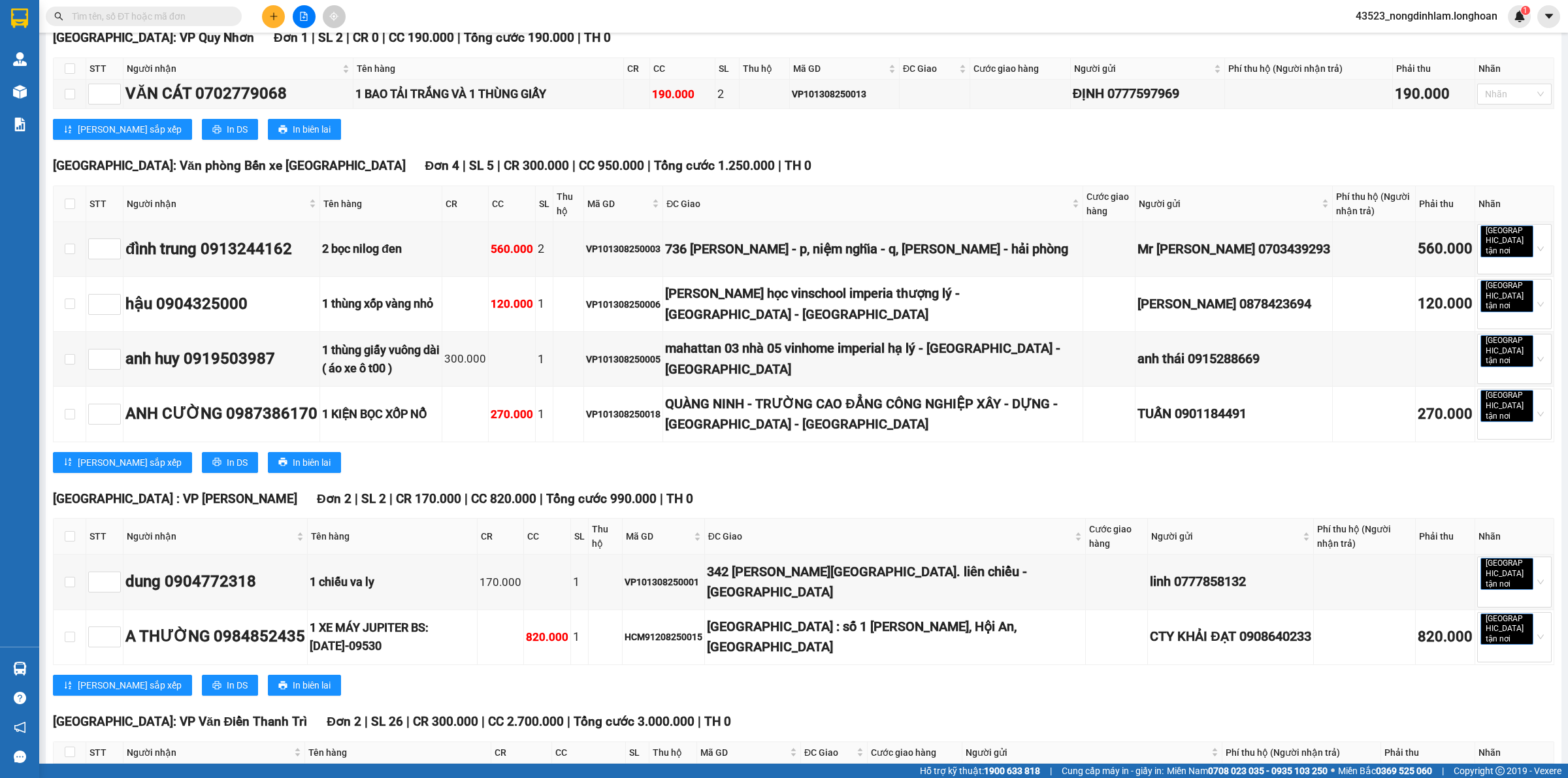
scroll to position [2376, 0]
